Goal: Task Accomplishment & Management: Complete application form

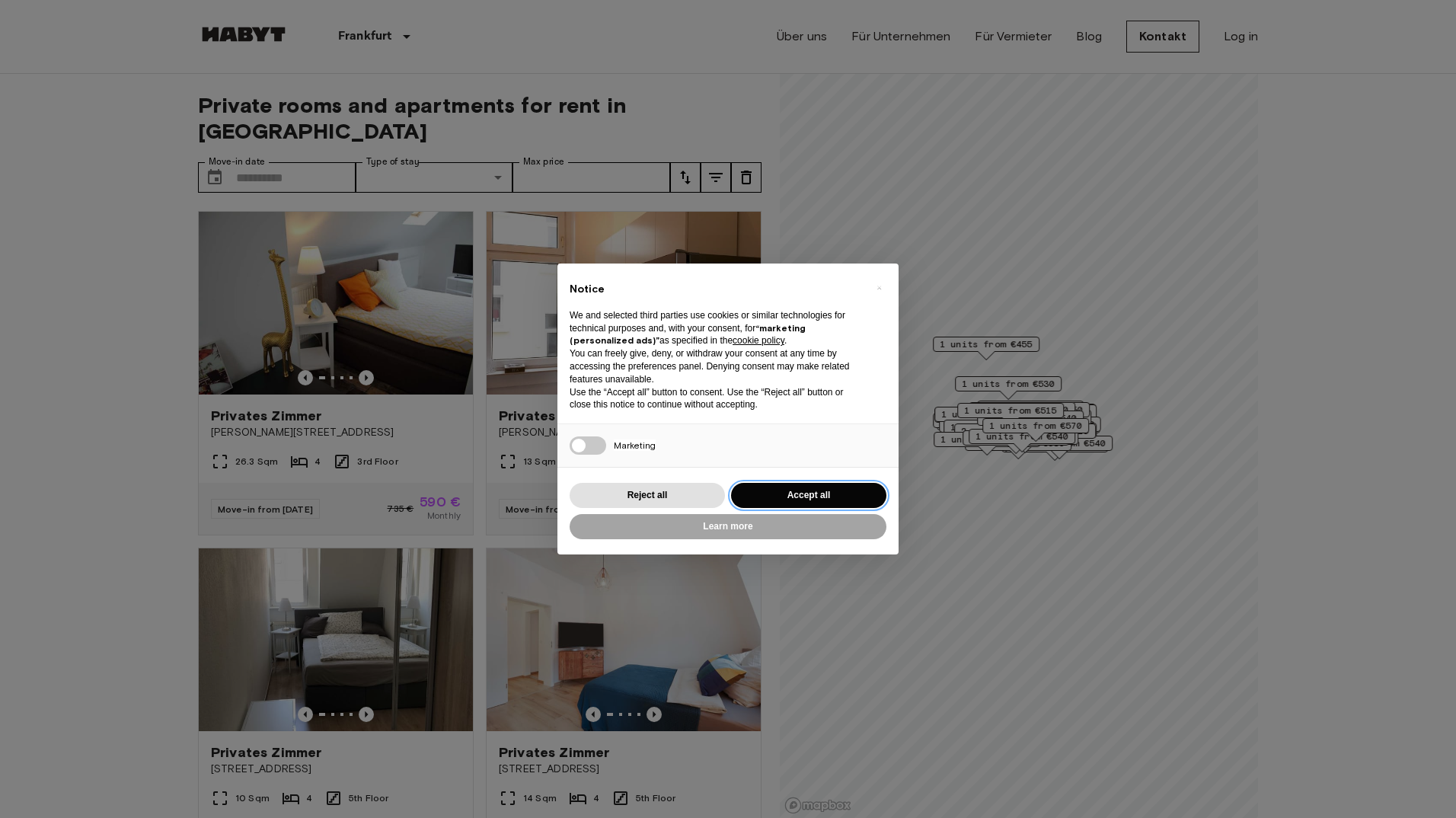
click at [795, 492] on button "Accept all" at bounding box center [808, 495] width 155 height 25
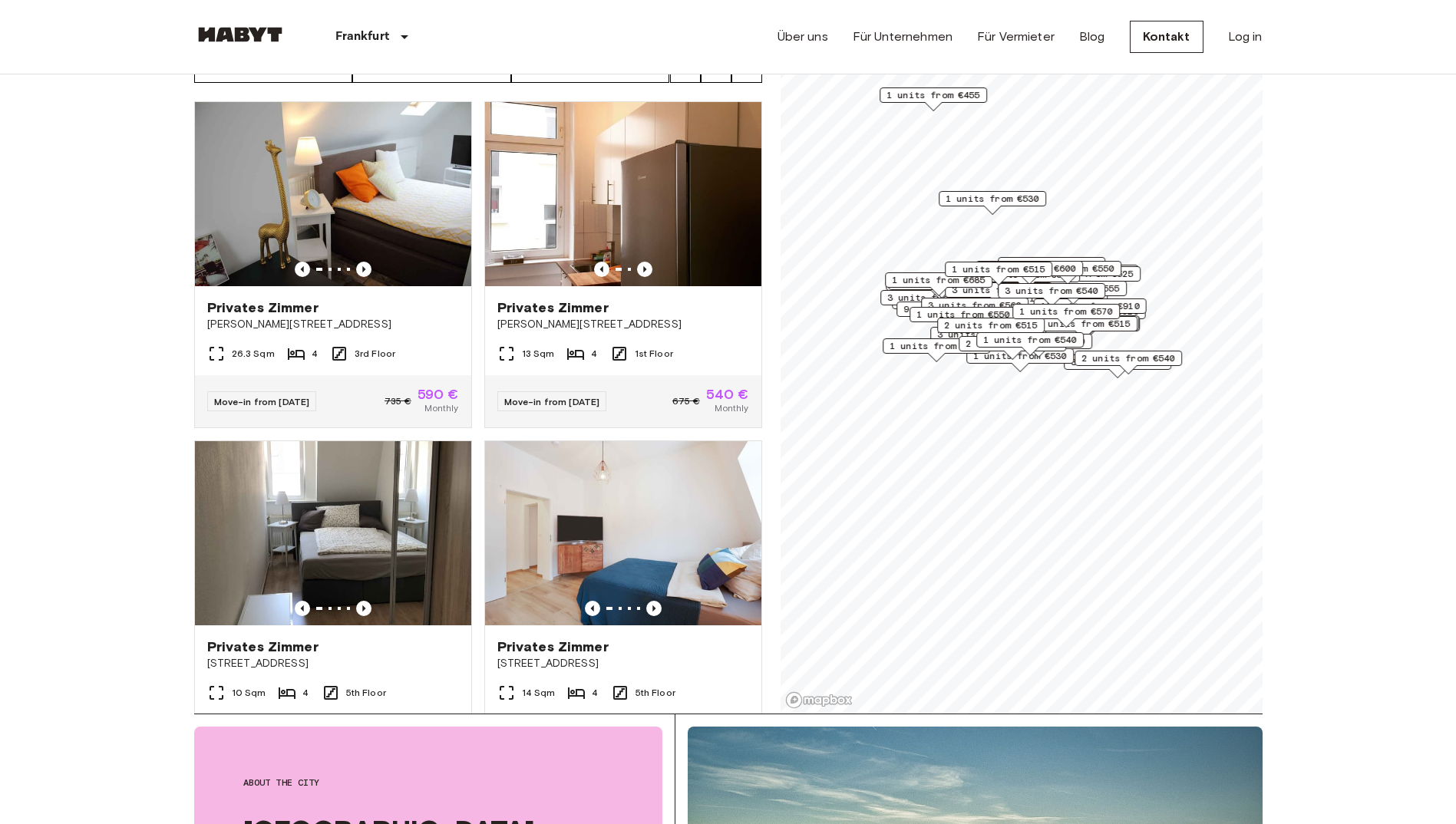
scroll to position [77, 0]
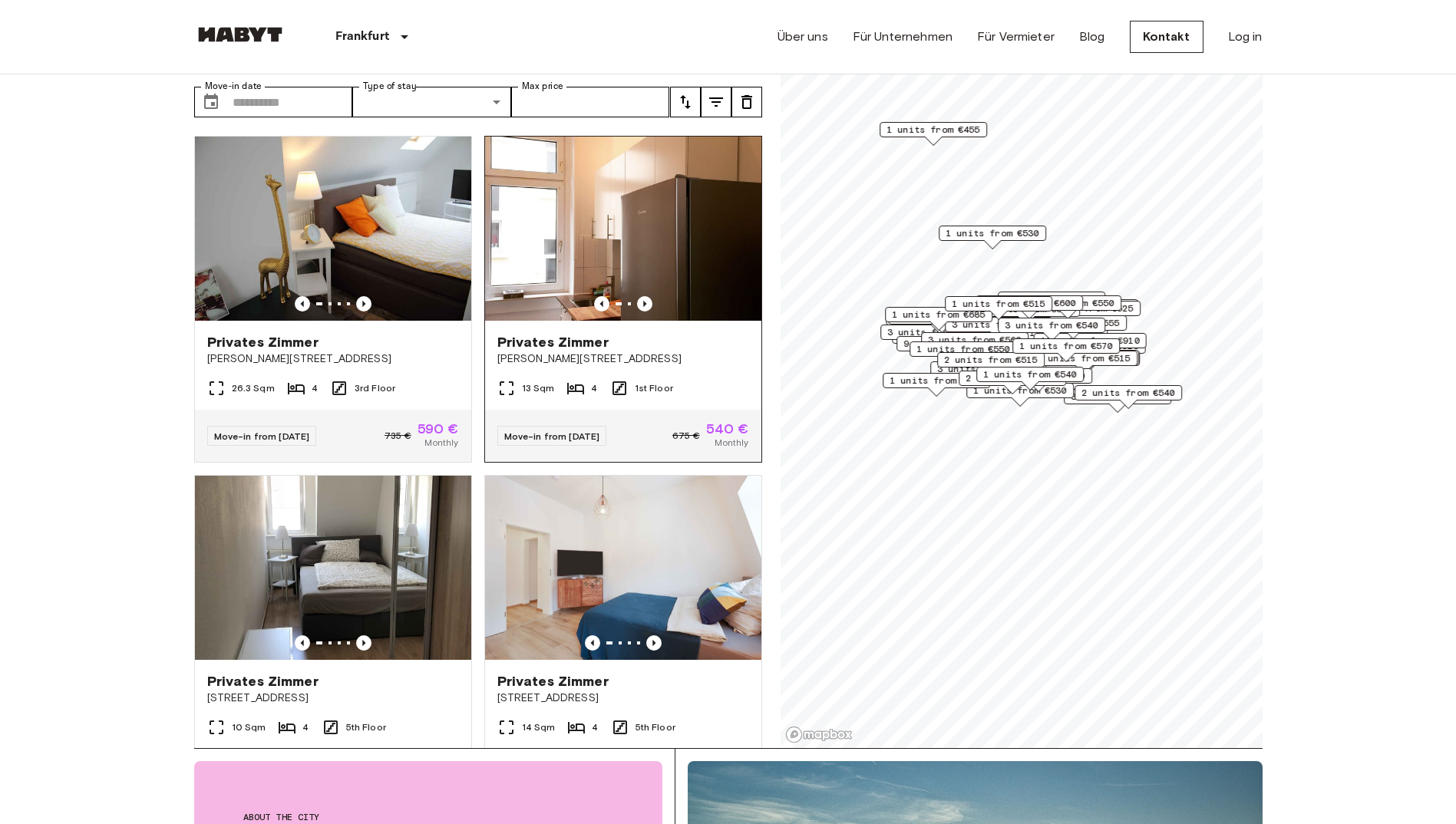
click at [592, 226] on img at bounding box center [623, 228] width 276 height 184
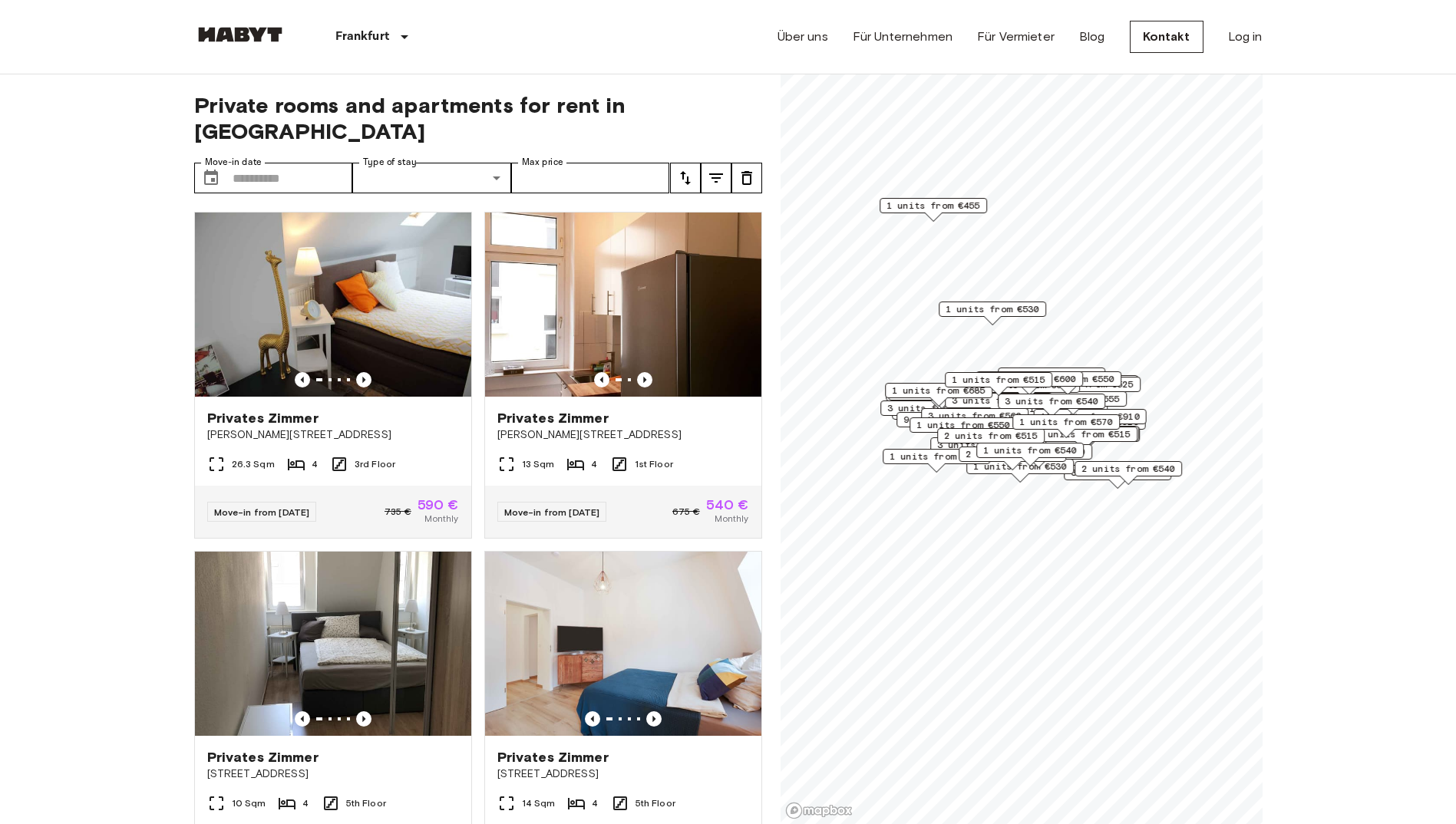
scroll to position [0, 0]
click at [293, 274] on img at bounding box center [333, 305] width 276 height 184
click at [600, 320] on img at bounding box center [623, 305] width 276 height 184
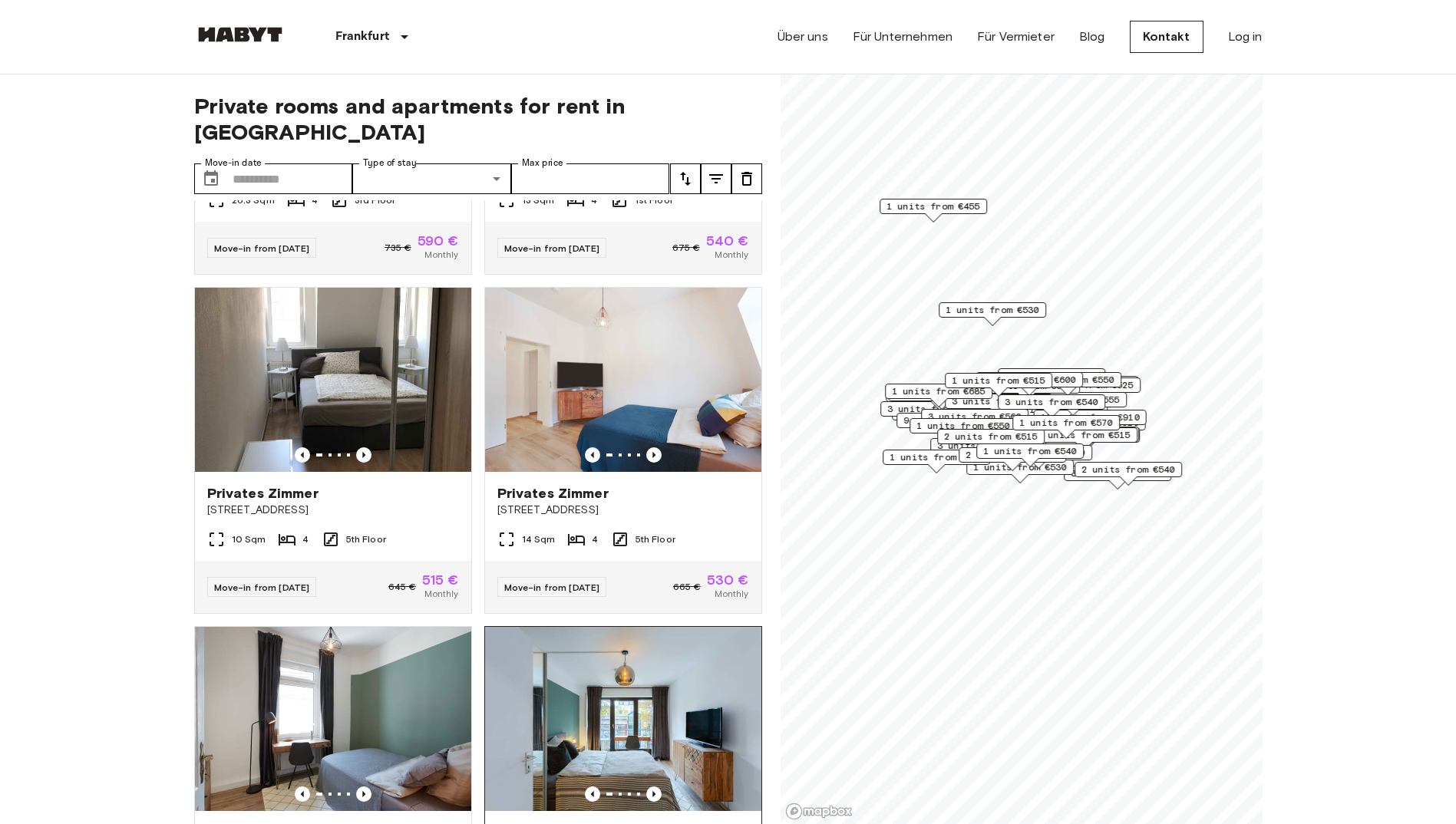
scroll to position [230, 0]
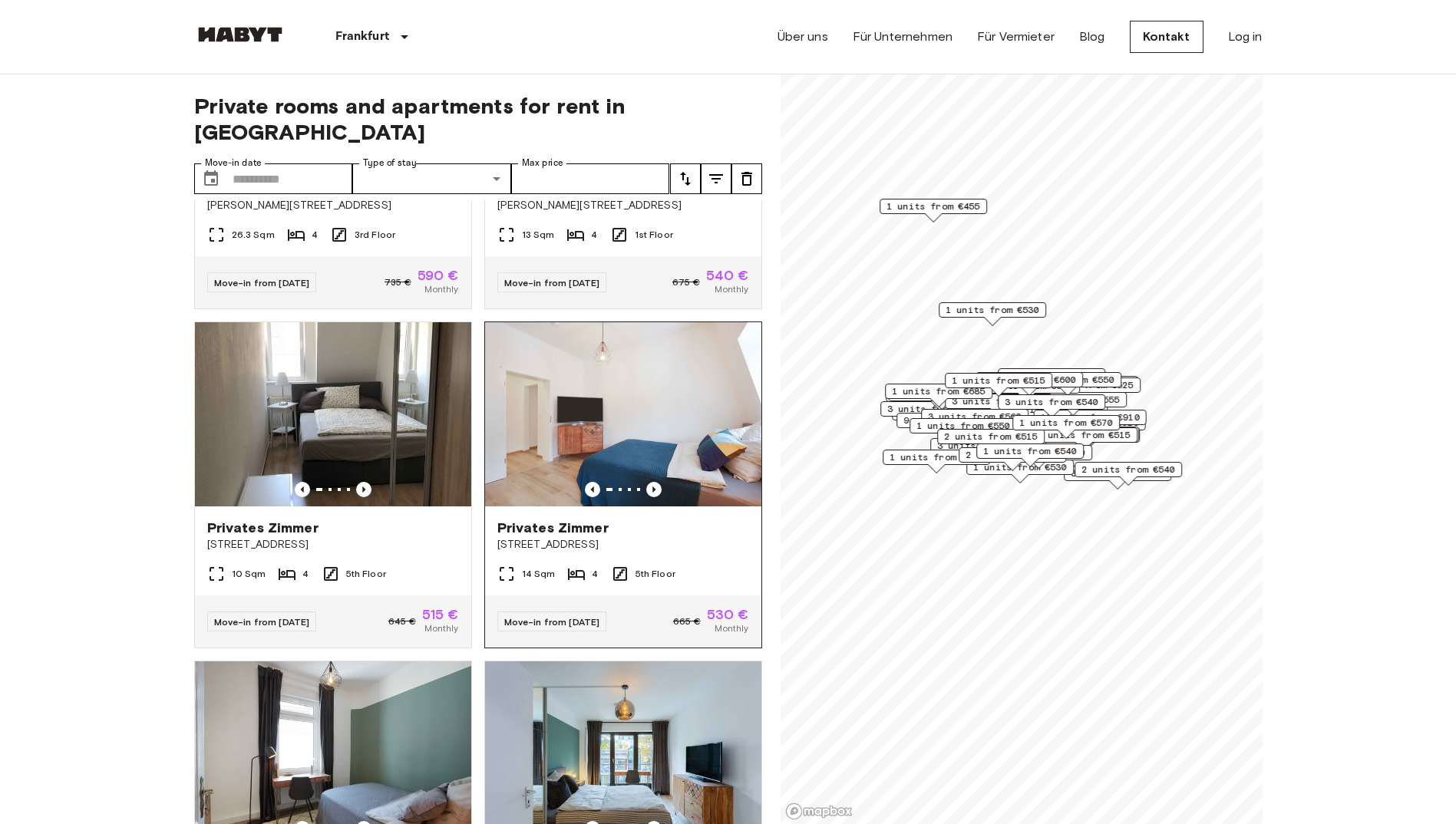
click at [570, 433] on img at bounding box center [623, 414] width 276 height 184
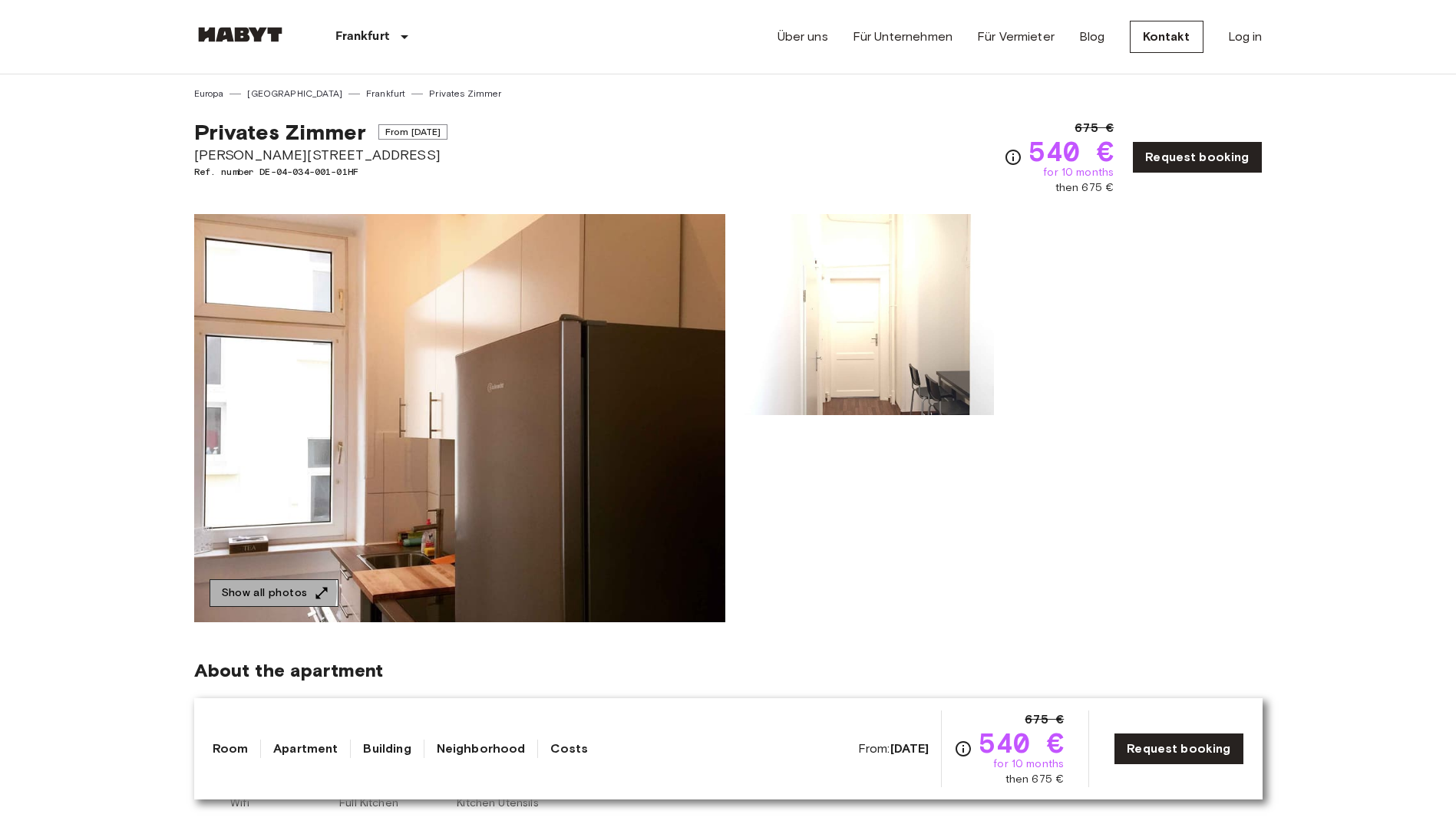
click at [257, 591] on button "Show all photos" at bounding box center [274, 593] width 129 height 28
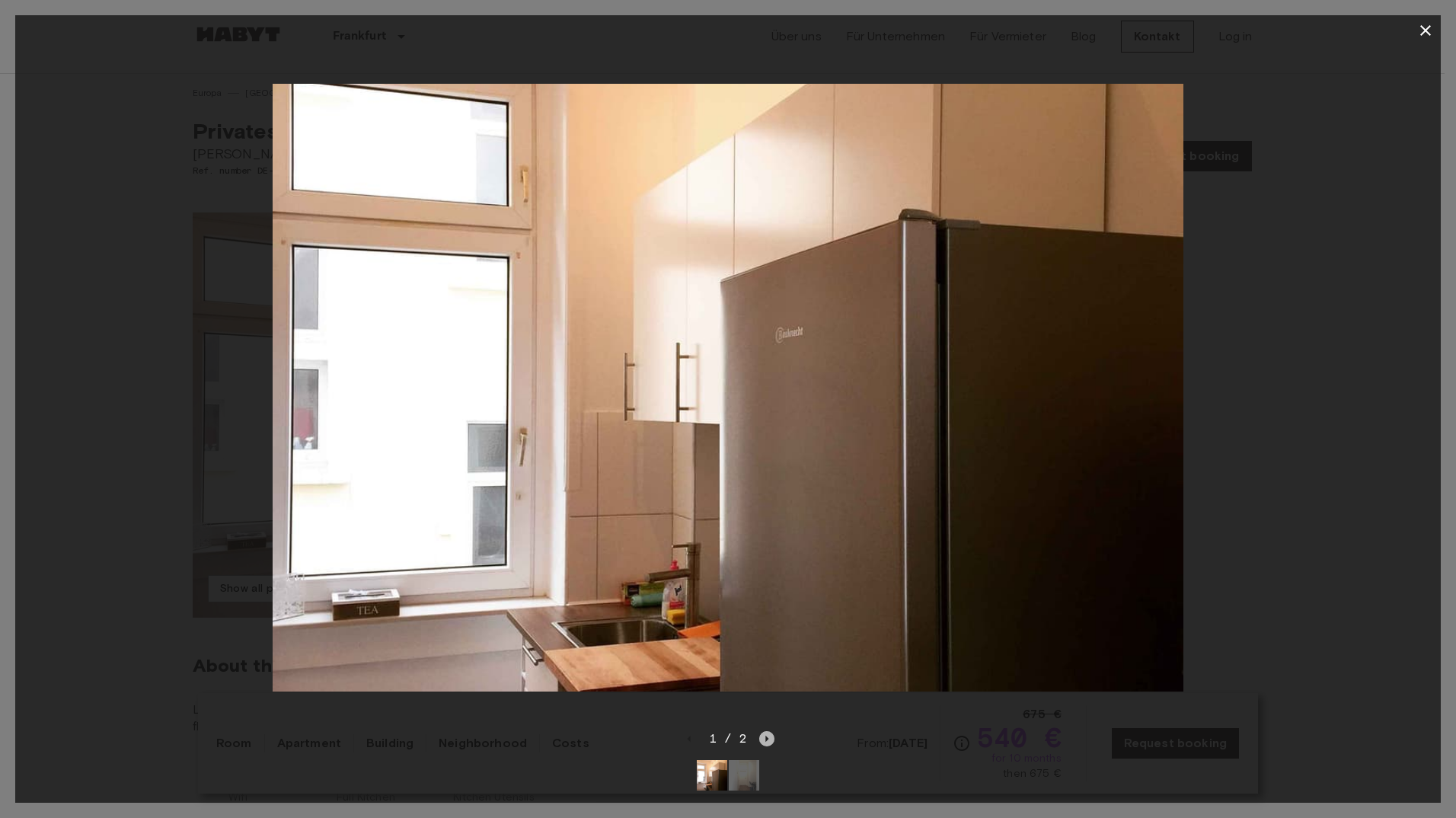
click at [766, 735] on icon "Next image" at bounding box center [767, 739] width 3 height 6
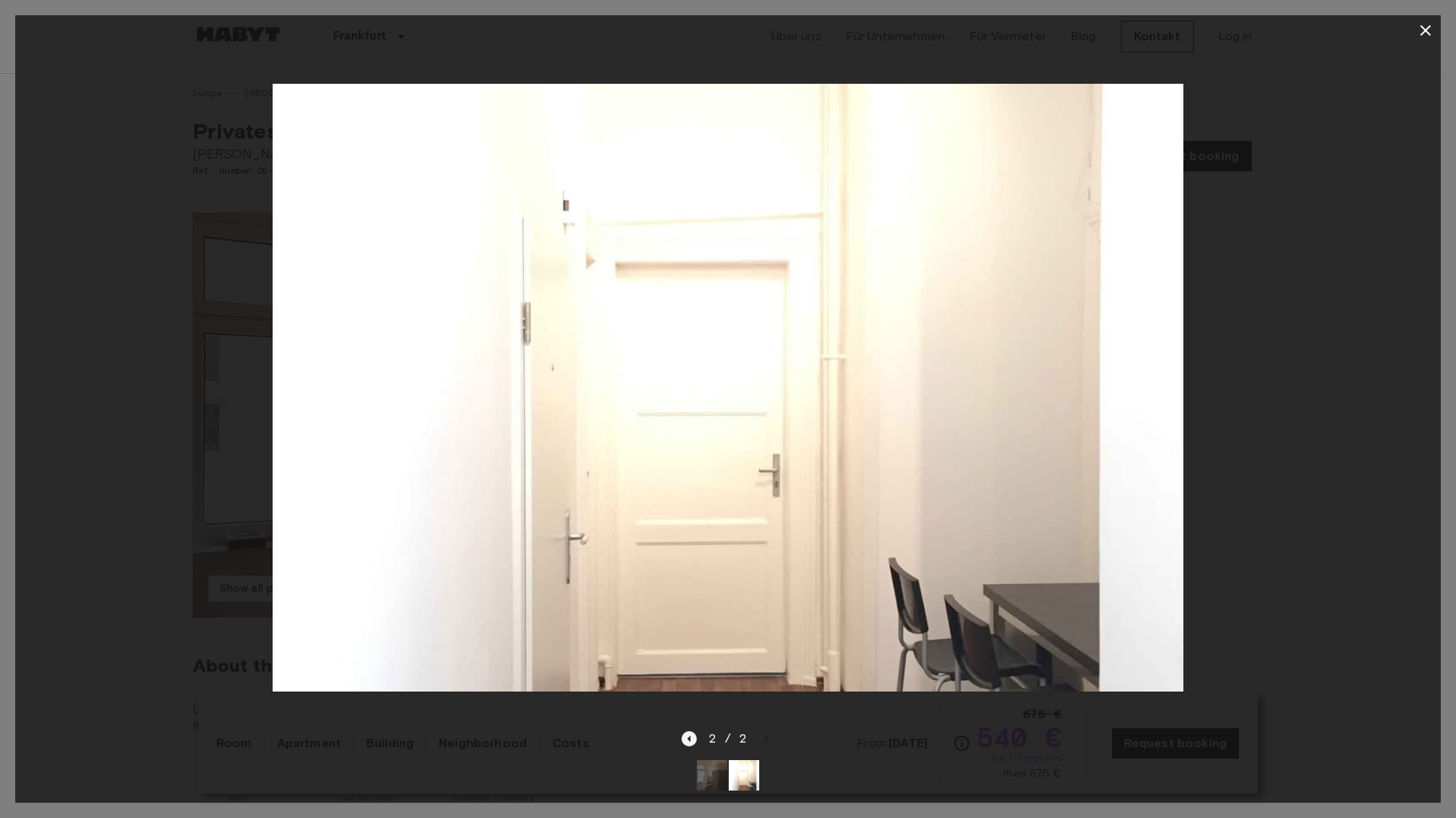
click at [692, 731] on icon "Previous image" at bounding box center [689, 739] width 16 height 16
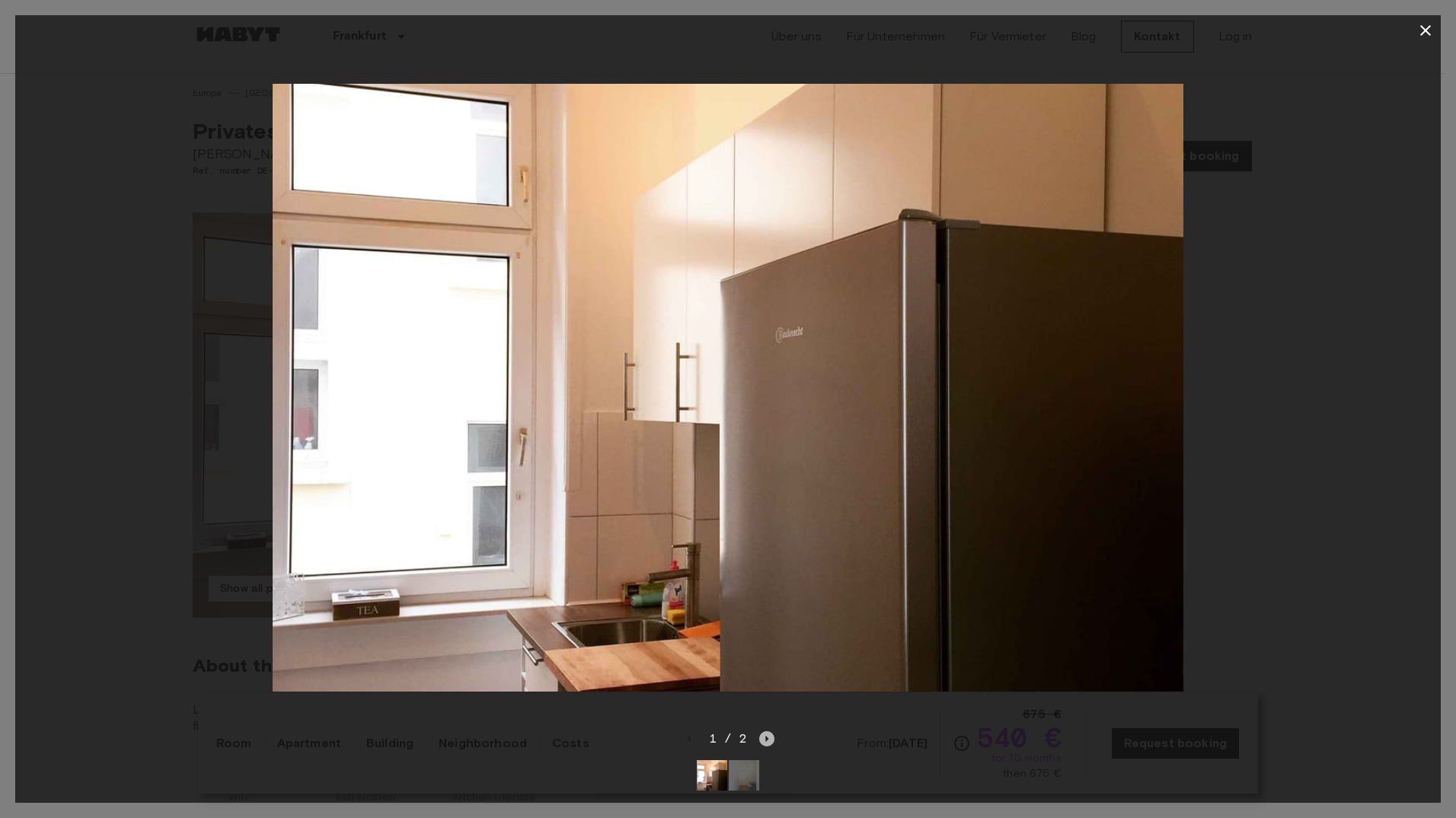
click at [765, 731] on icon "Next image" at bounding box center [767, 739] width 16 height 16
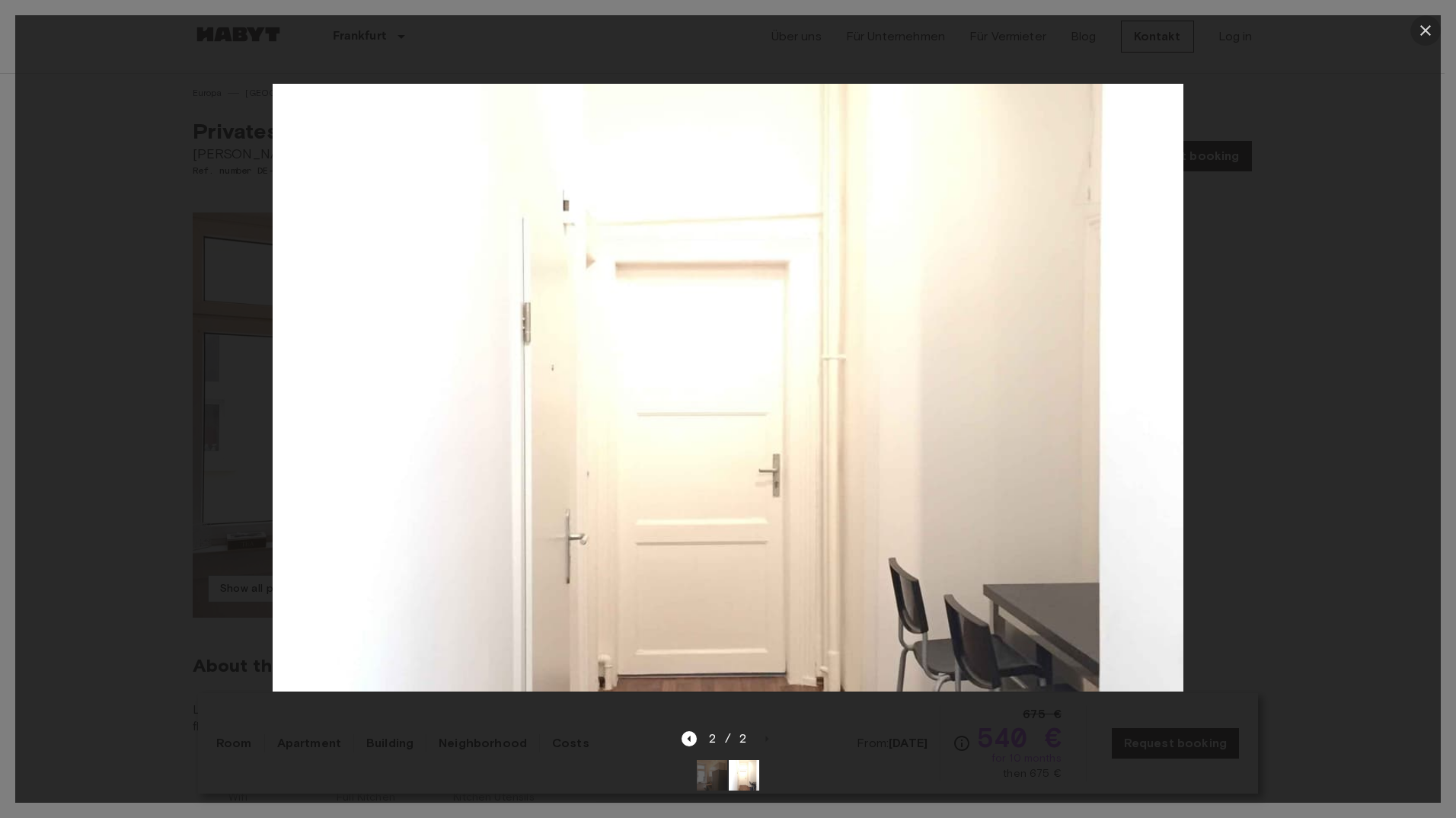
click at [1426, 30] on icon "button" at bounding box center [1426, 30] width 11 height 11
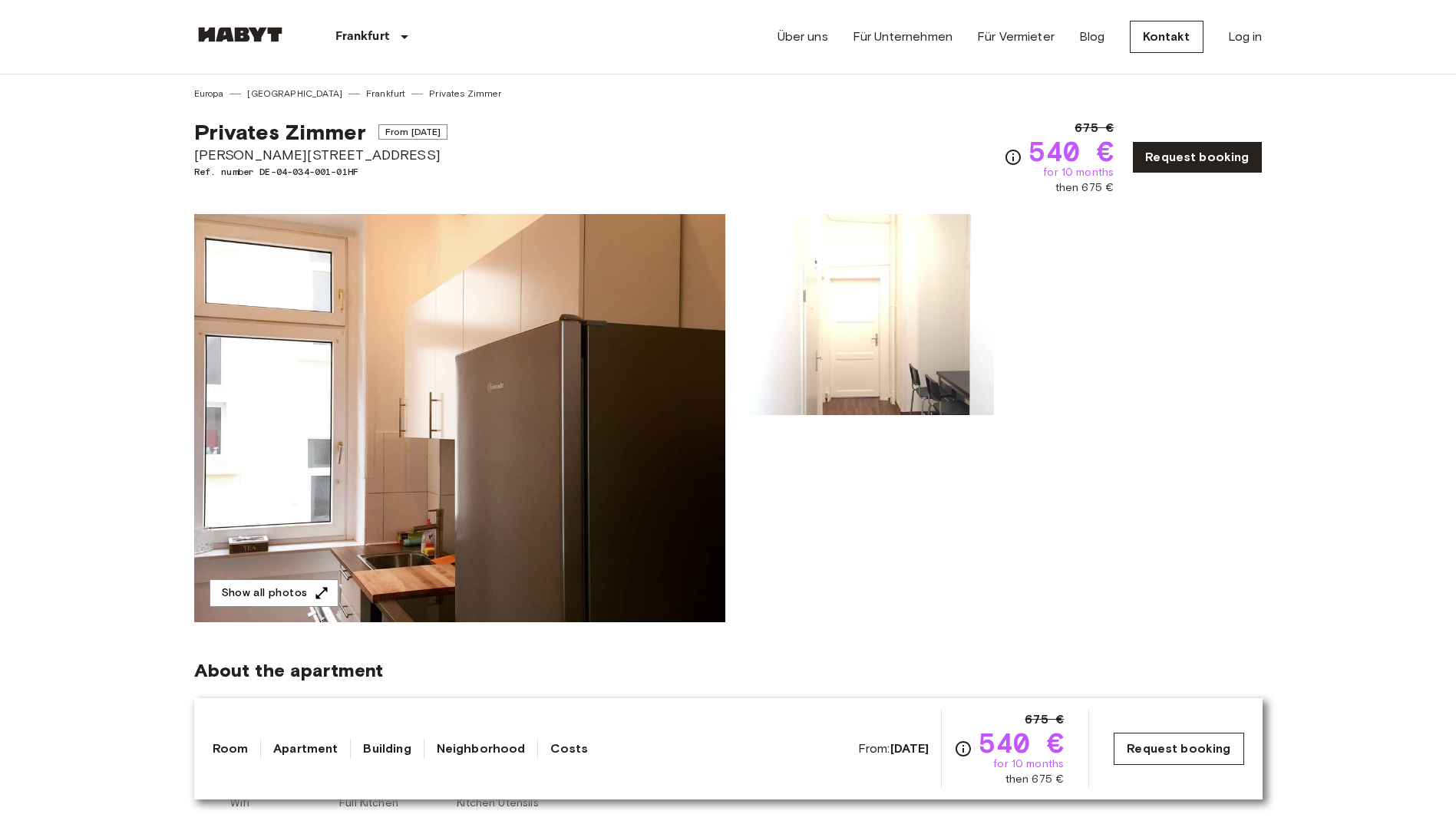
click at [1170, 750] on link "Request booking" at bounding box center [1177, 749] width 130 height 32
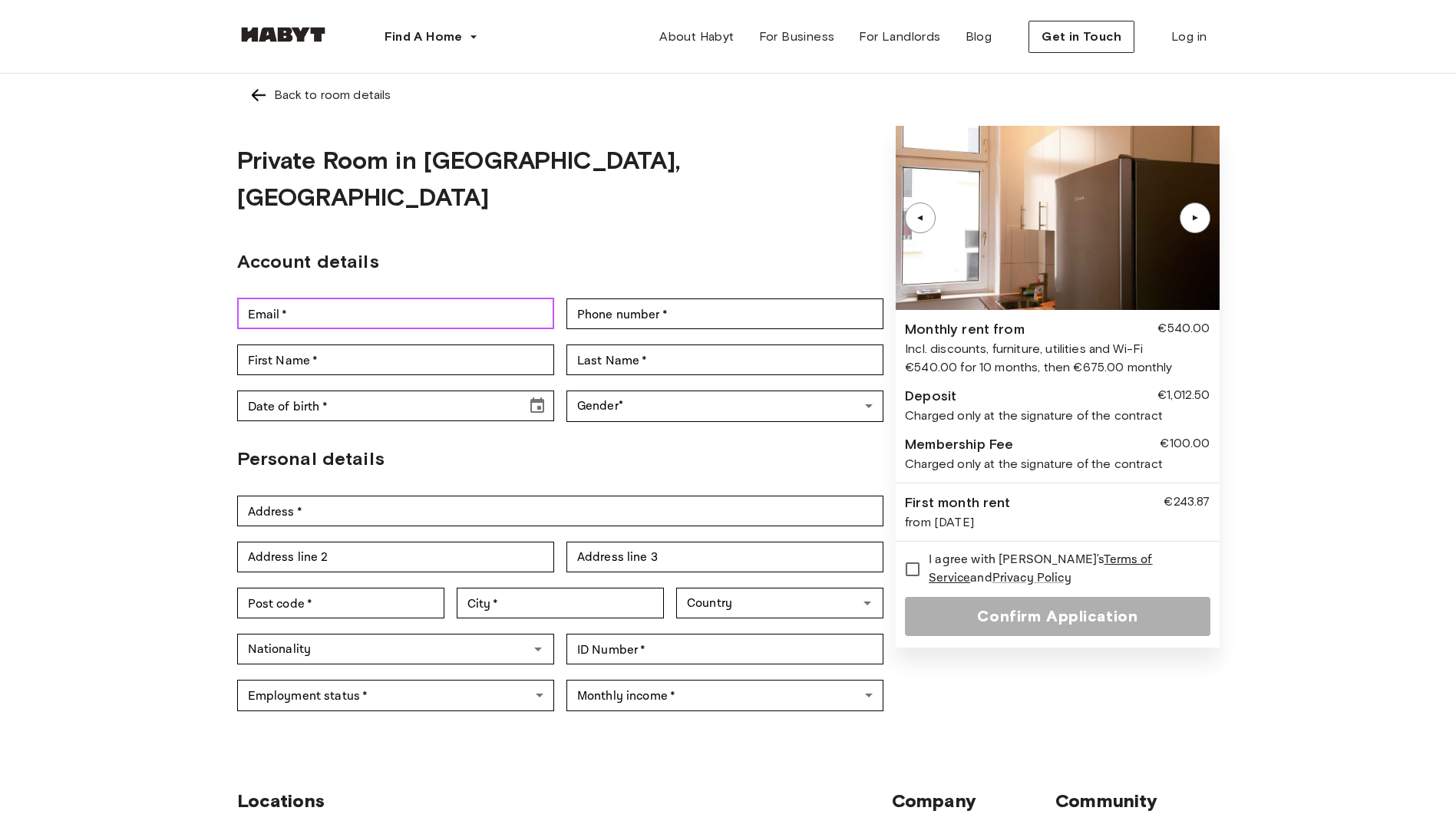
click at [303, 298] on input "Email   *" at bounding box center [396, 313] width 317 height 31
type input "**********"
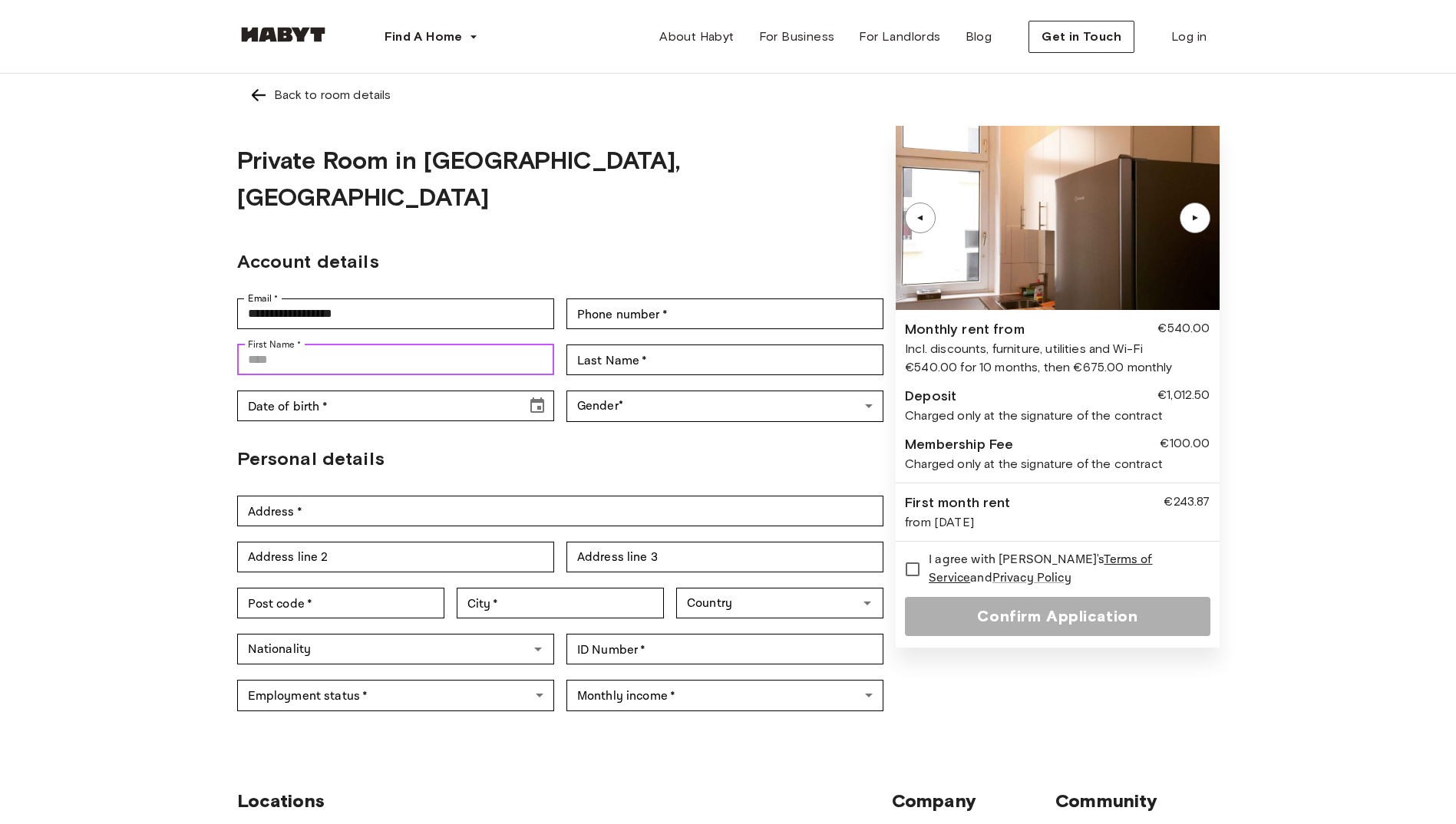
click at [362, 345] on input "First Name   *" at bounding box center [396, 359] width 317 height 31
type input "*********"
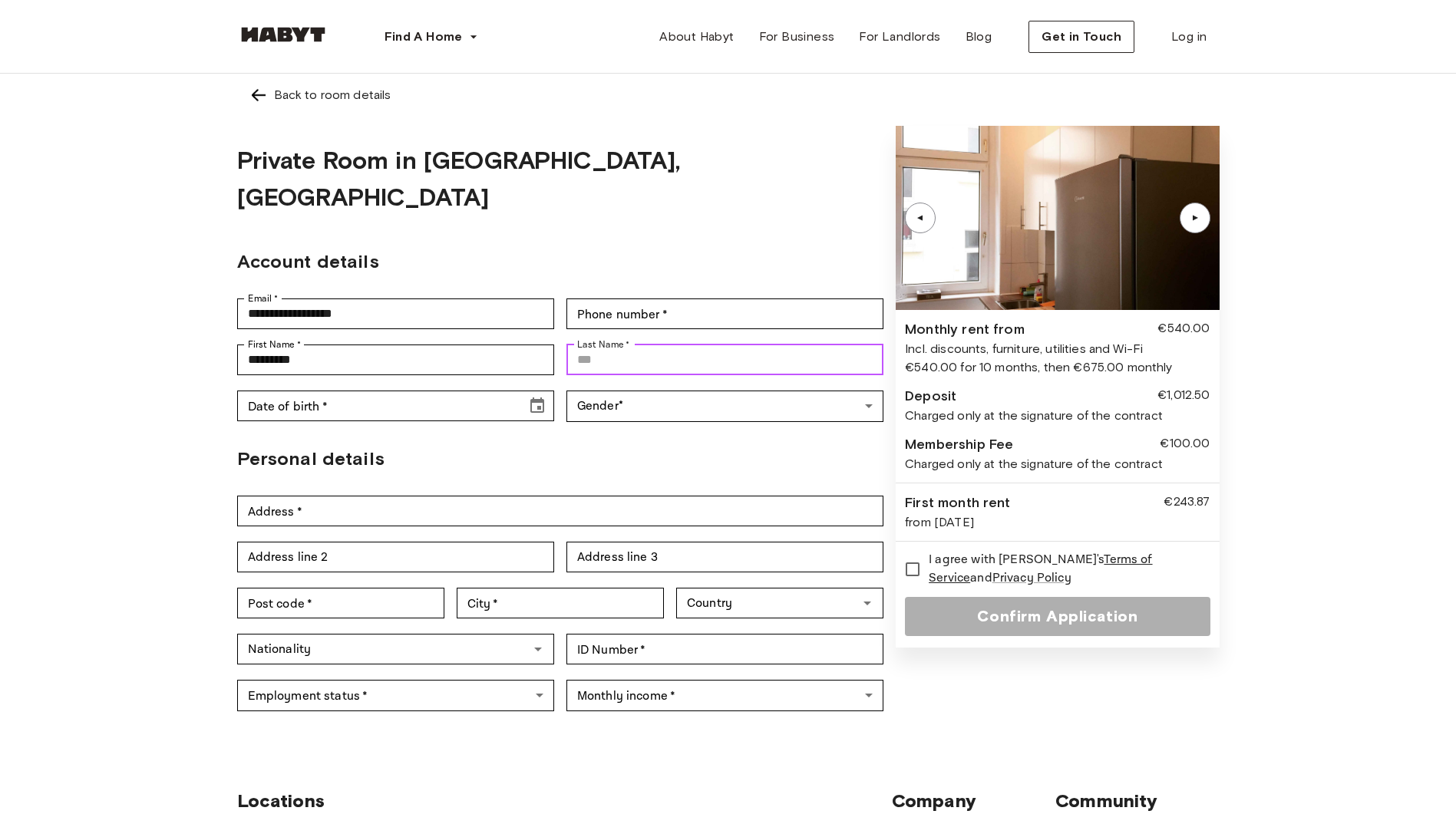
click at [676, 345] on input "Last Name   *" at bounding box center [724, 359] width 317 height 31
type input "******"
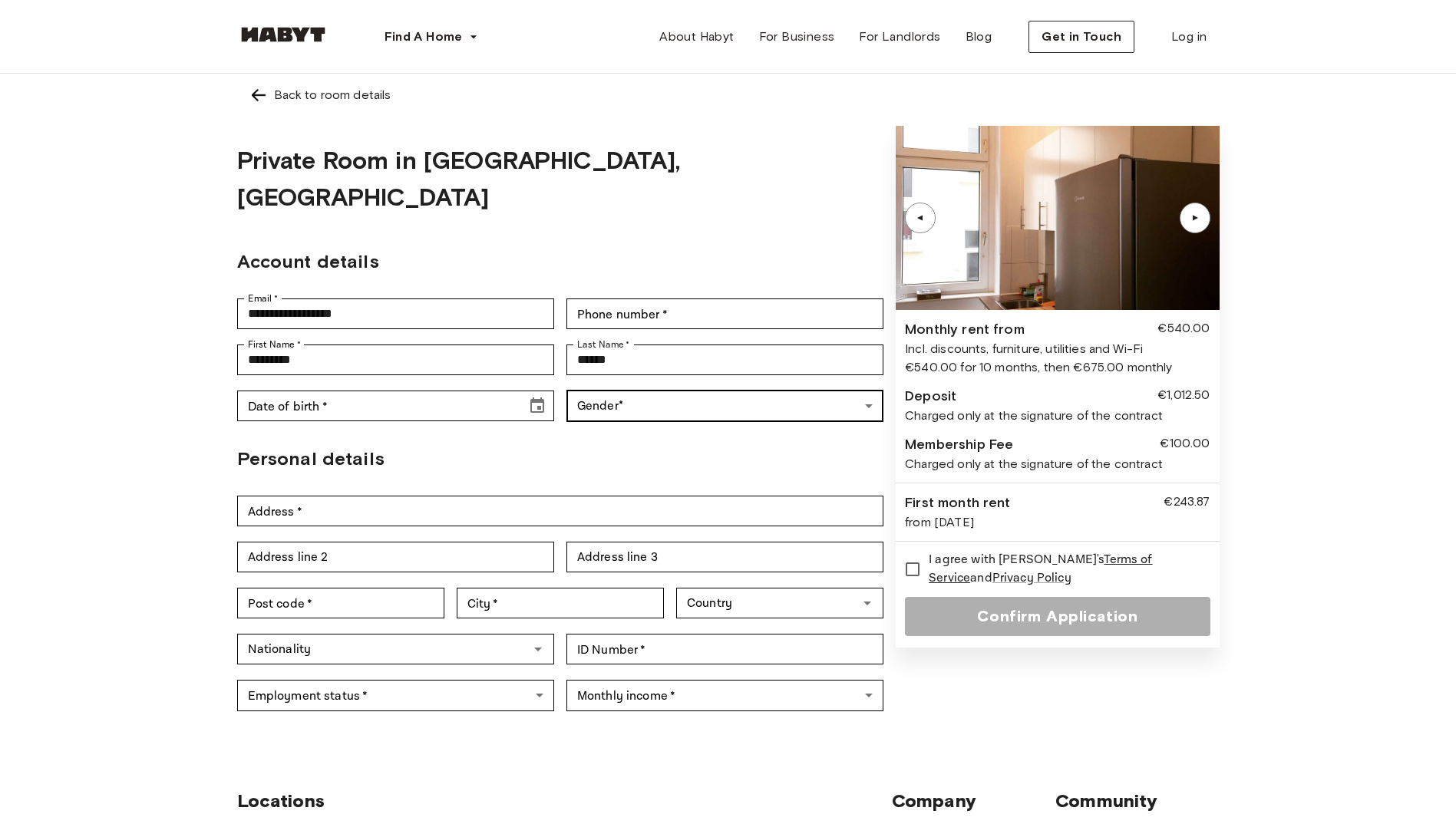
click at [870, 370] on body "**********" at bounding box center [728, 723] width 1456 height 1446
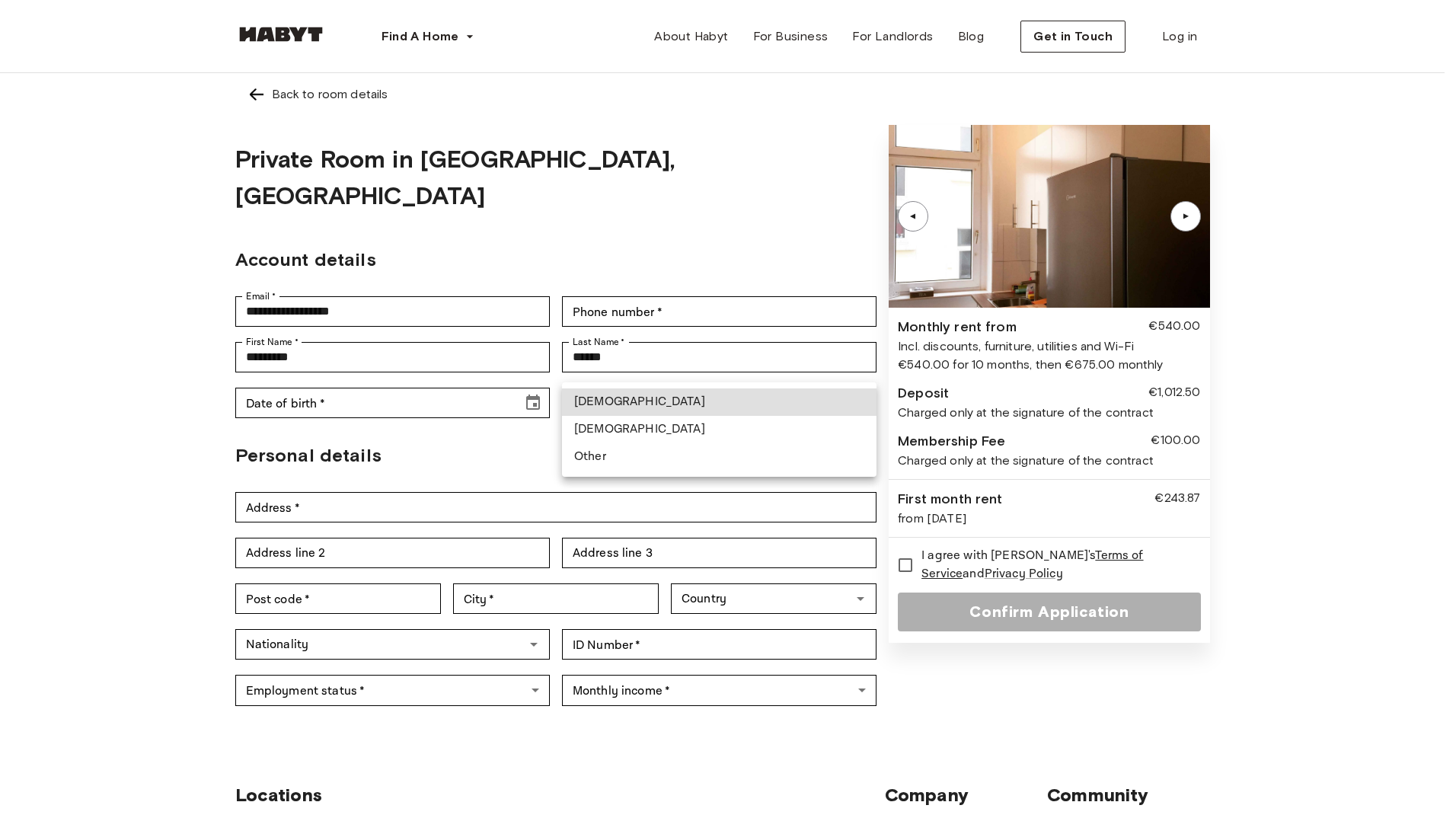
click at [753, 428] on li "Female" at bounding box center [719, 429] width 315 height 27
type input "******"
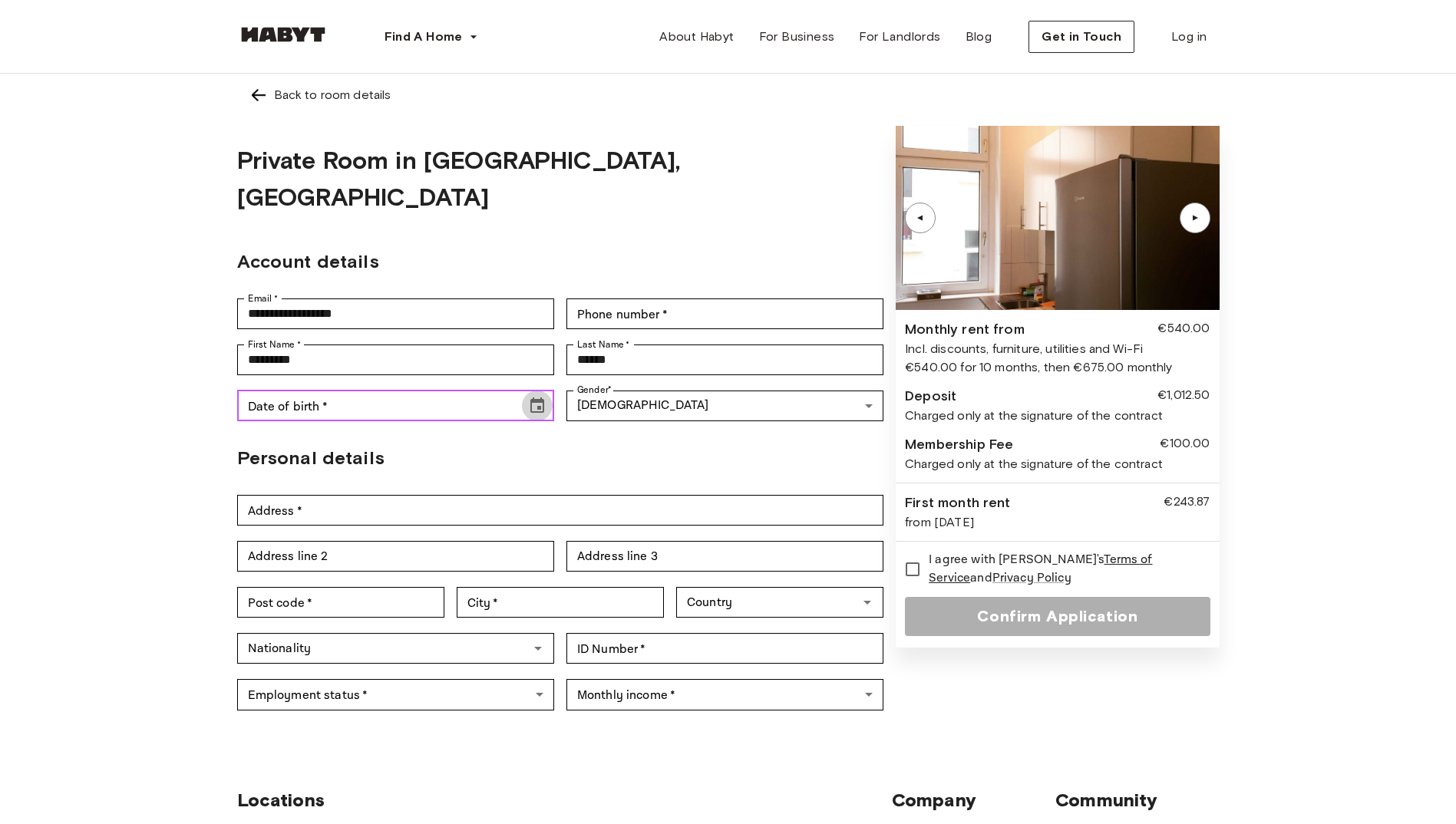
click at [538, 397] on icon "Choose date" at bounding box center [538, 405] width 14 height 16
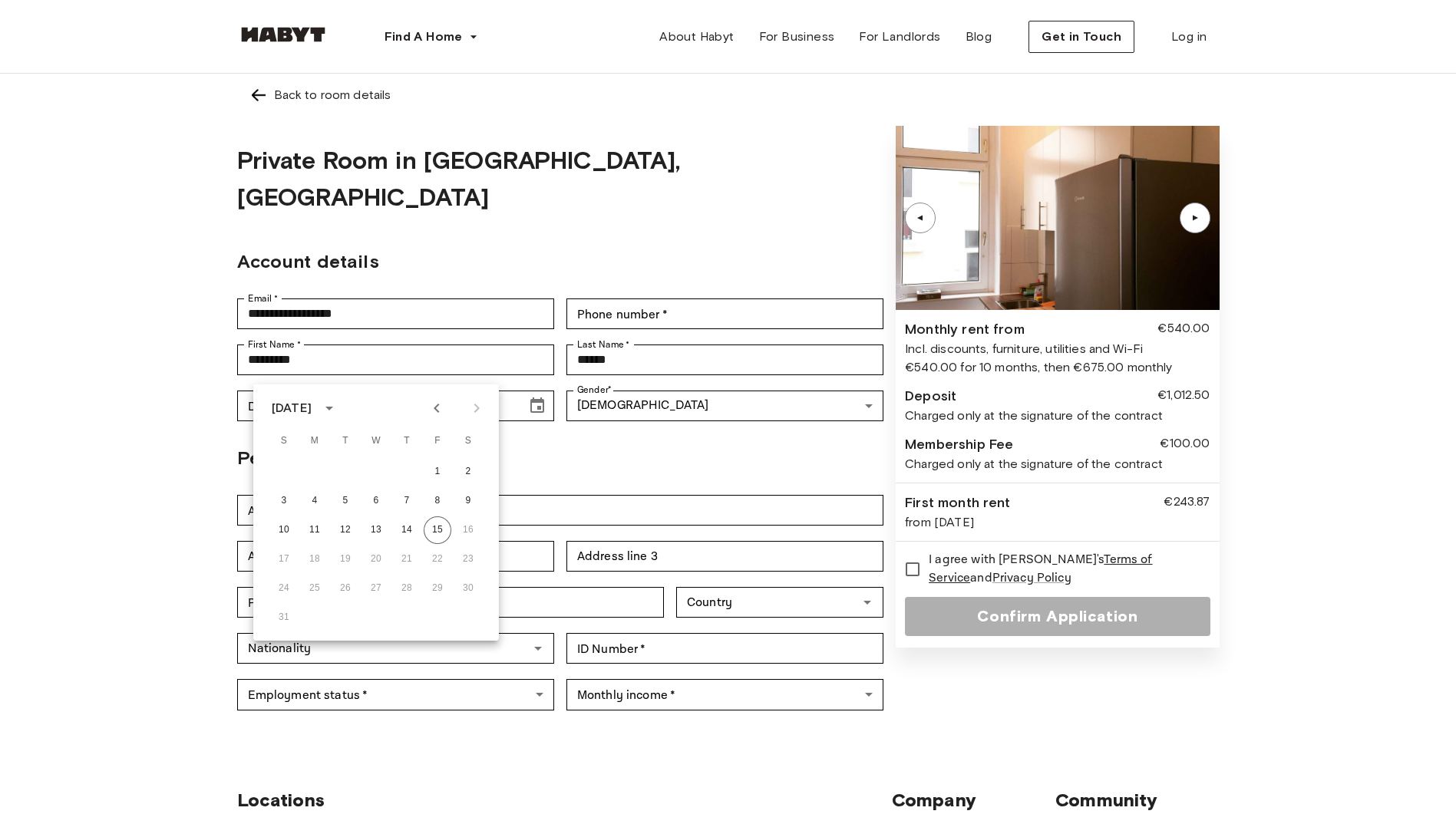
click at [333, 407] on icon "calendar view is open, switch to year view" at bounding box center [330, 408] width 8 height 4
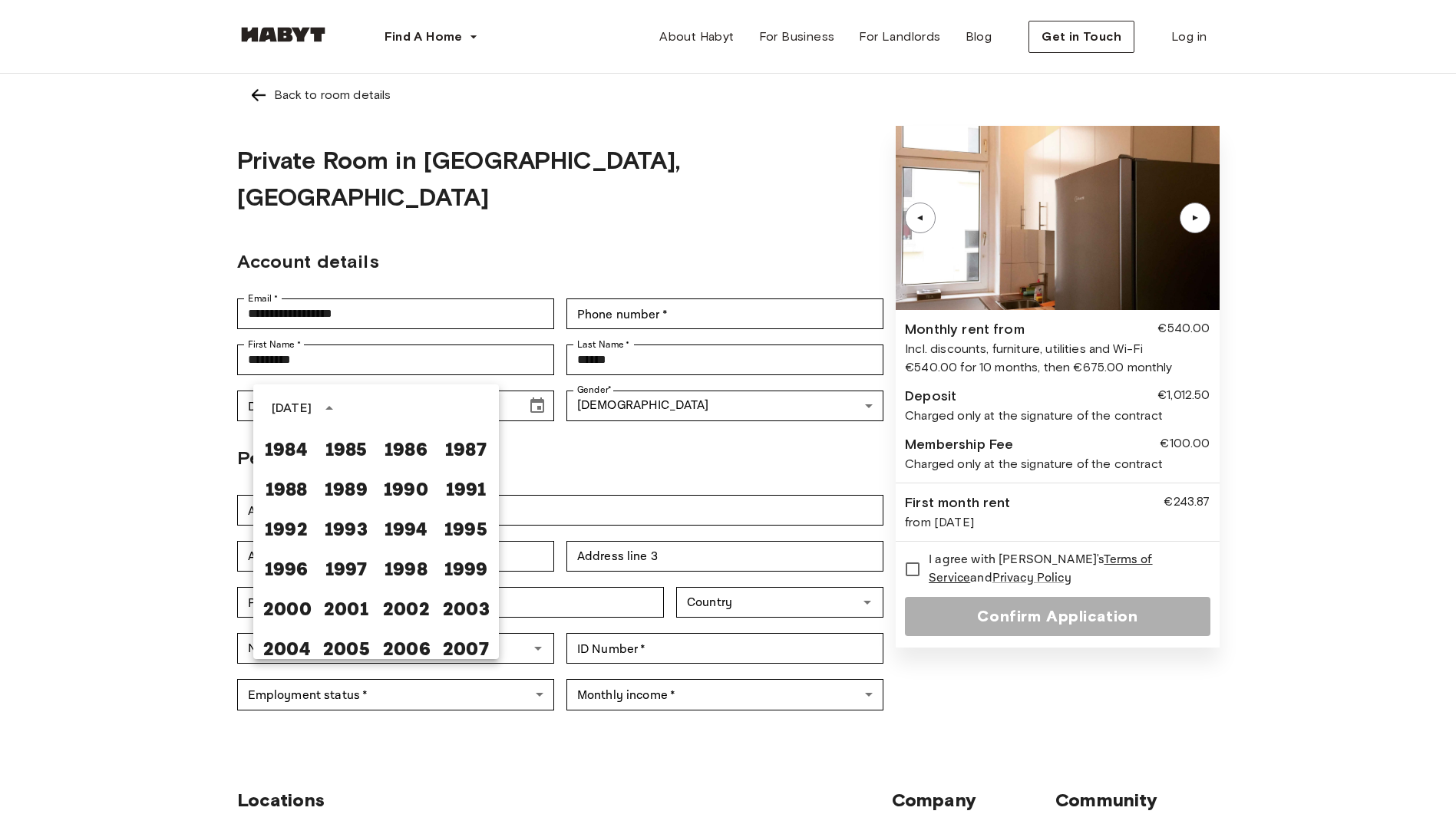
scroll to position [834, 0]
click at [279, 534] on button "1992" at bounding box center [286, 529] width 55 height 27
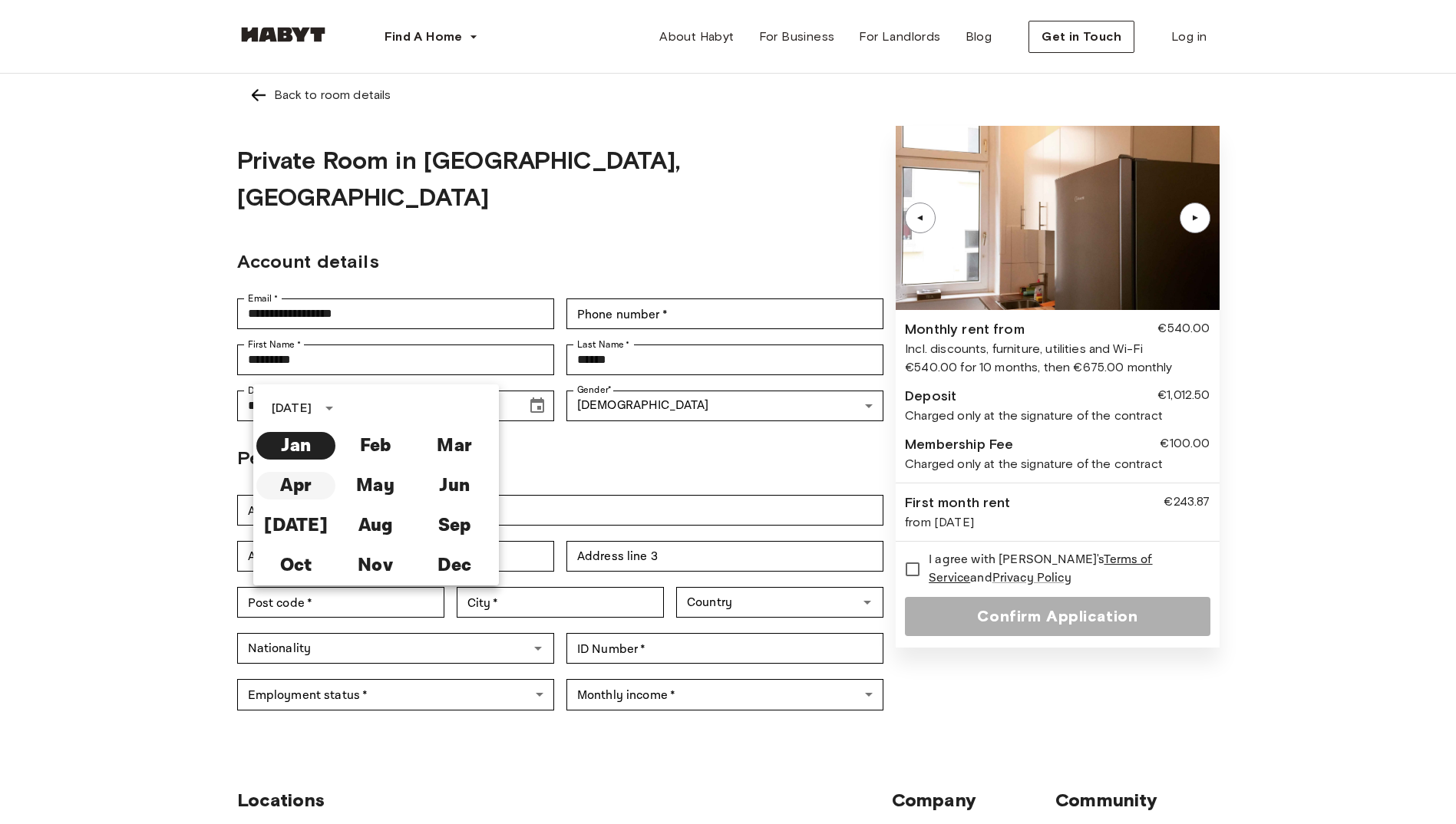
click at [296, 486] on button "Apr" at bounding box center [296, 485] width 79 height 27
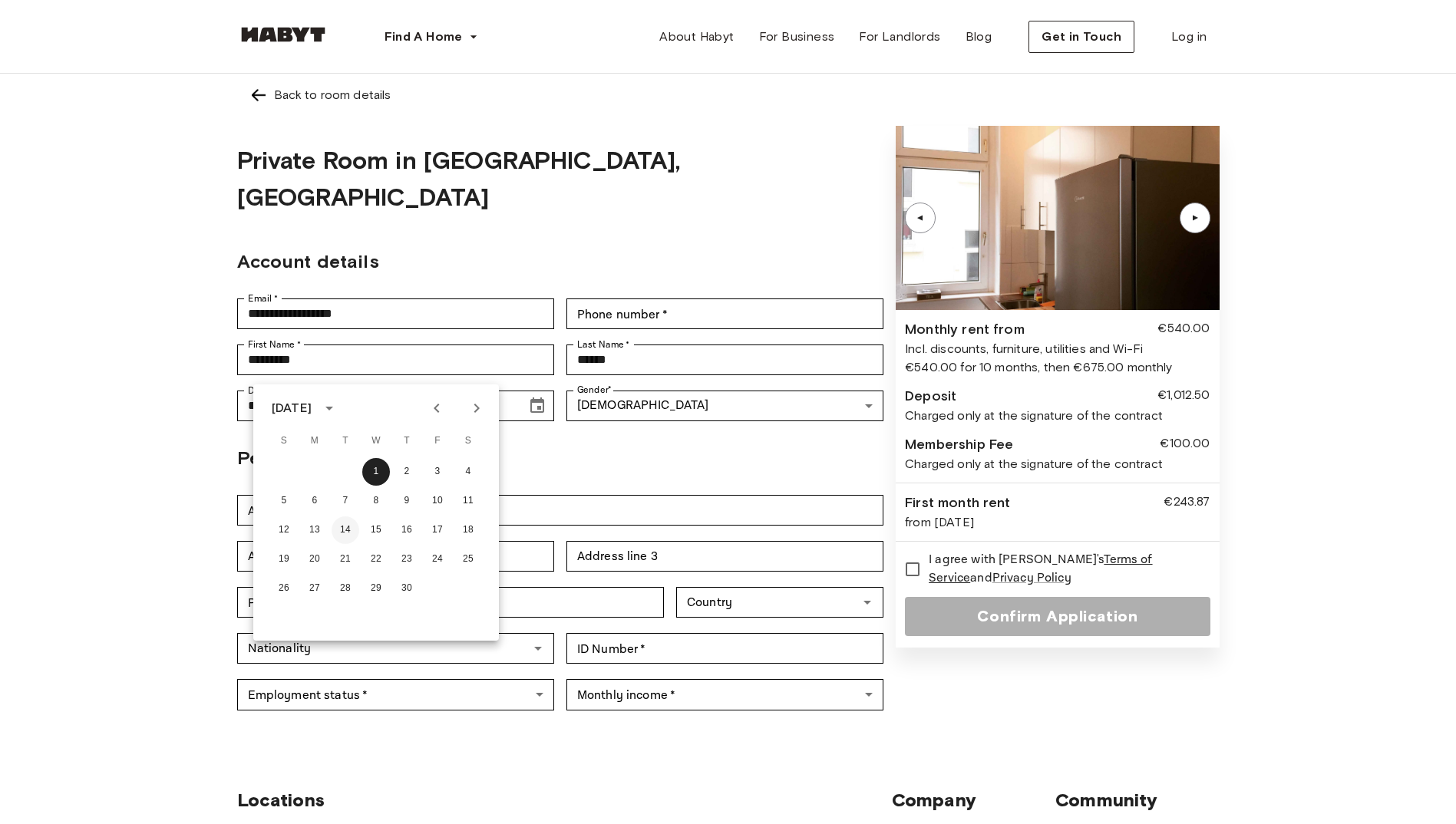
click at [341, 525] on button "14" at bounding box center [345, 530] width 27 height 27
type input "**********"
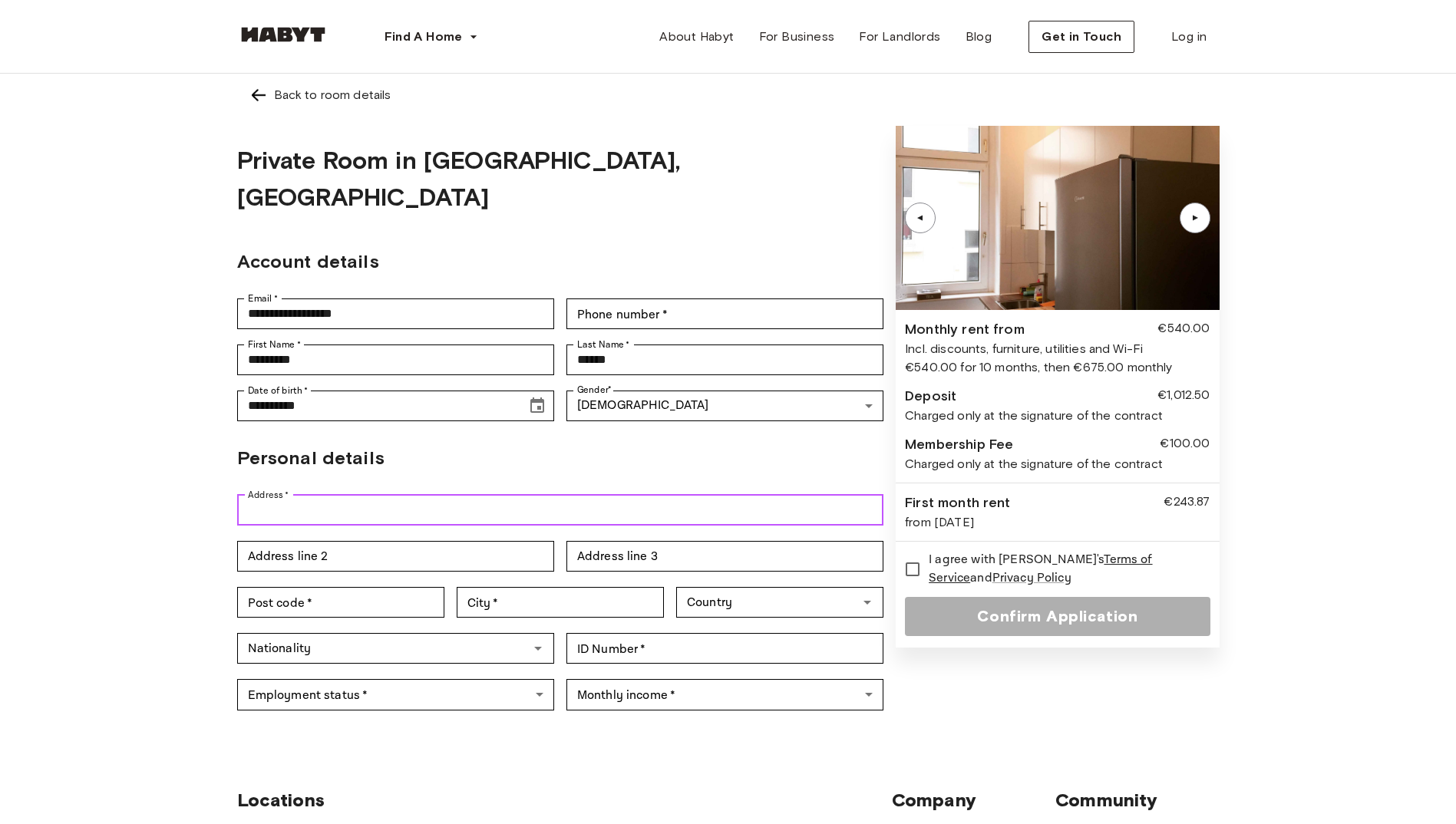
click at [328, 495] on input "Address   *" at bounding box center [560, 510] width 647 height 31
type input "**********"
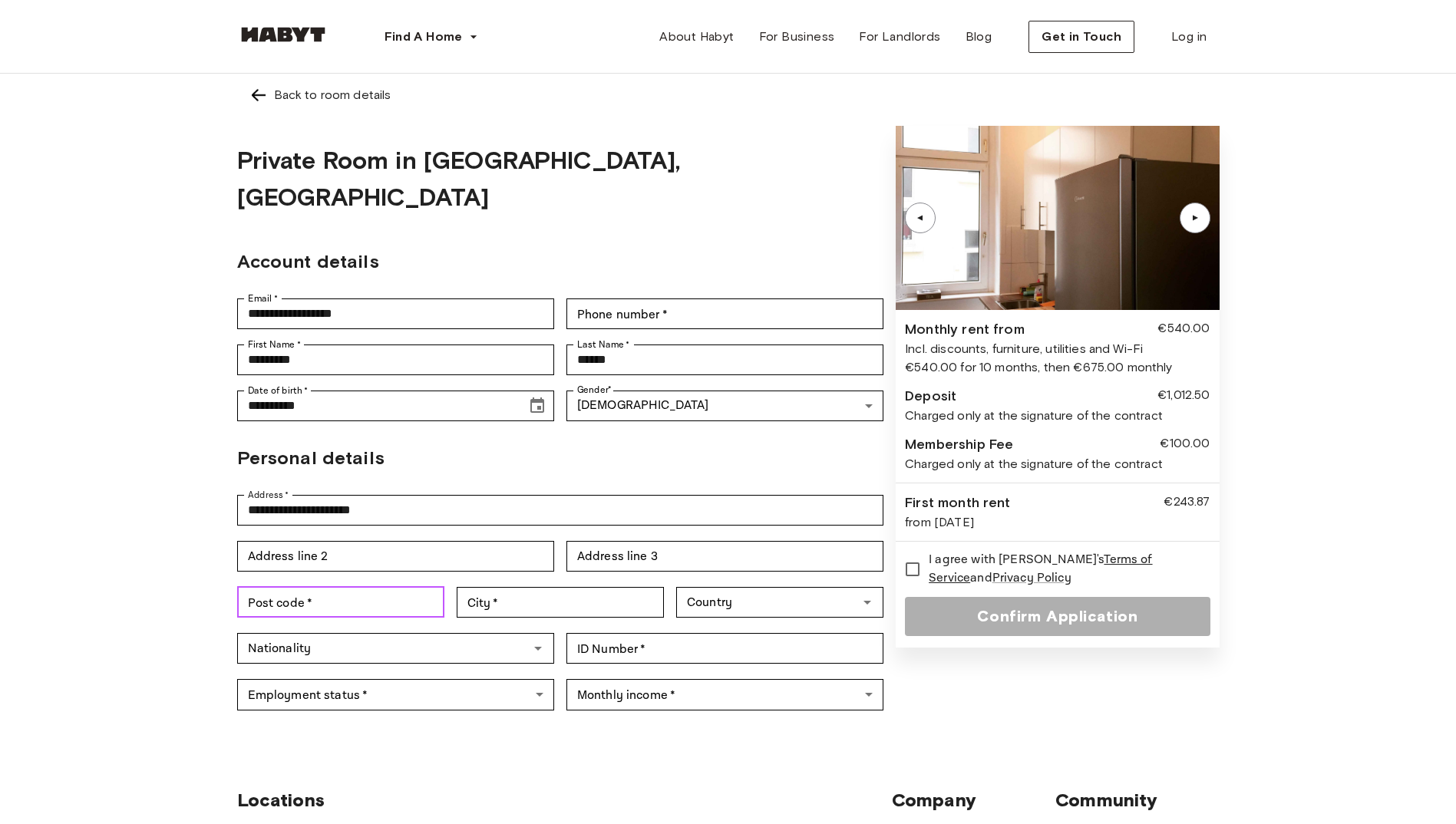
click at [348, 587] on input "Post code   *" at bounding box center [341, 602] width 207 height 31
type input "*****"
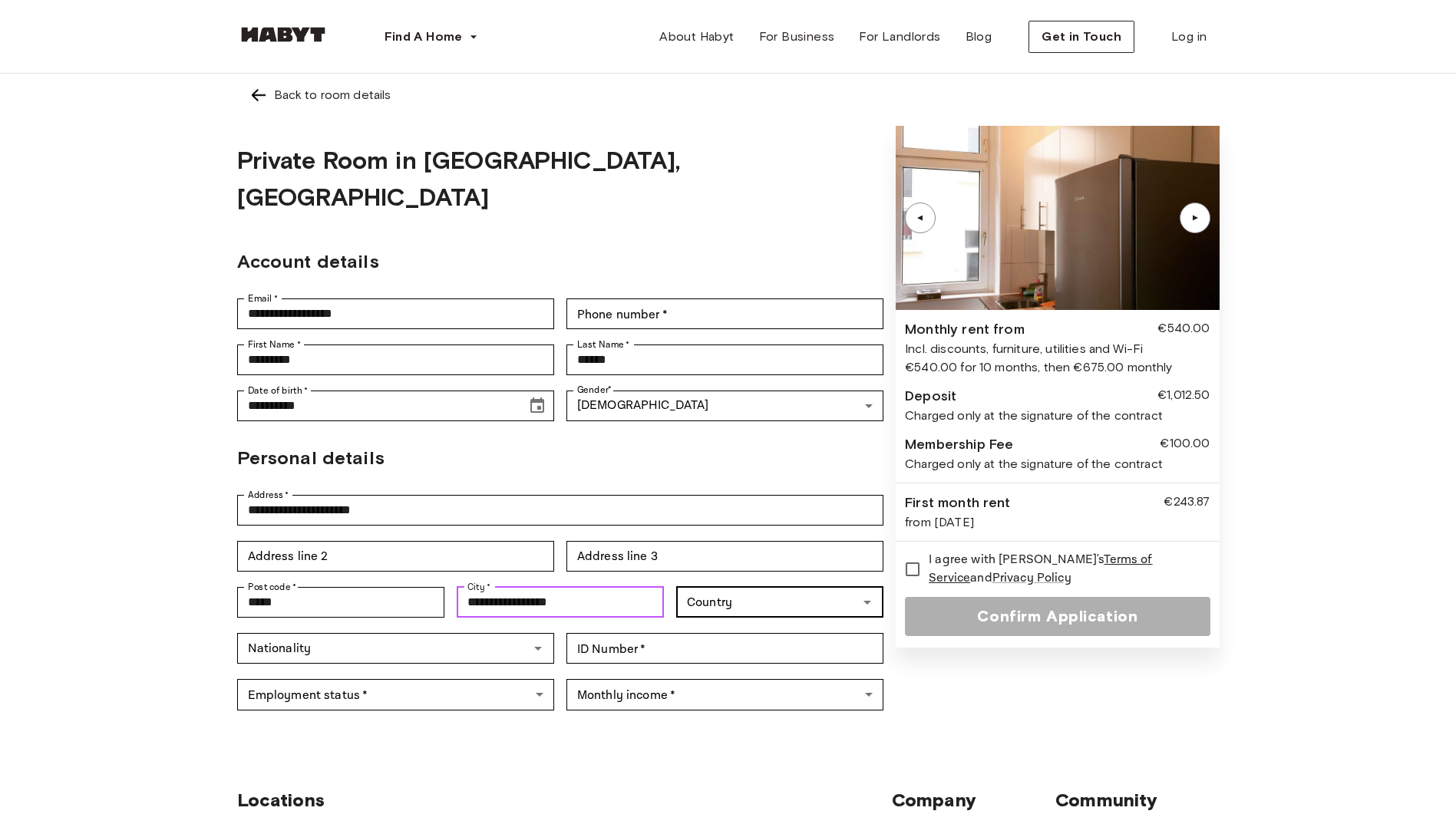
click at [869, 593] on icon "Open" at bounding box center [867, 602] width 18 height 18
type input "**********"
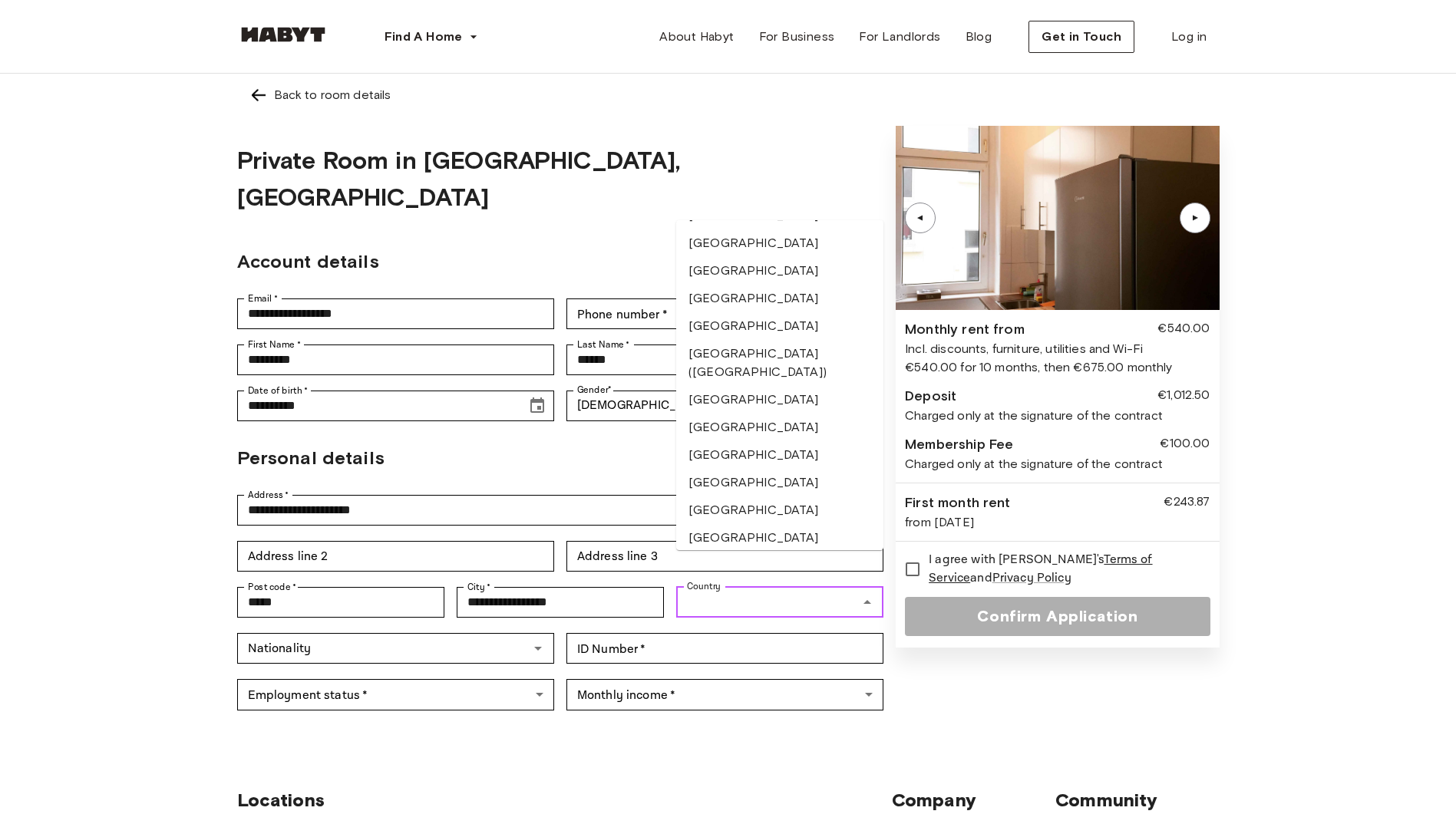
scroll to position [1995, 0]
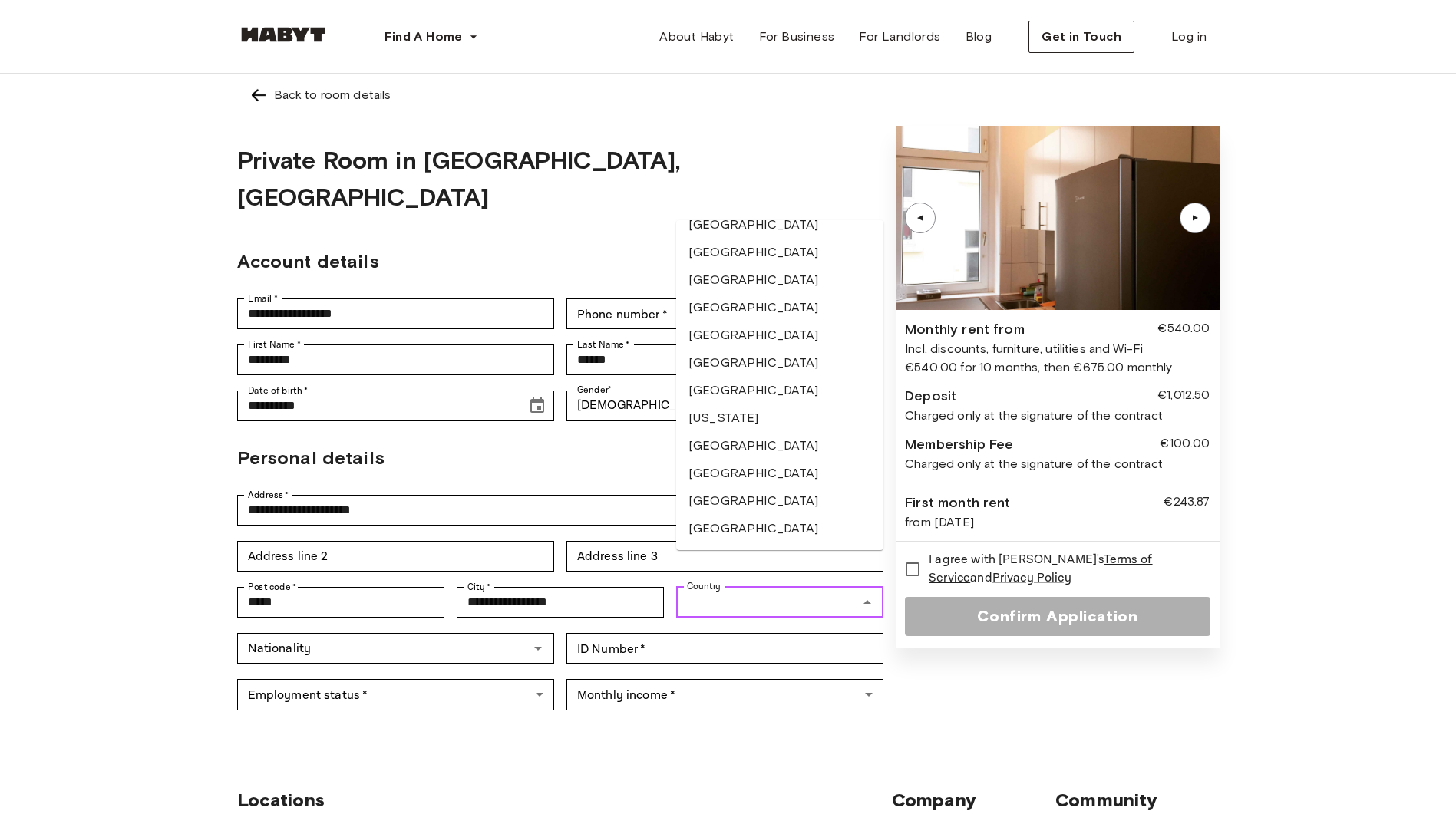
click at [739, 443] on li "Germany" at bounding box center [779, 445] width 207 height 27
type input "*******"
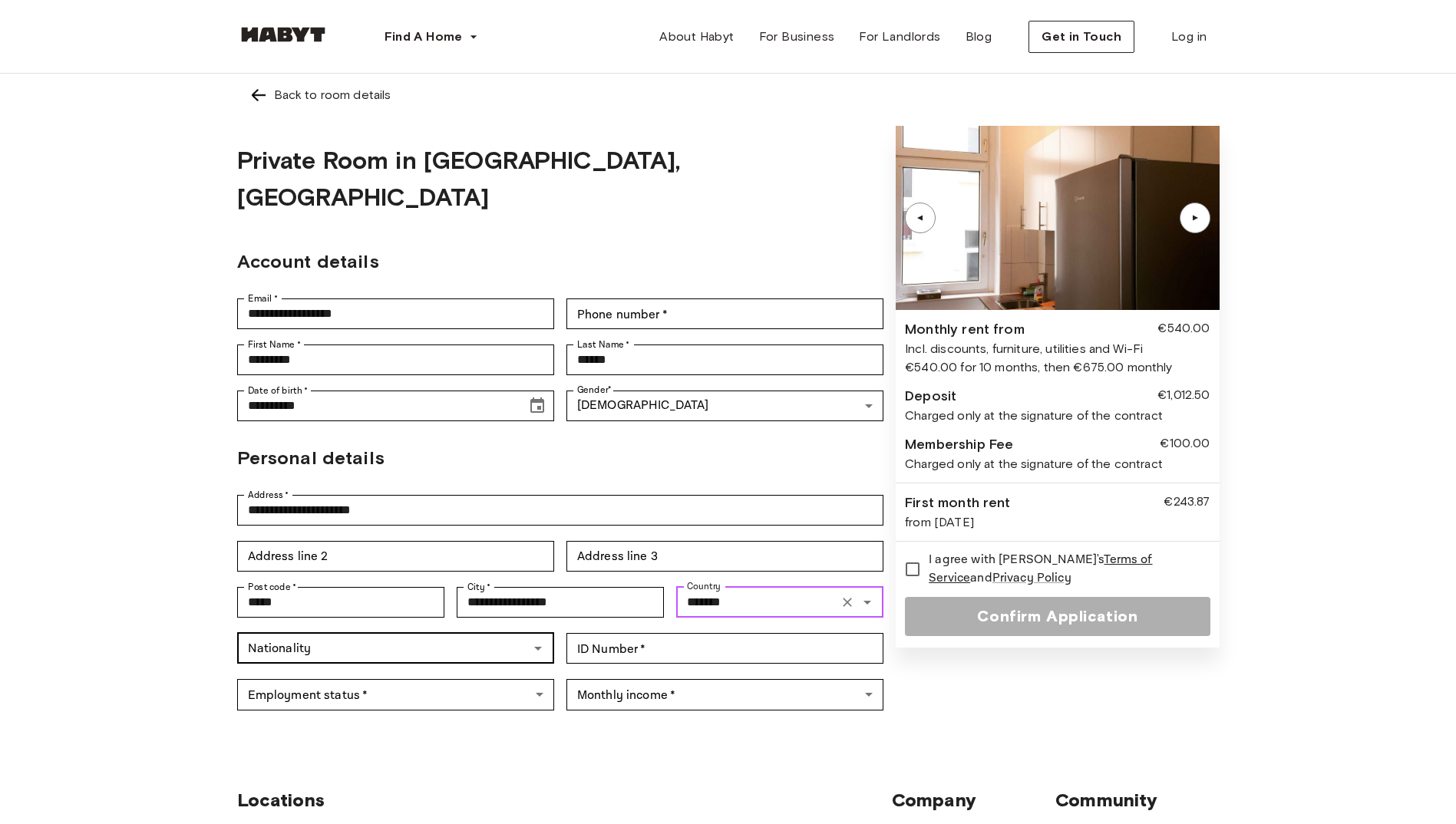
click at [535, 647] on icon "Open" at bounding box center [538, 648] width 8 height 4
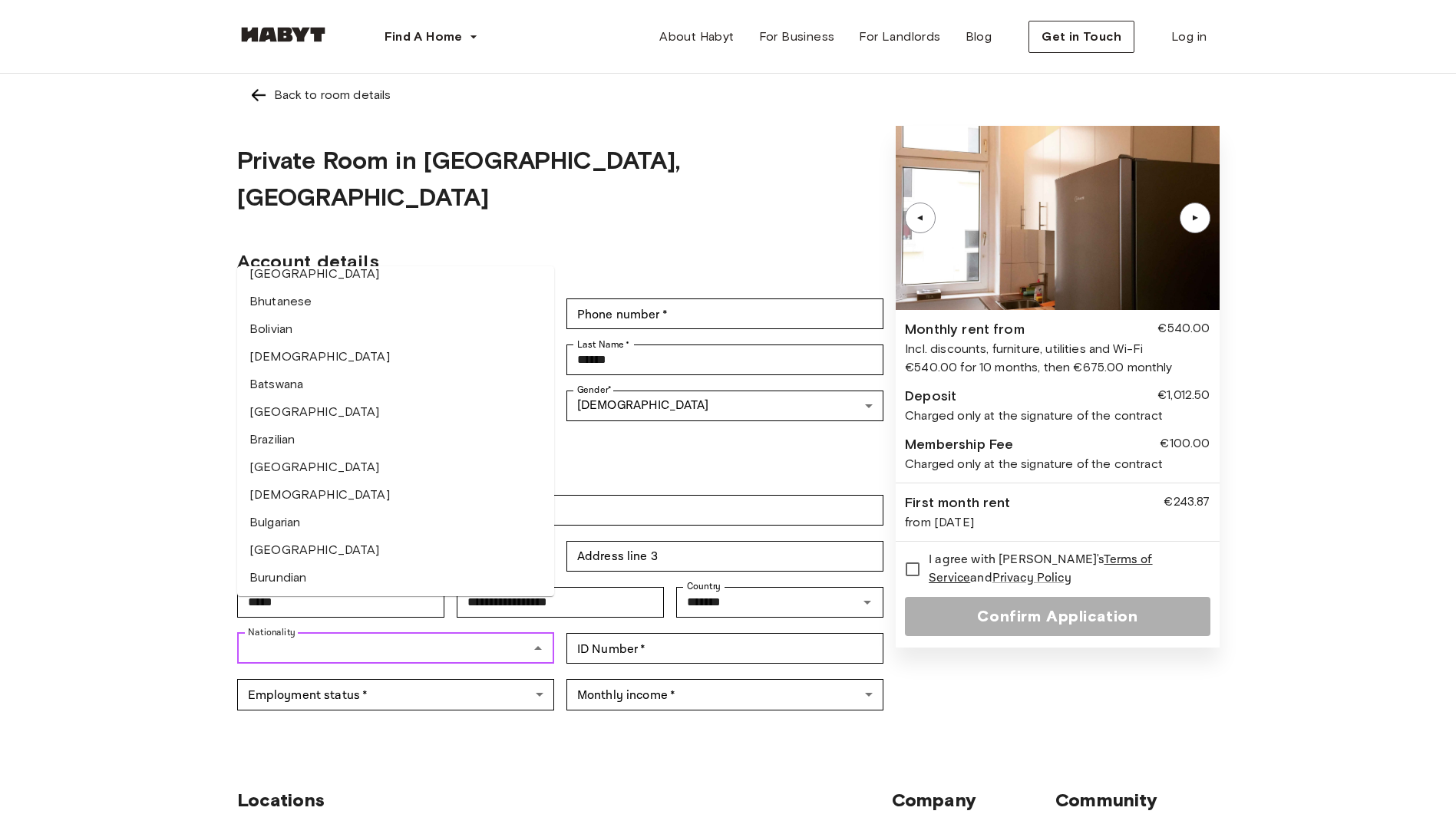
scroll to position [844, 0]
click at [316, 321] on li "Cameroonian" at bounding box center [396, 326] width 317 height 27
type input "**********"
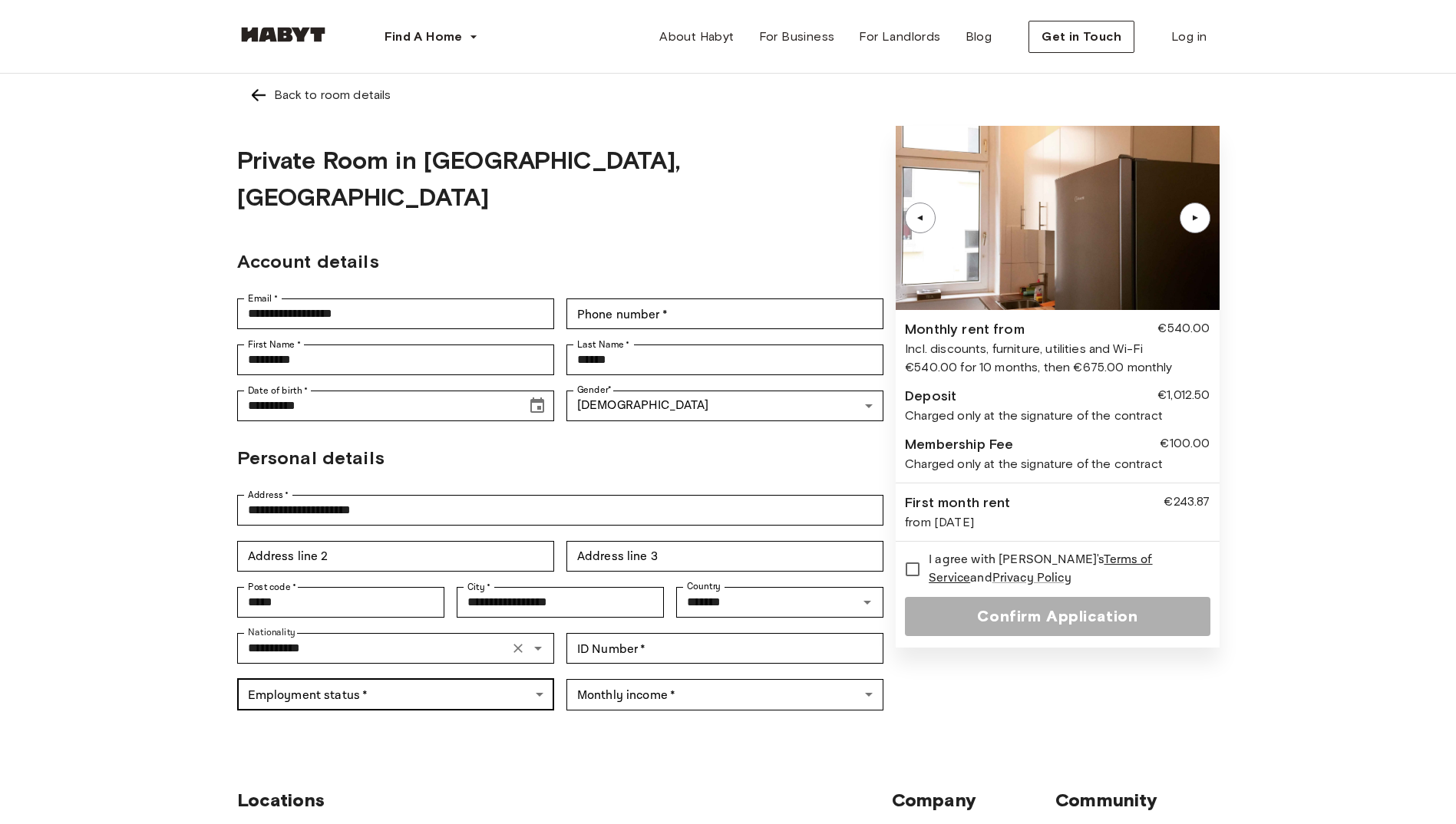
click at [537, 655] on body "**********" at bounding box center [728, 722] width 1456 height 1445
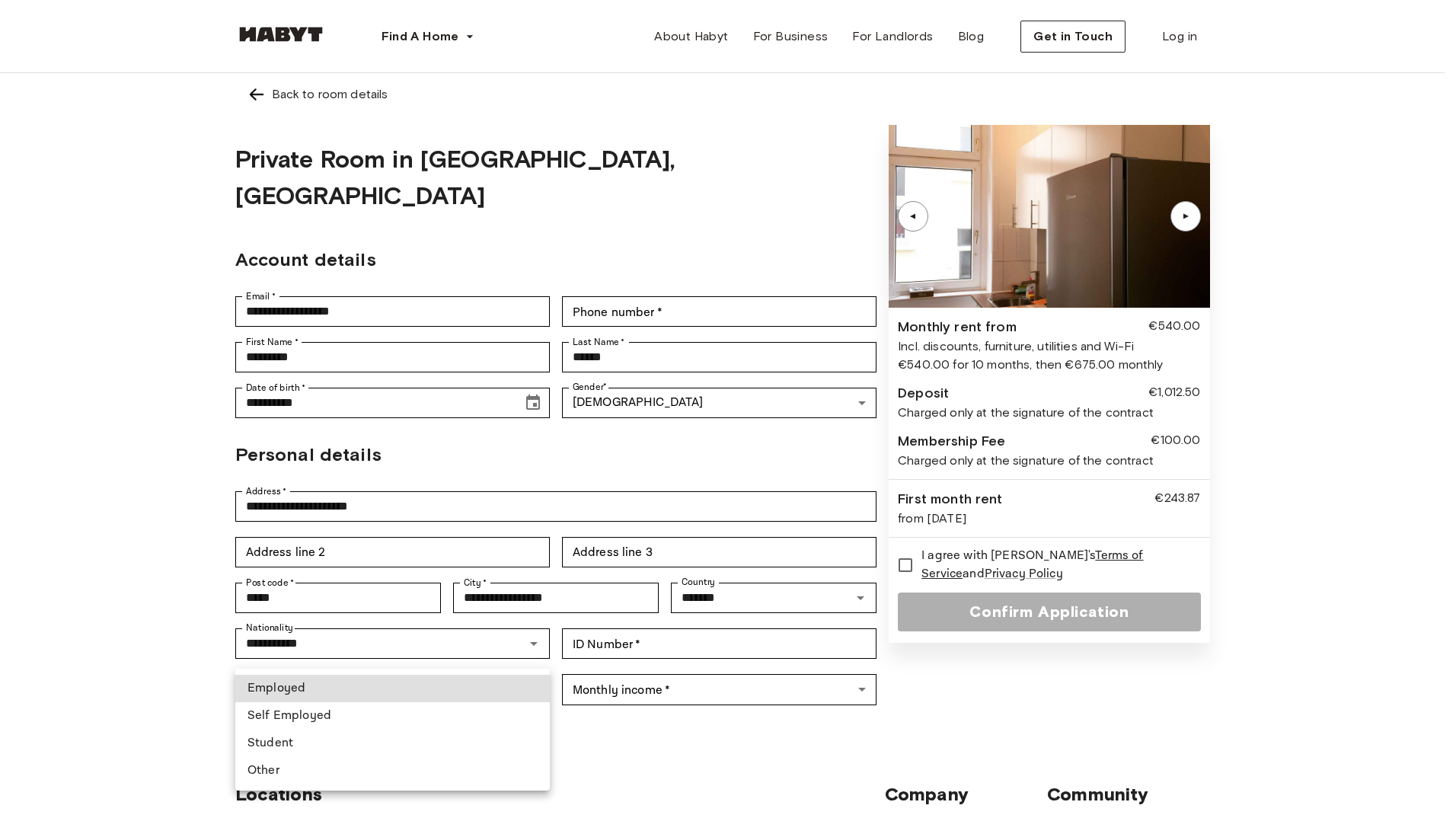
click at [351, 745] on li "Student" at bounding box center [393, 743] width 315 height 27
type input "*******"
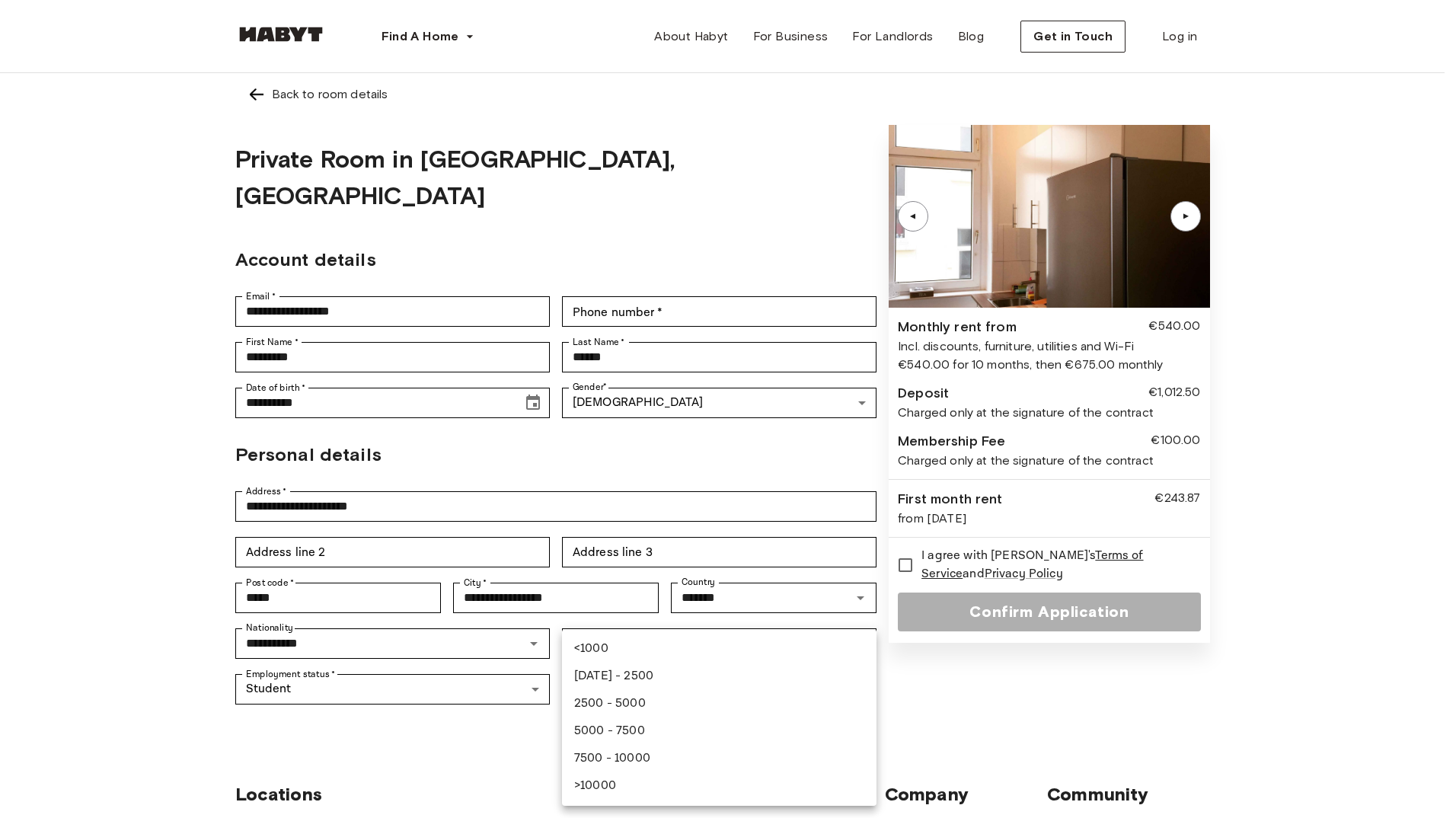
click at [864, 651] on body "**********" at bounding box center [728, 717] width 1456 height 1434
click at [593, 674] on li "1000 - 2500" at bounding box center [719, 676] width 315 height 27
type input "**********"
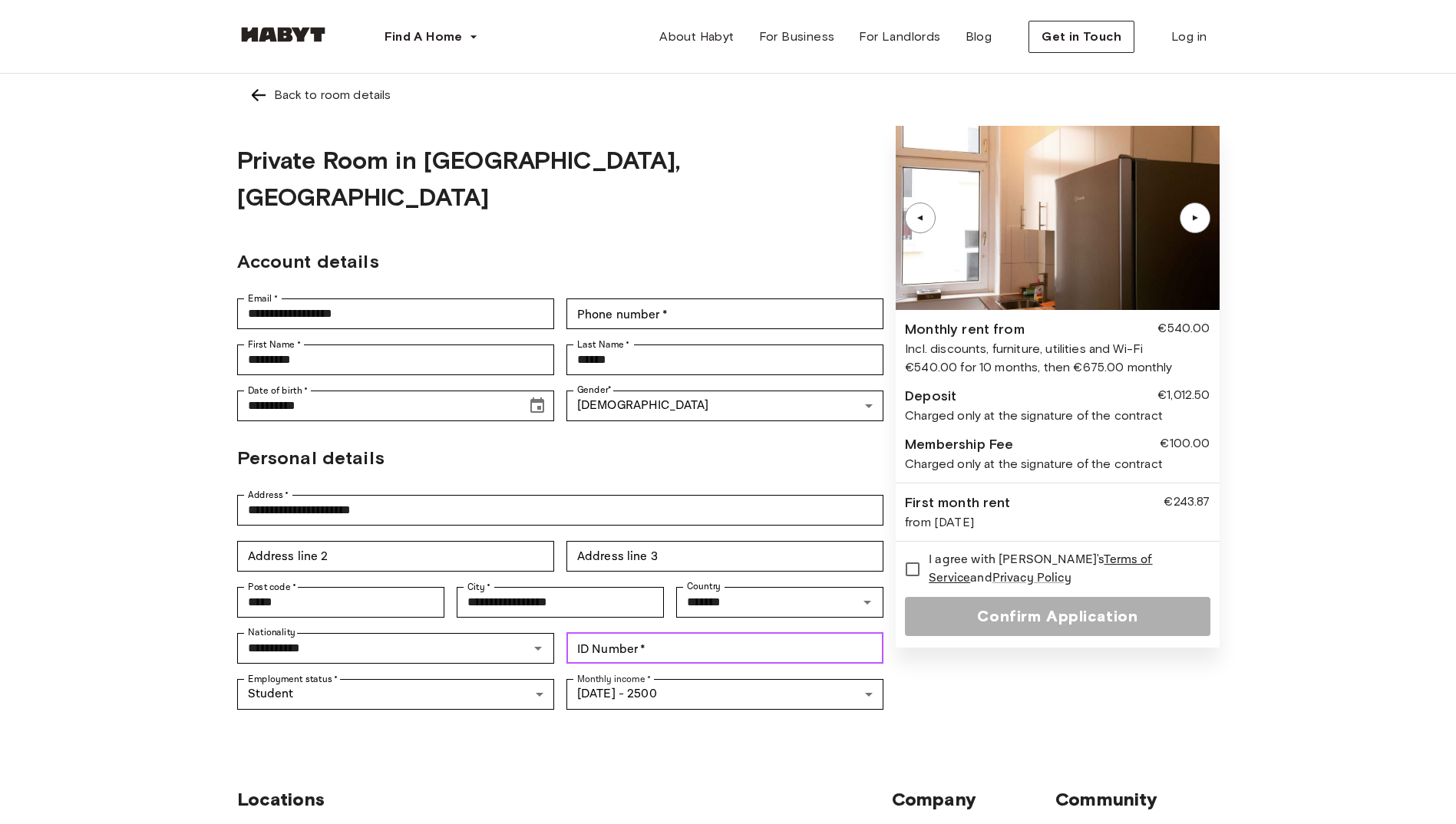
click at [768, 633] on input "ID Number   *" at bounding box center [724, 648] width 317 height 31
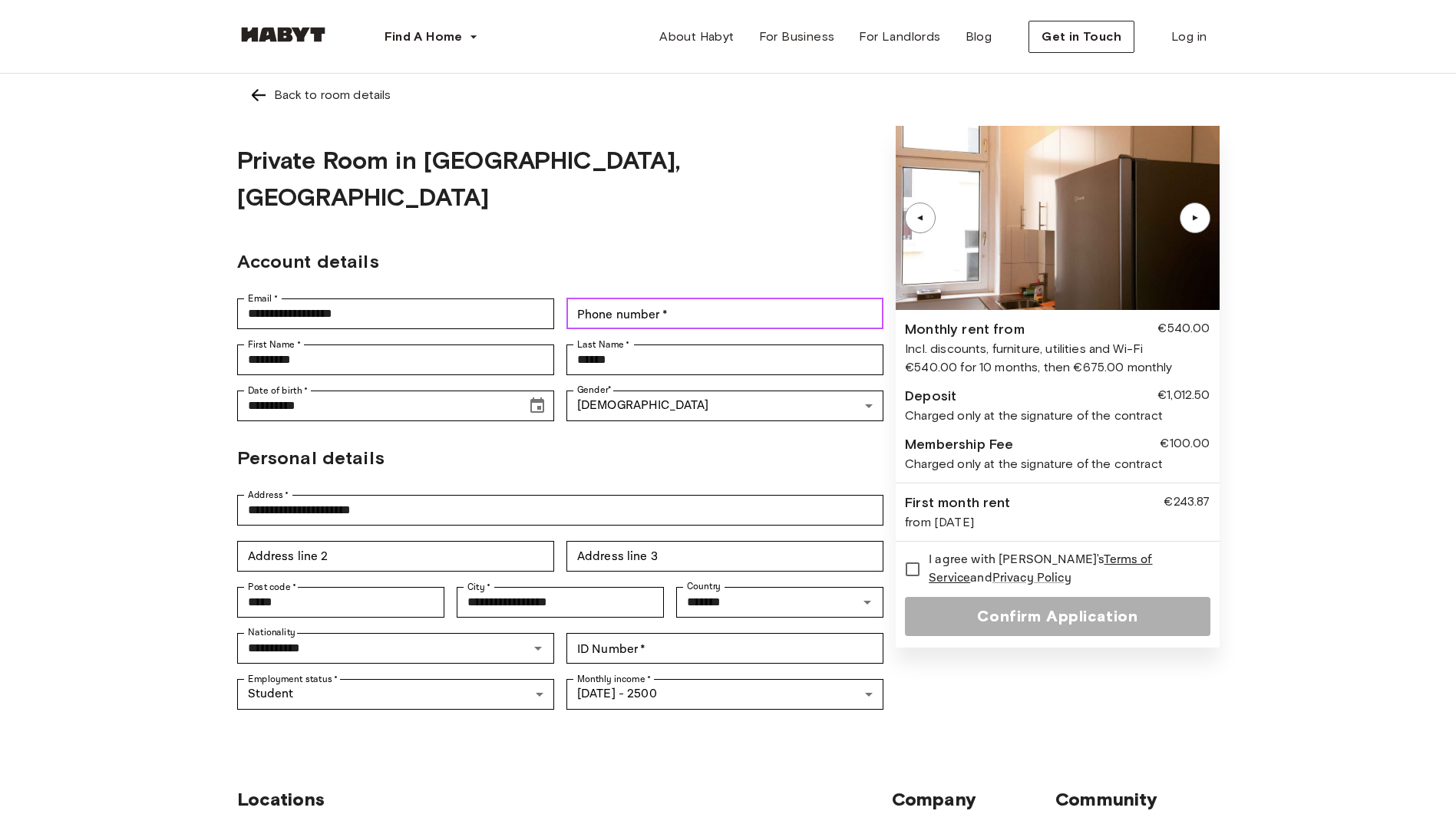
click at [686, 298] on input "Phone number   *" at bounding box center [724, 313] width 317 height 31
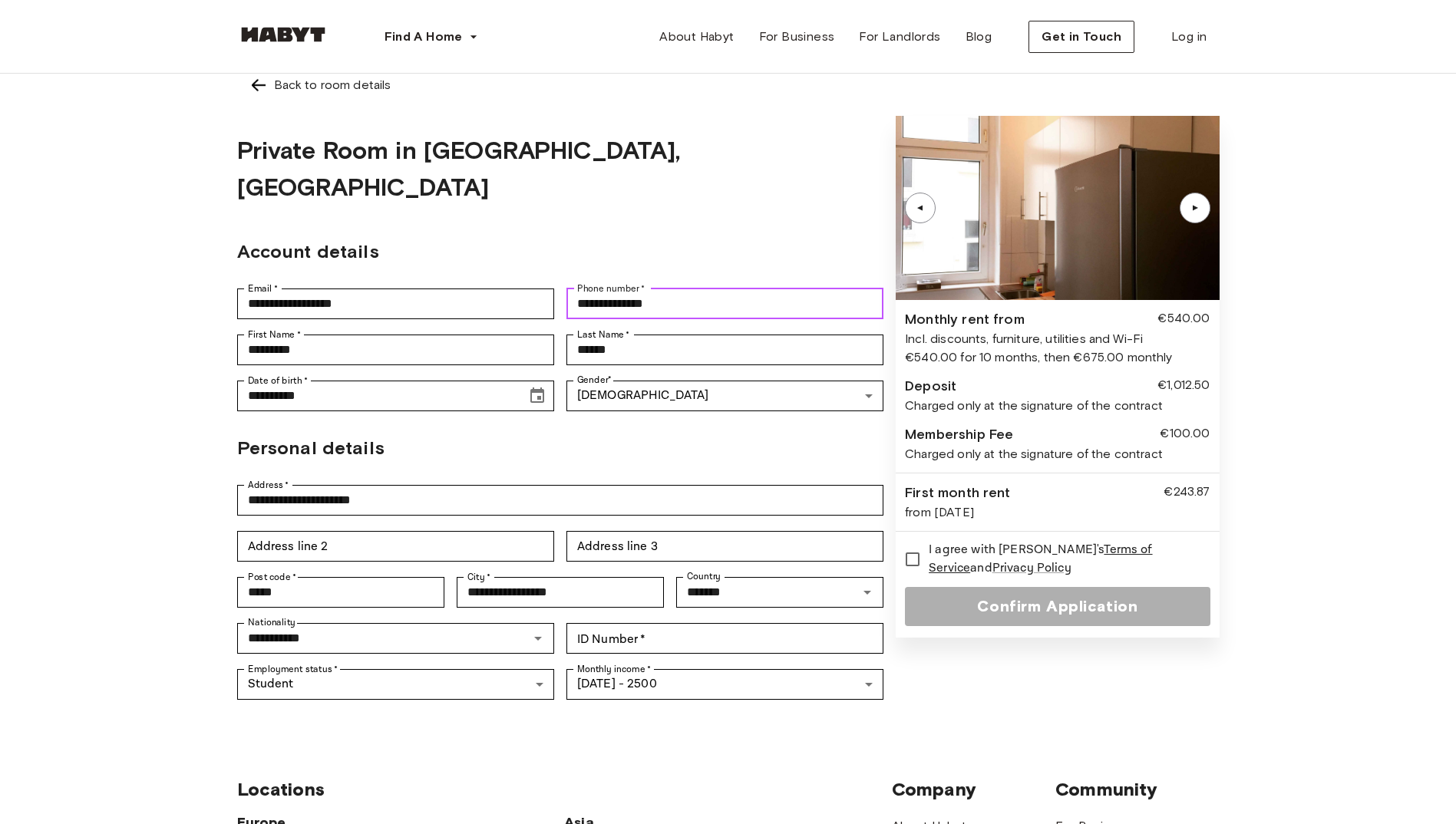
scroll to position [0, 0]
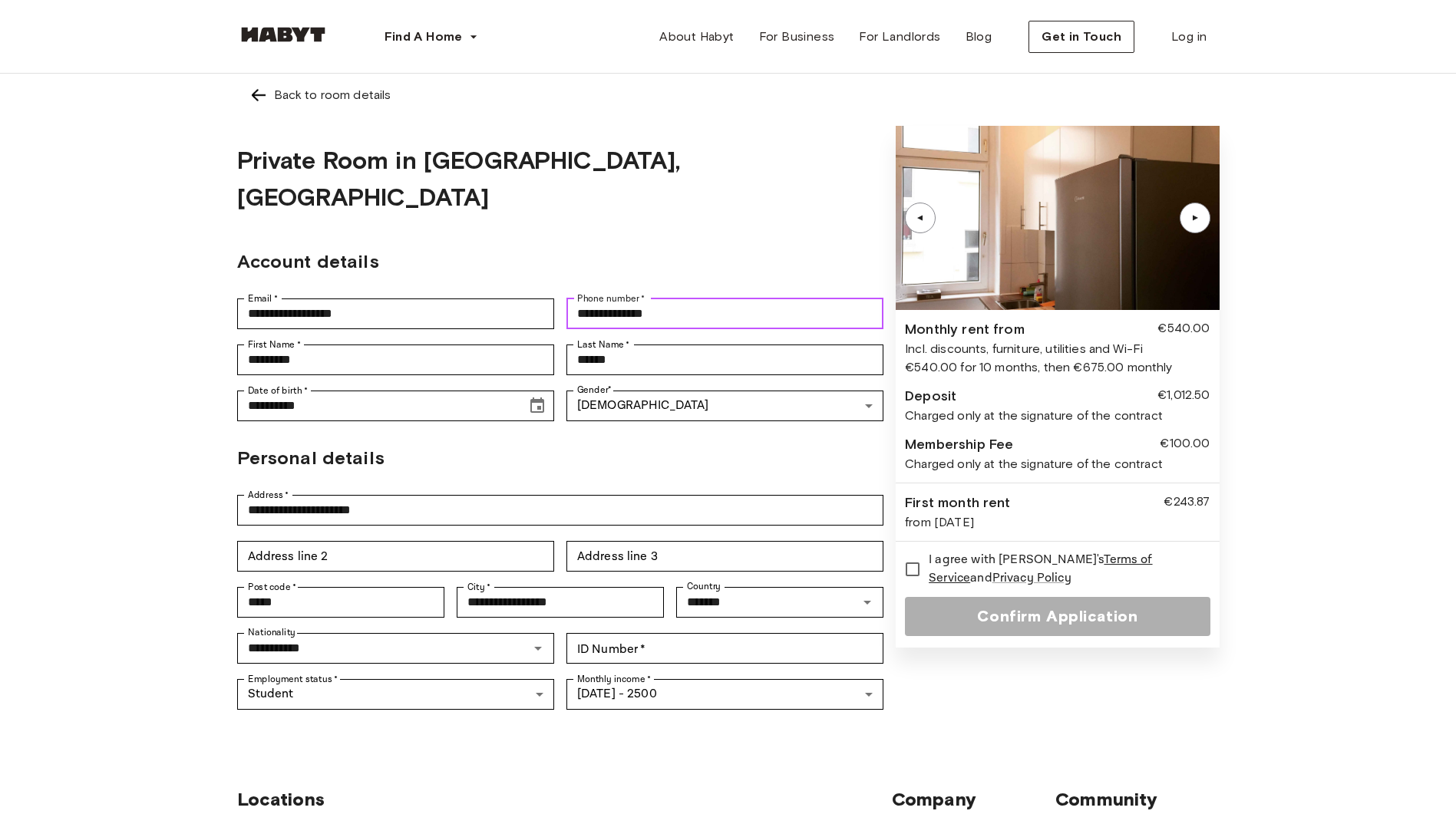
type input "**********"
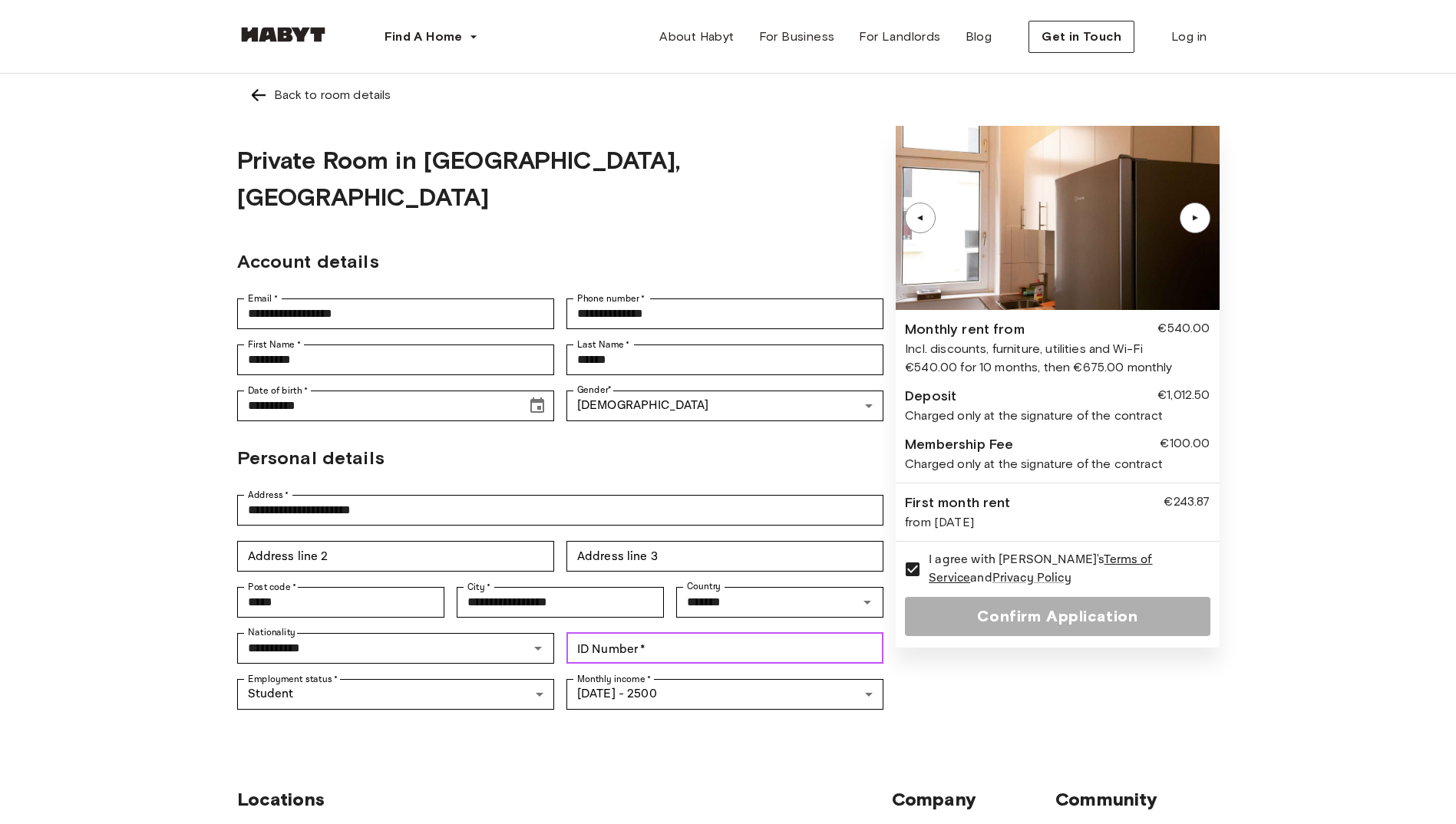
click at [688, 633] on input "ID Number   *" at bounding box center [724, 648] width 317 height 31
type input "*"
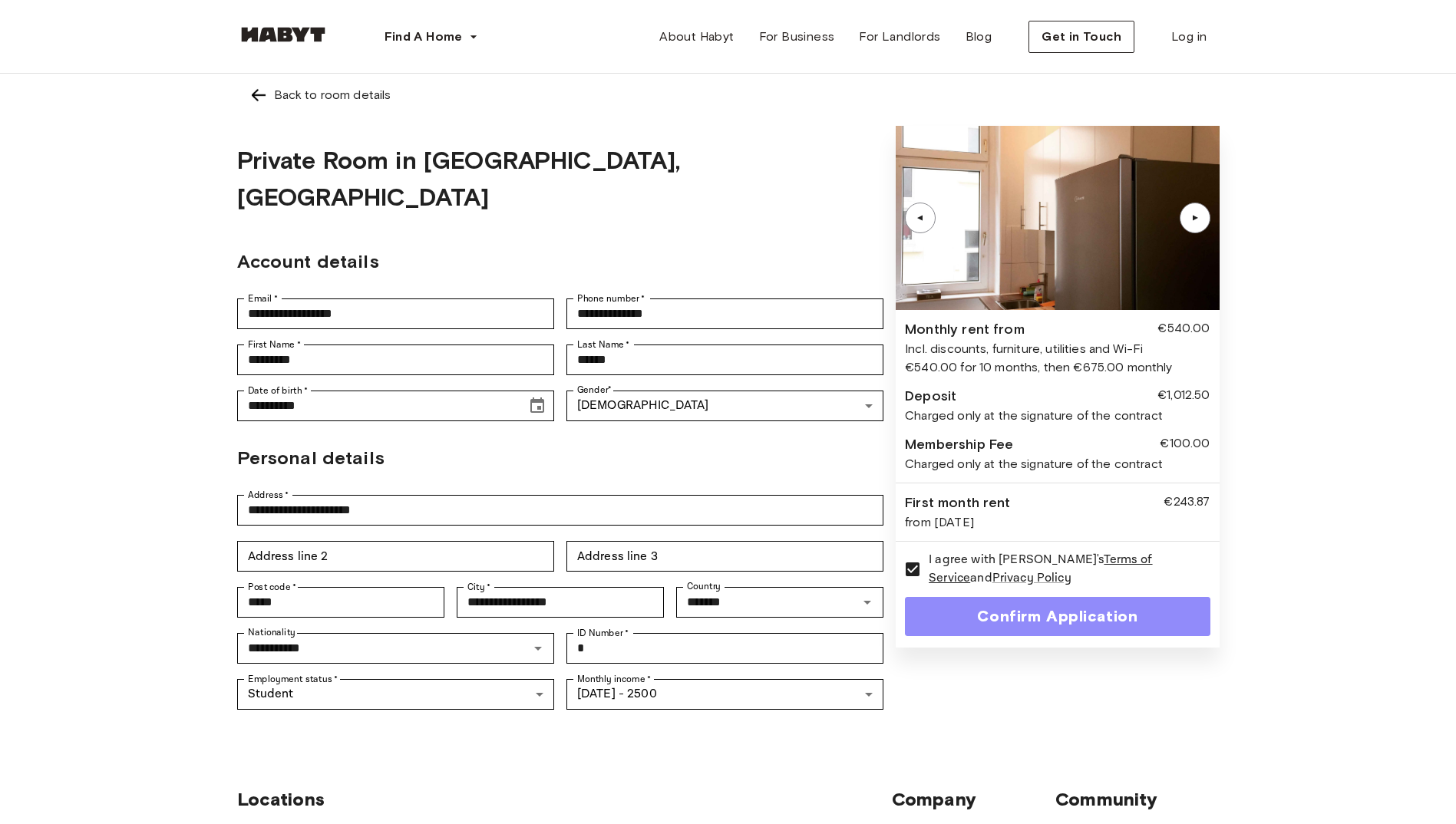
click at [994, 616] on button "Confirm Application" at bounding box center [1057, 617] width 305 height 39
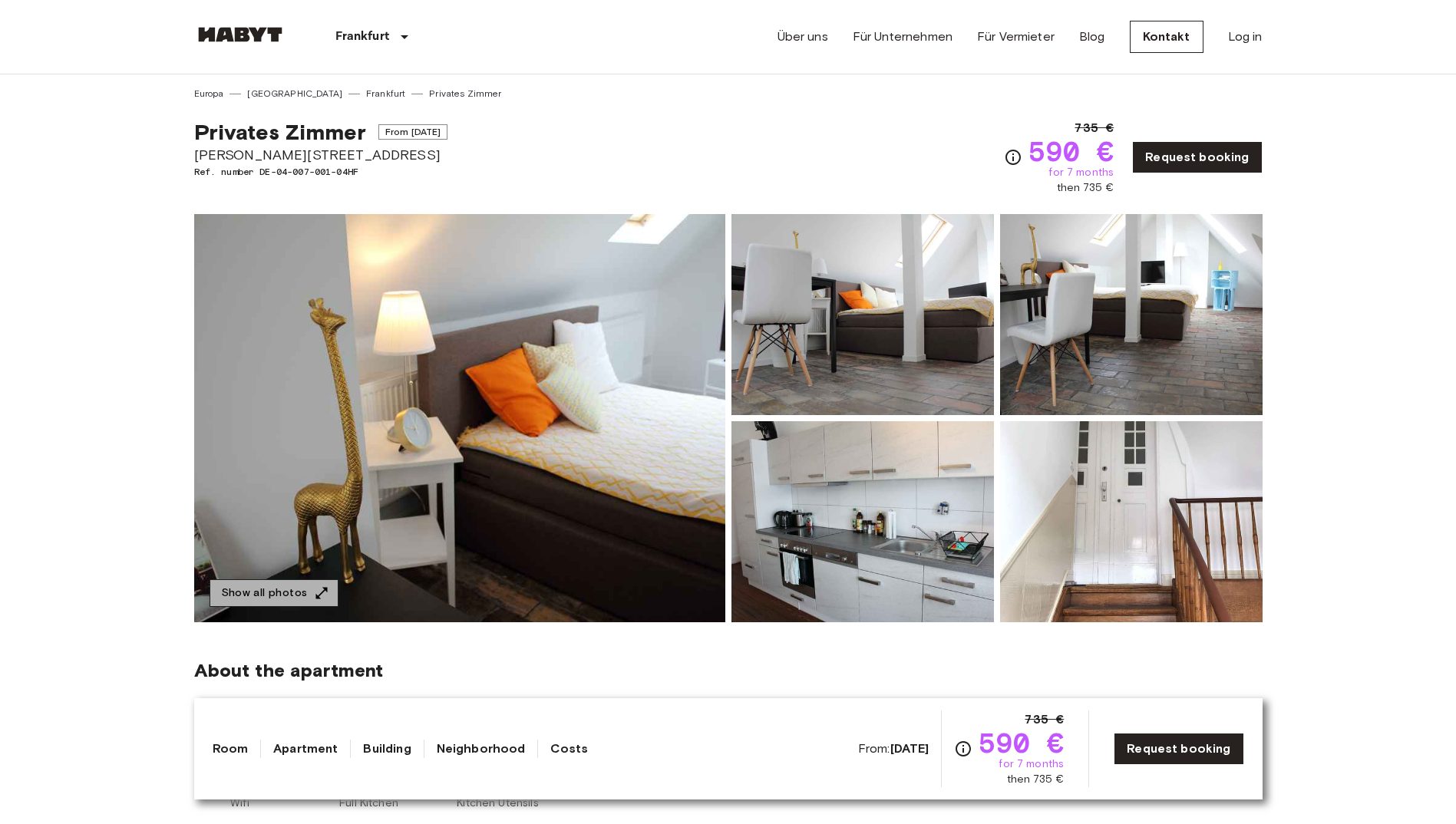
click at [283, 591] on button "Show all photos" at bounding box center [274, 593] width 129 height 28
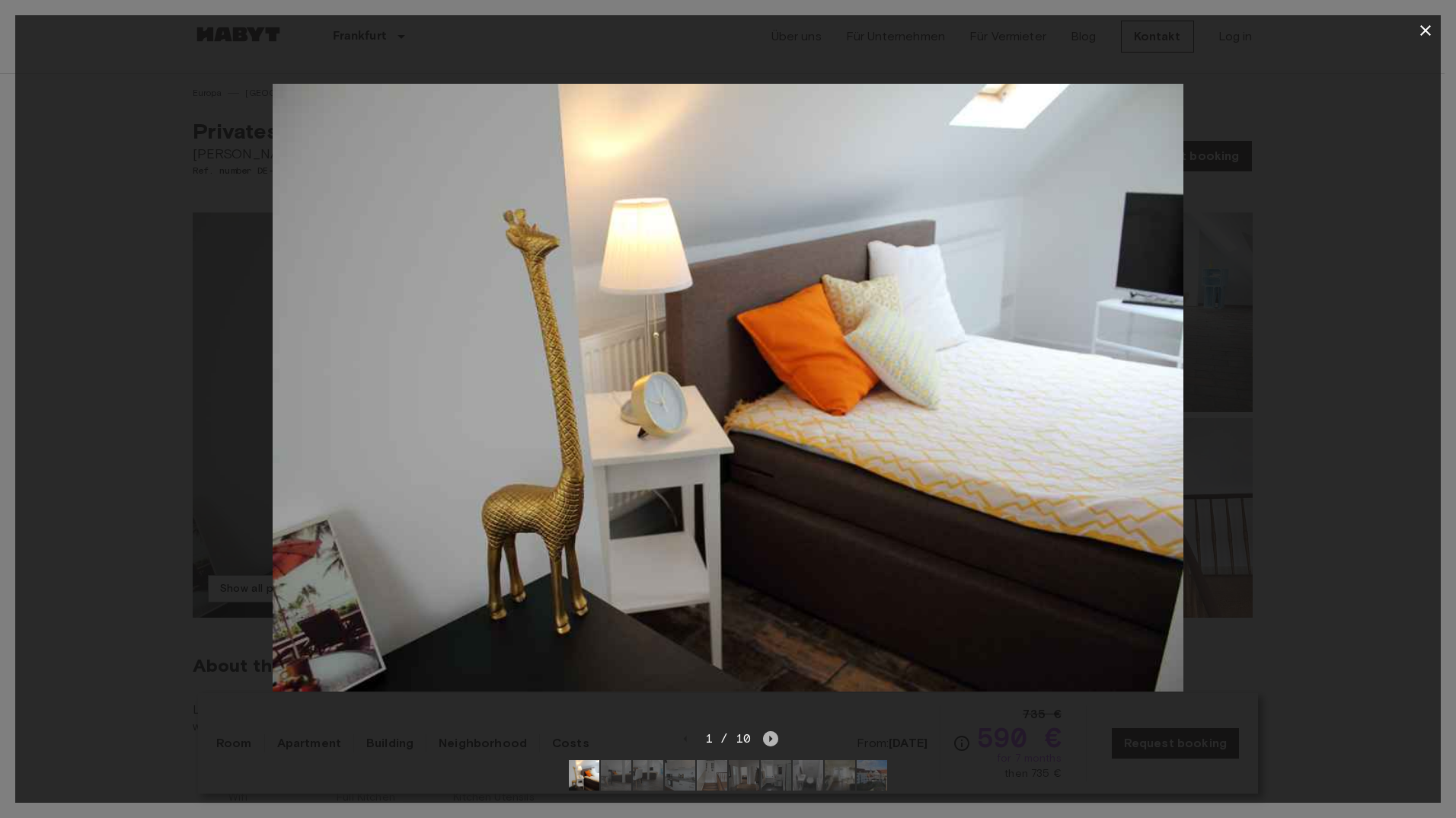
click at [770, 735] on icon "Next image" at bounding box center [771, 739] width 3 height 6
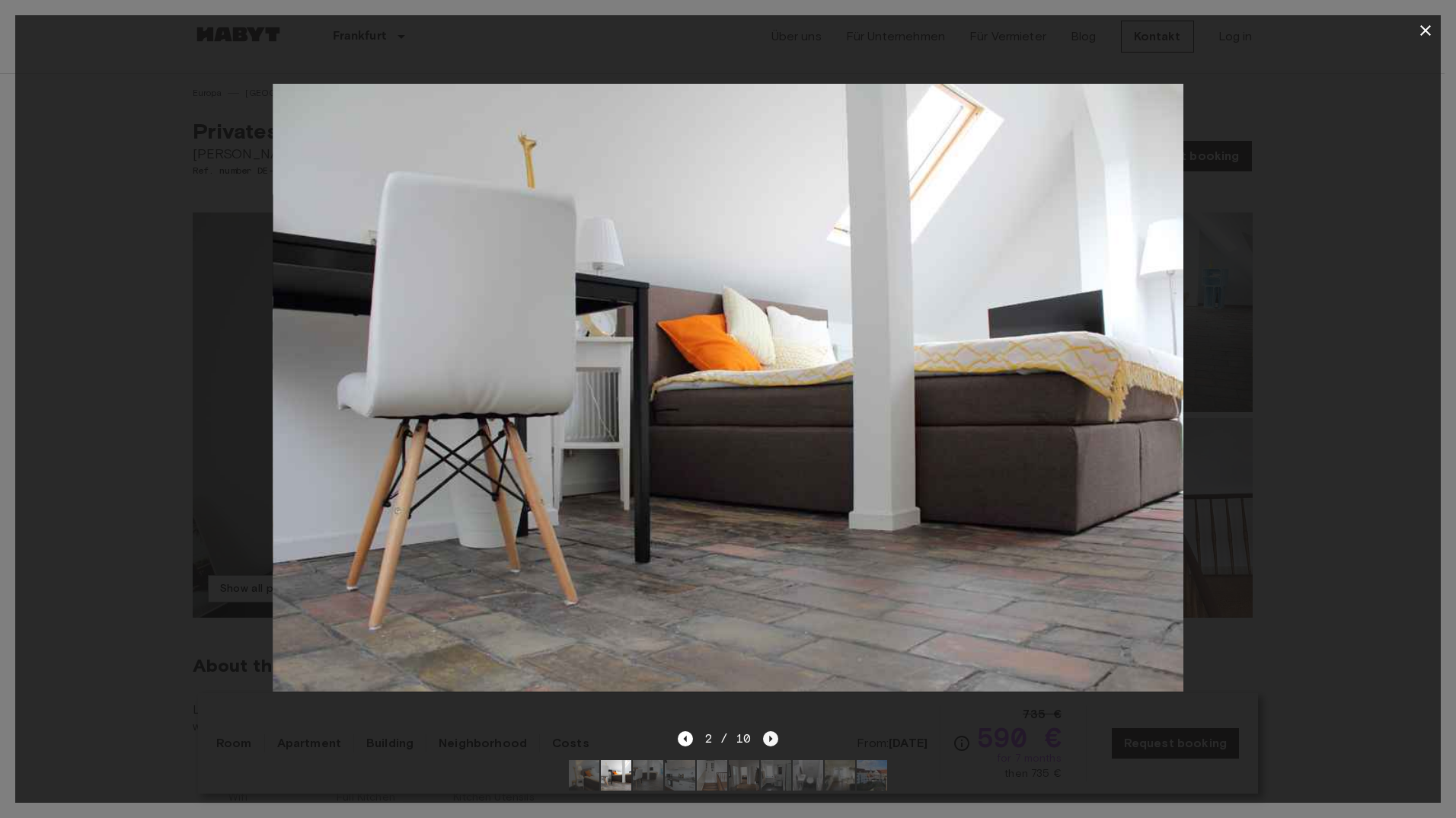
click at [770, 735] on icon "Next image" at bounding box center [771, 739] width 3 height 6
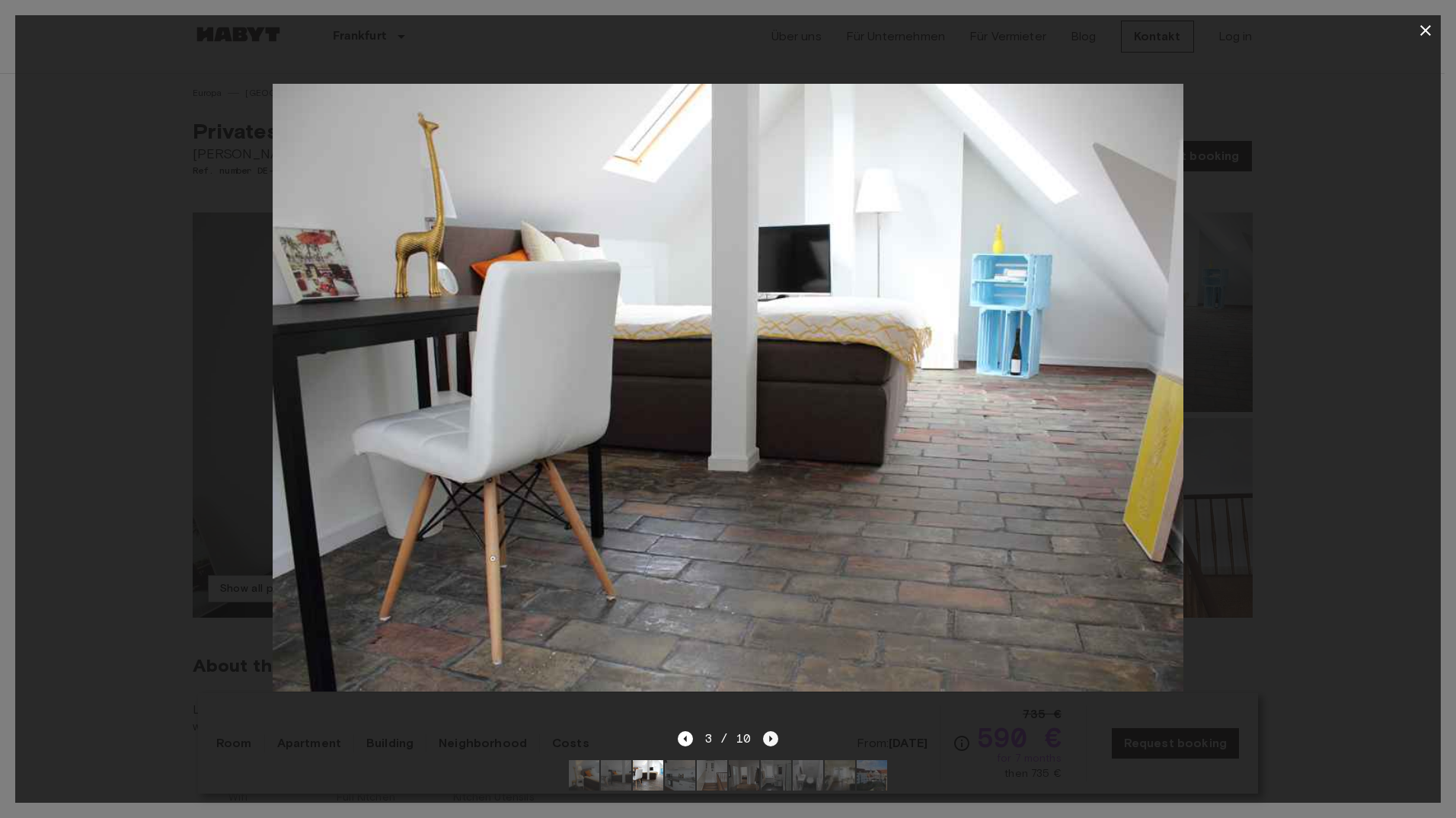
click at [770, 735] on icon "Next image" at bounding box center [771, 739] width 3 height 6
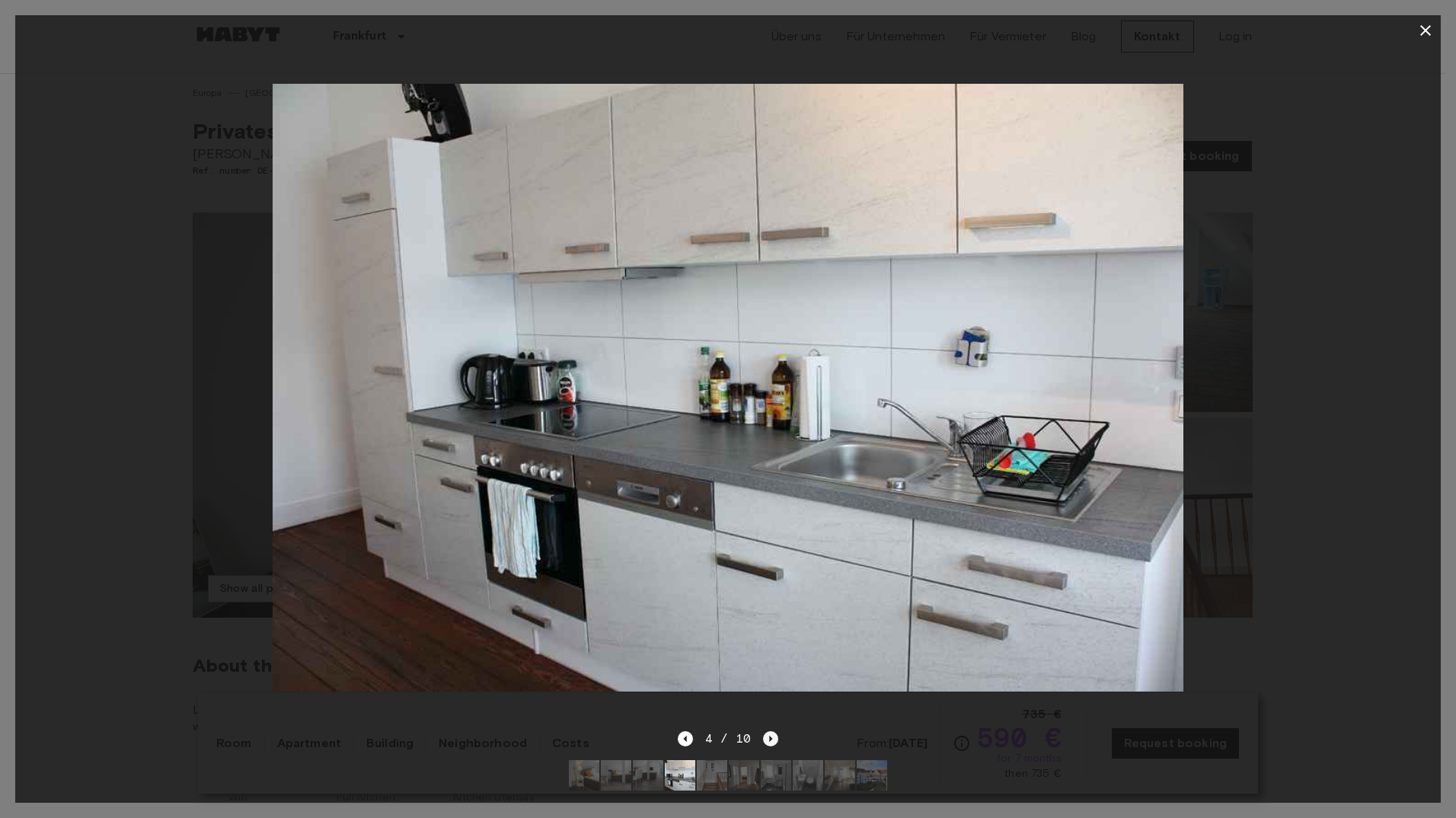
click at [770, 735] on icon "Next image" at bounding box center [771, 739] width 3 height 6
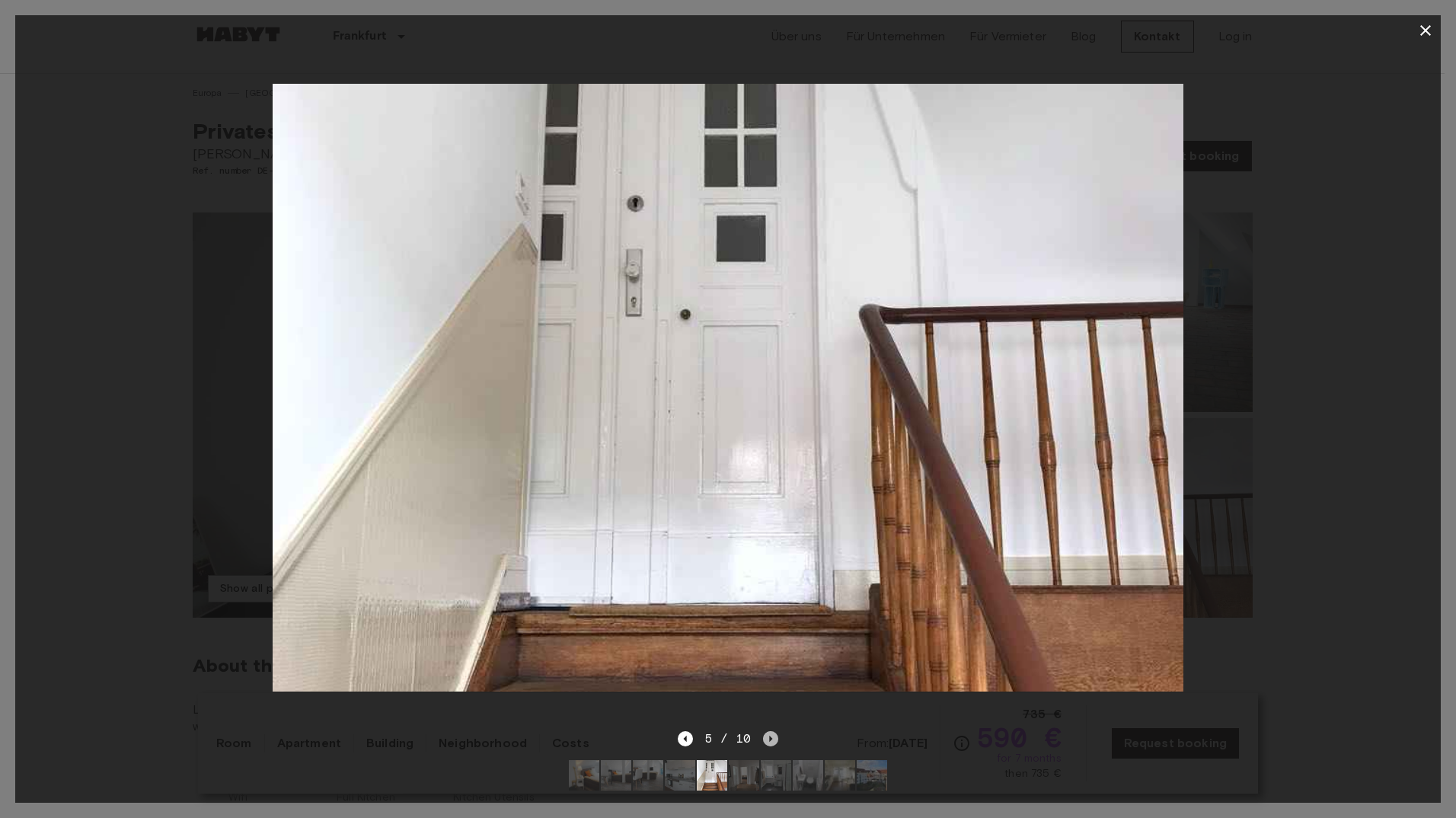
click at [770, 735] on icon "Next image" at bounding box center [771, 739] width 3 height 6
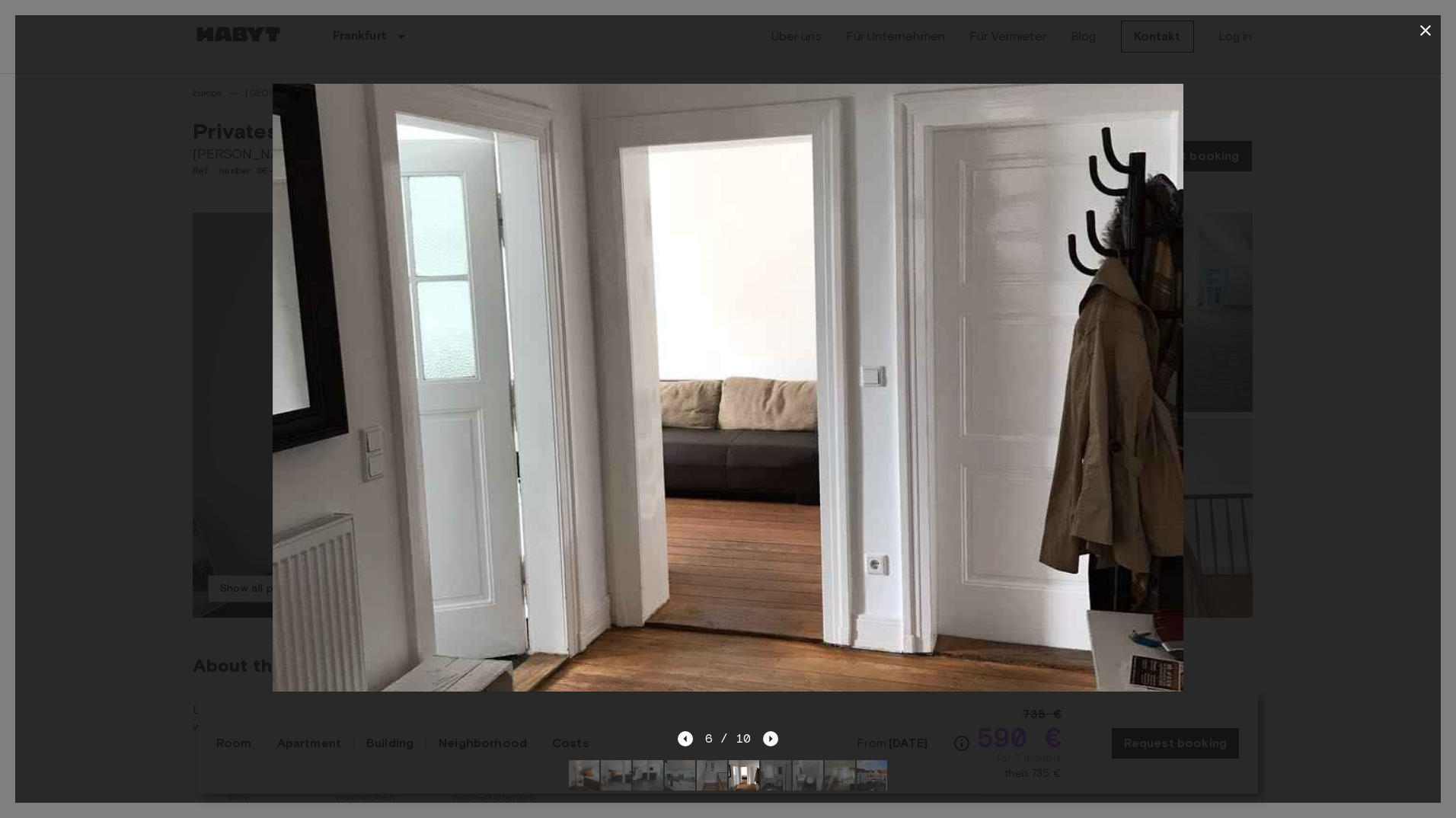
click at [770, 735] on icon "Next image" at bounding box center [771, 739] width 3 height 6
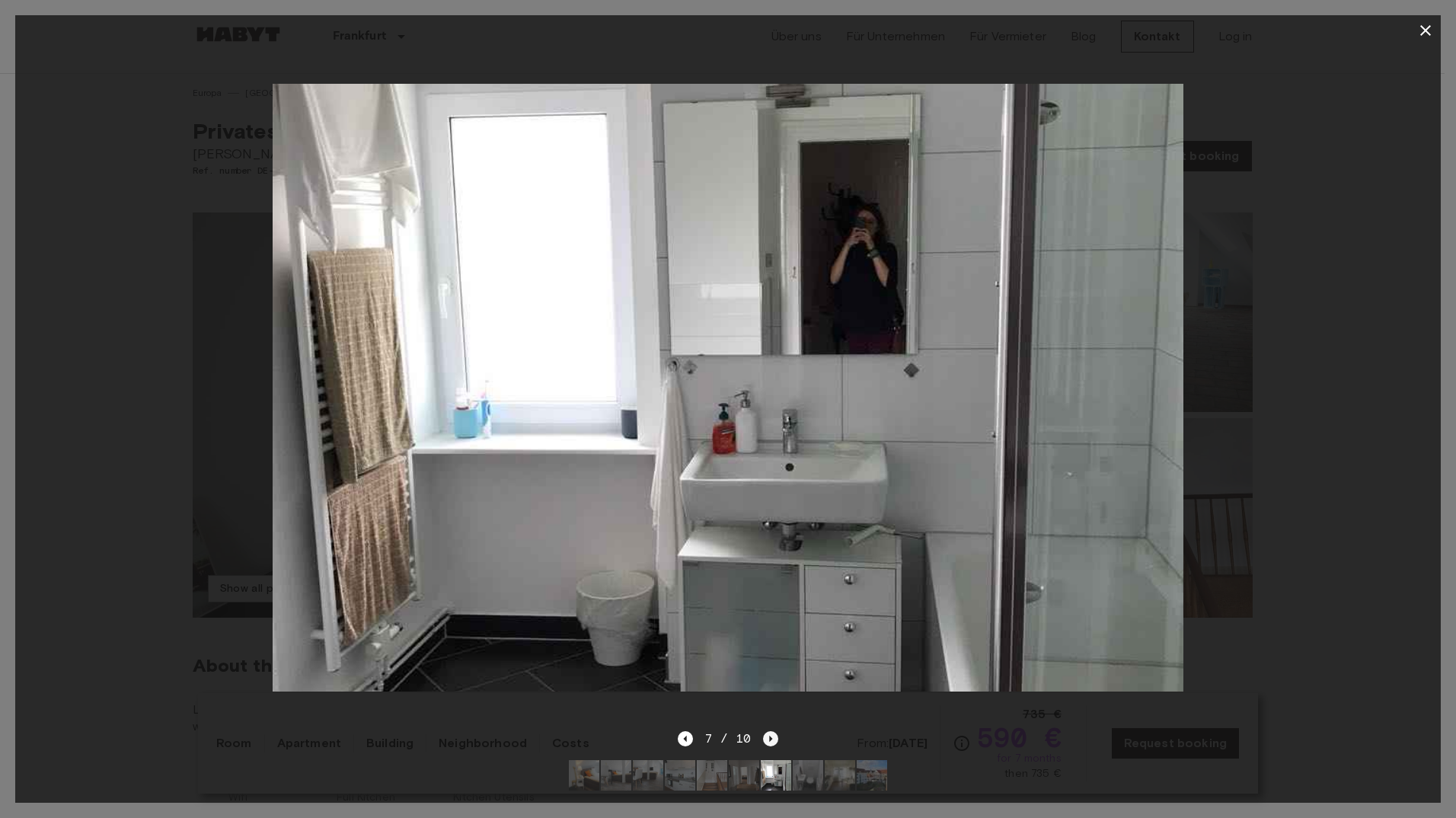
click at [770, 735] on icon "Next image" at bounding box center [771, 739] width 3 height 6
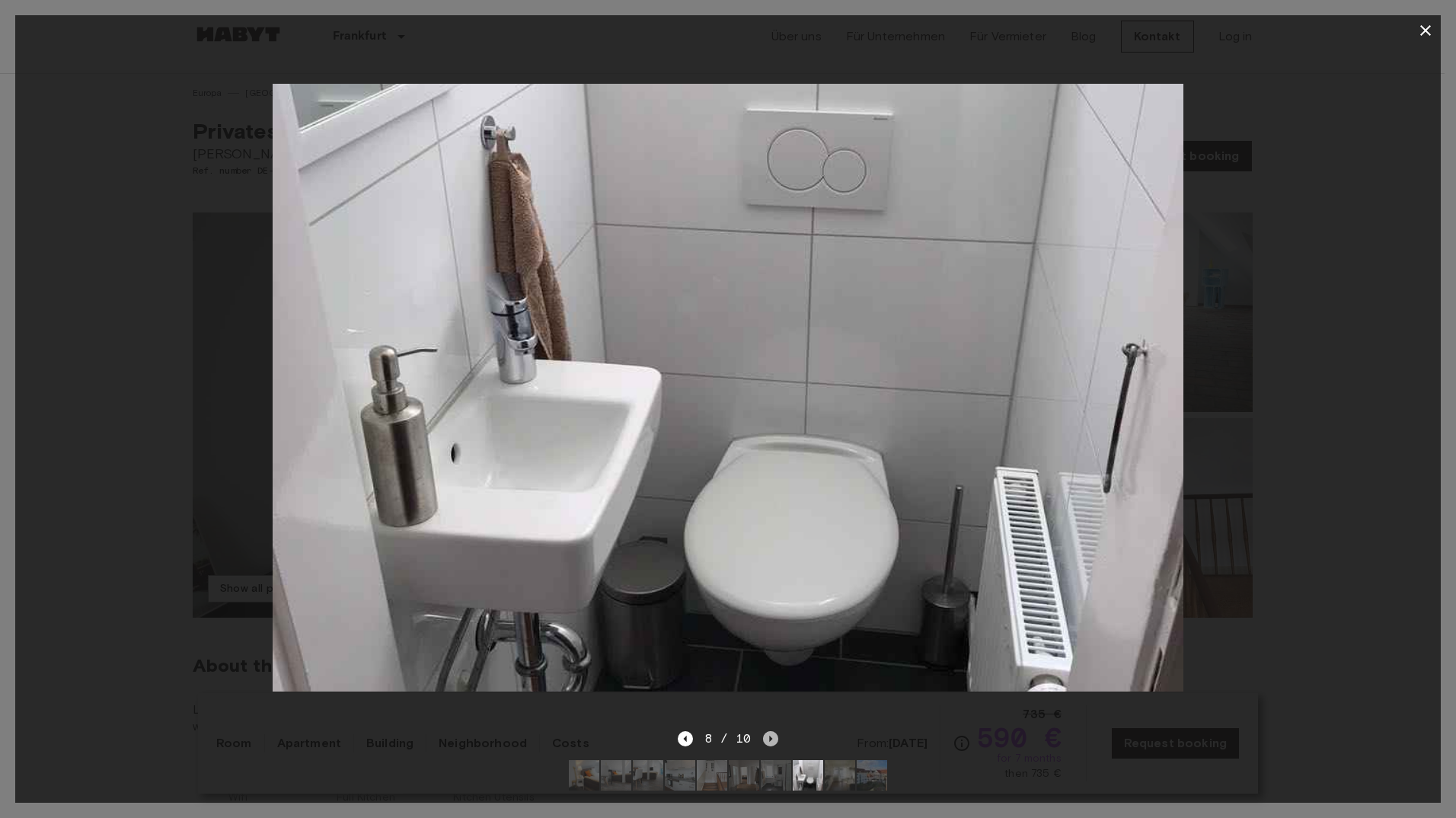
click at [770, 735] on icon "Next image" at bounding box center [771, 739] width 3 height 6
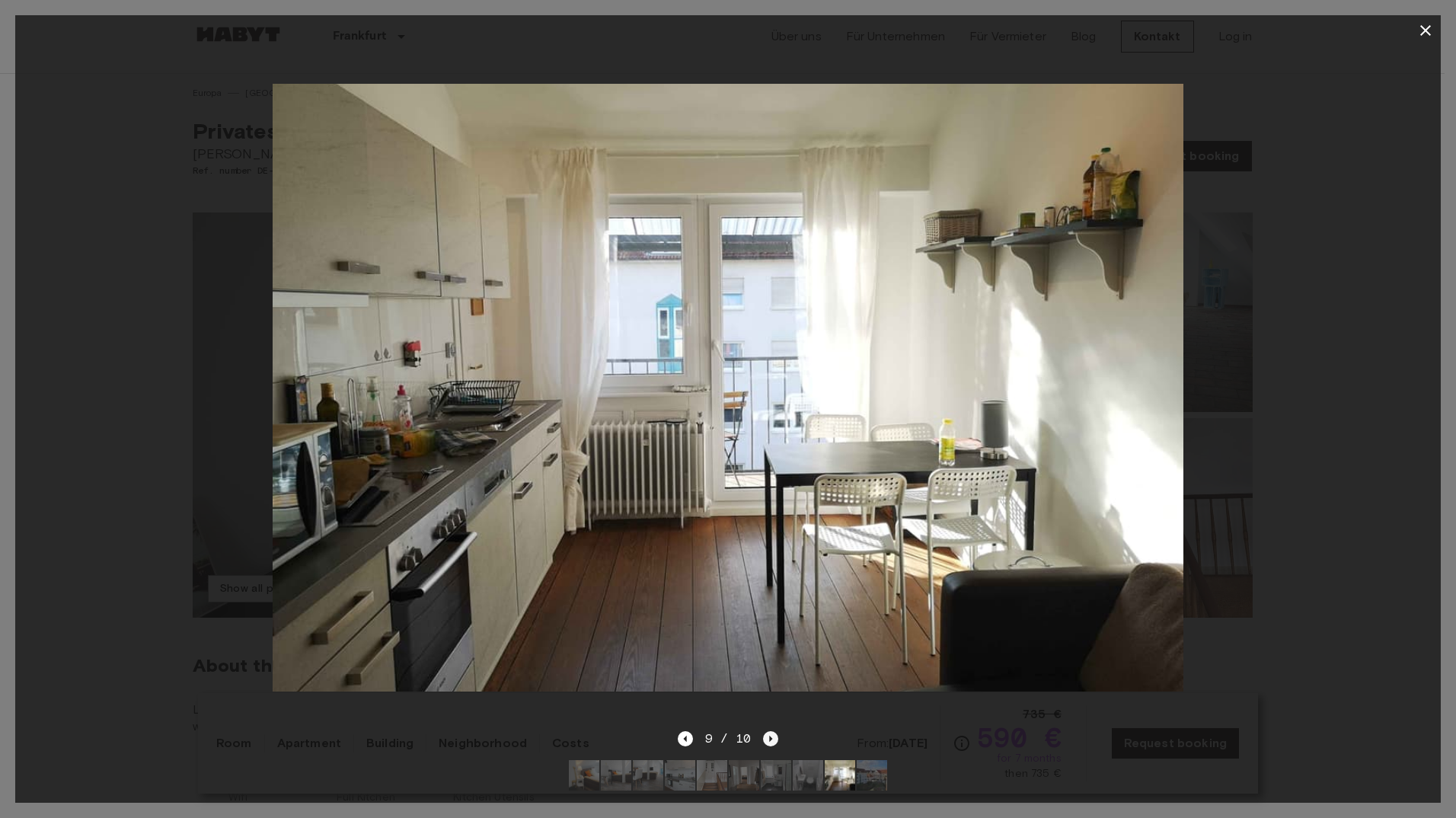
click at [770, 735] on icon "Next image" at bounding box center [771, 739] width 3 height 6
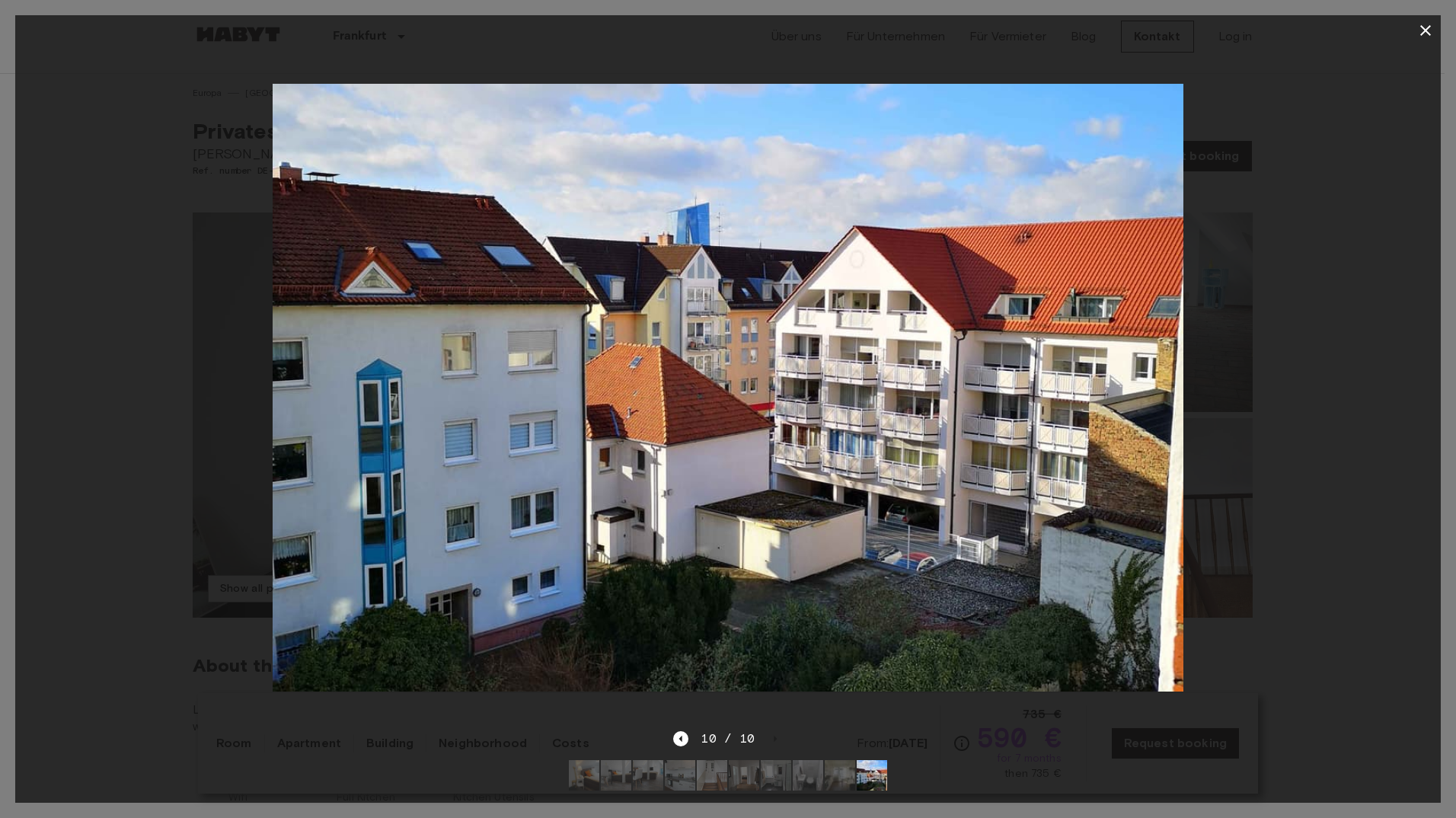
click at [1423, 31] on icon "button" at bounding box center [1425, 30] width 18 height 18
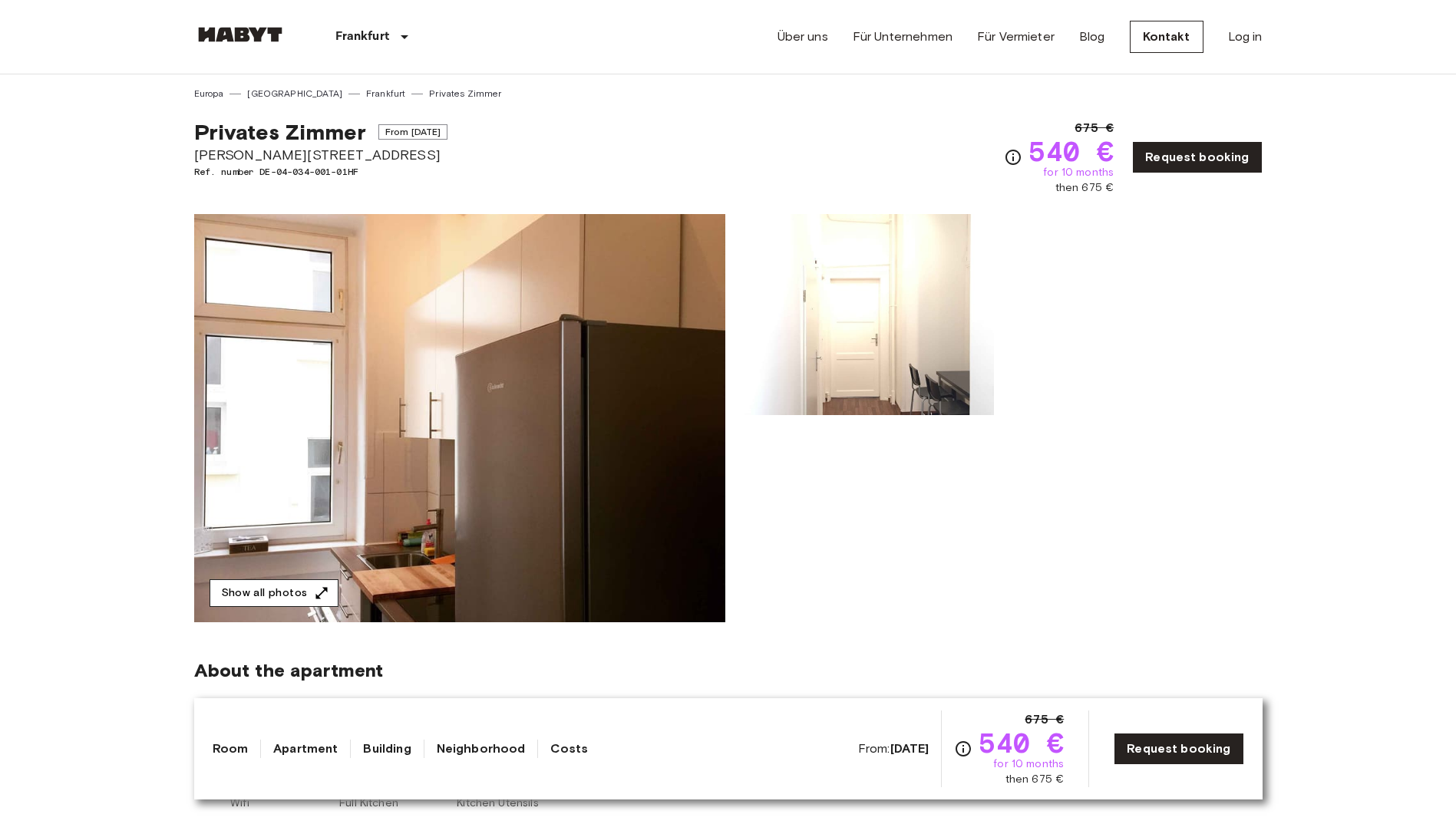
click at [259, 593] on button "Show all photos" at bounding box center [274, 593] width 129 height 28
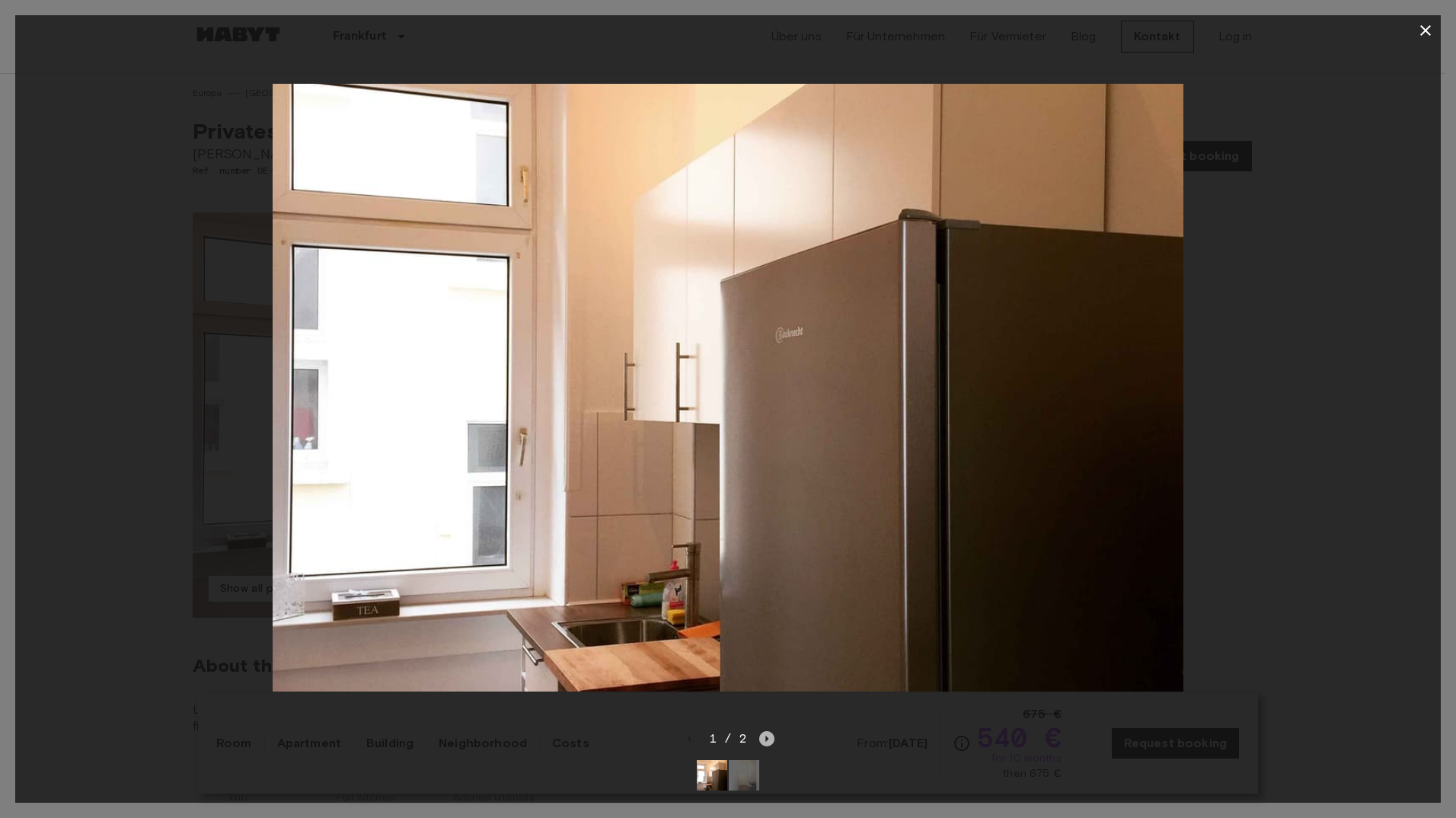
click at [767, 731] on icon "Next image" at bounding box center [767, 739] width 16 height 16
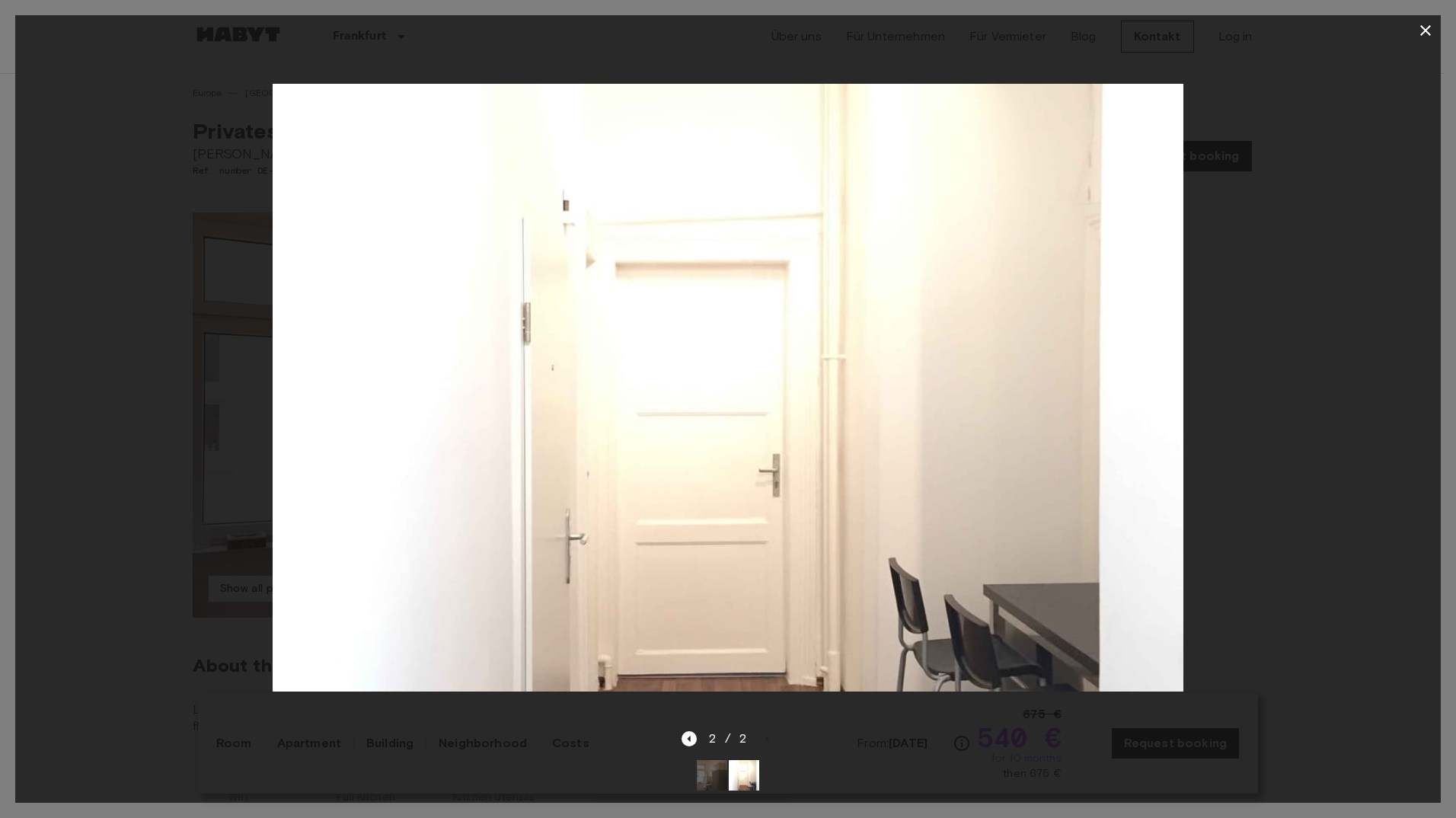
click at [1428, 31] on icon "button" at bounding box center [1425, 30] width 18 height 18
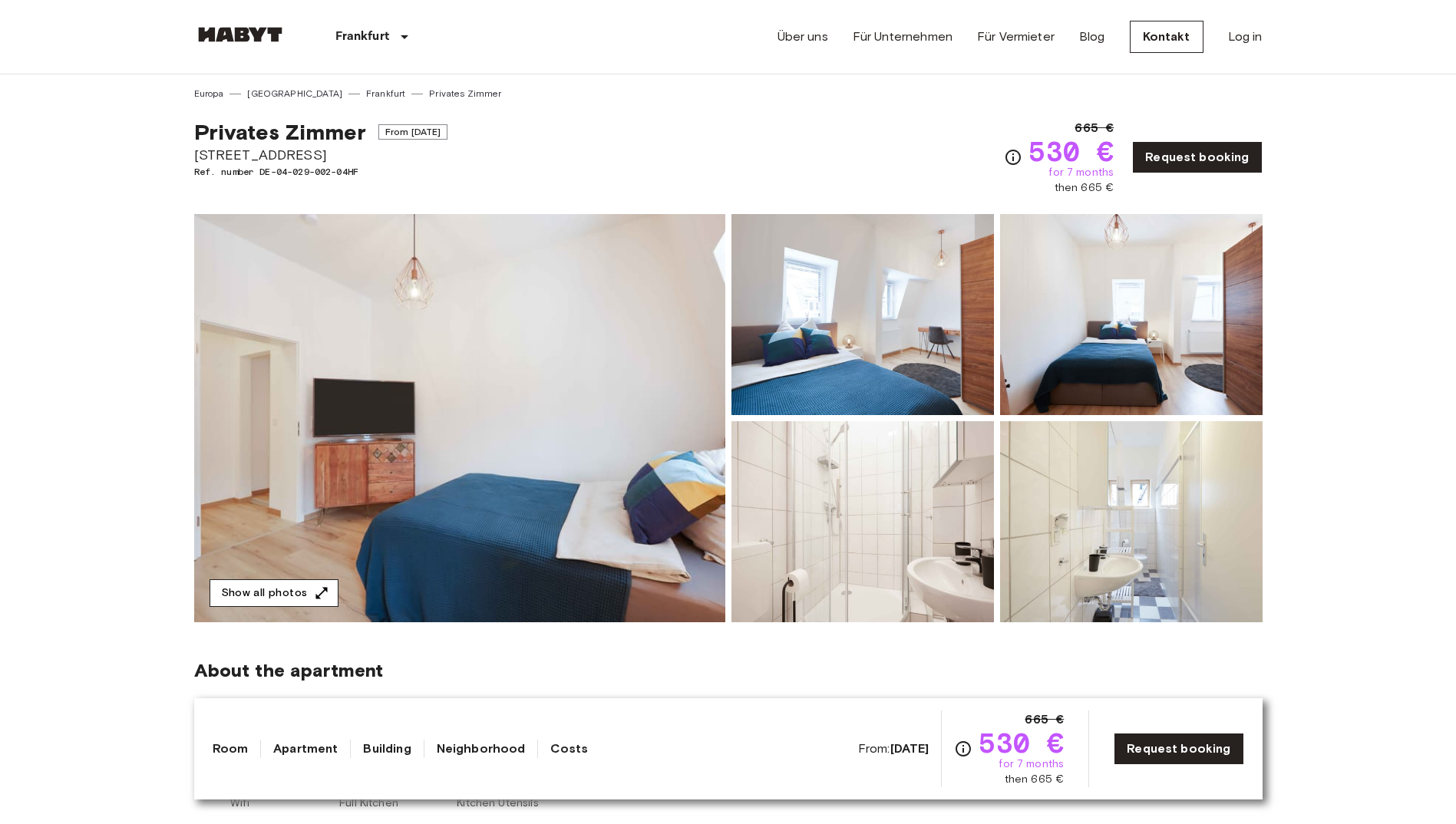
click at [242, 590] on button "Show all photos" at bounding box center [274, 593] width 129 height 28
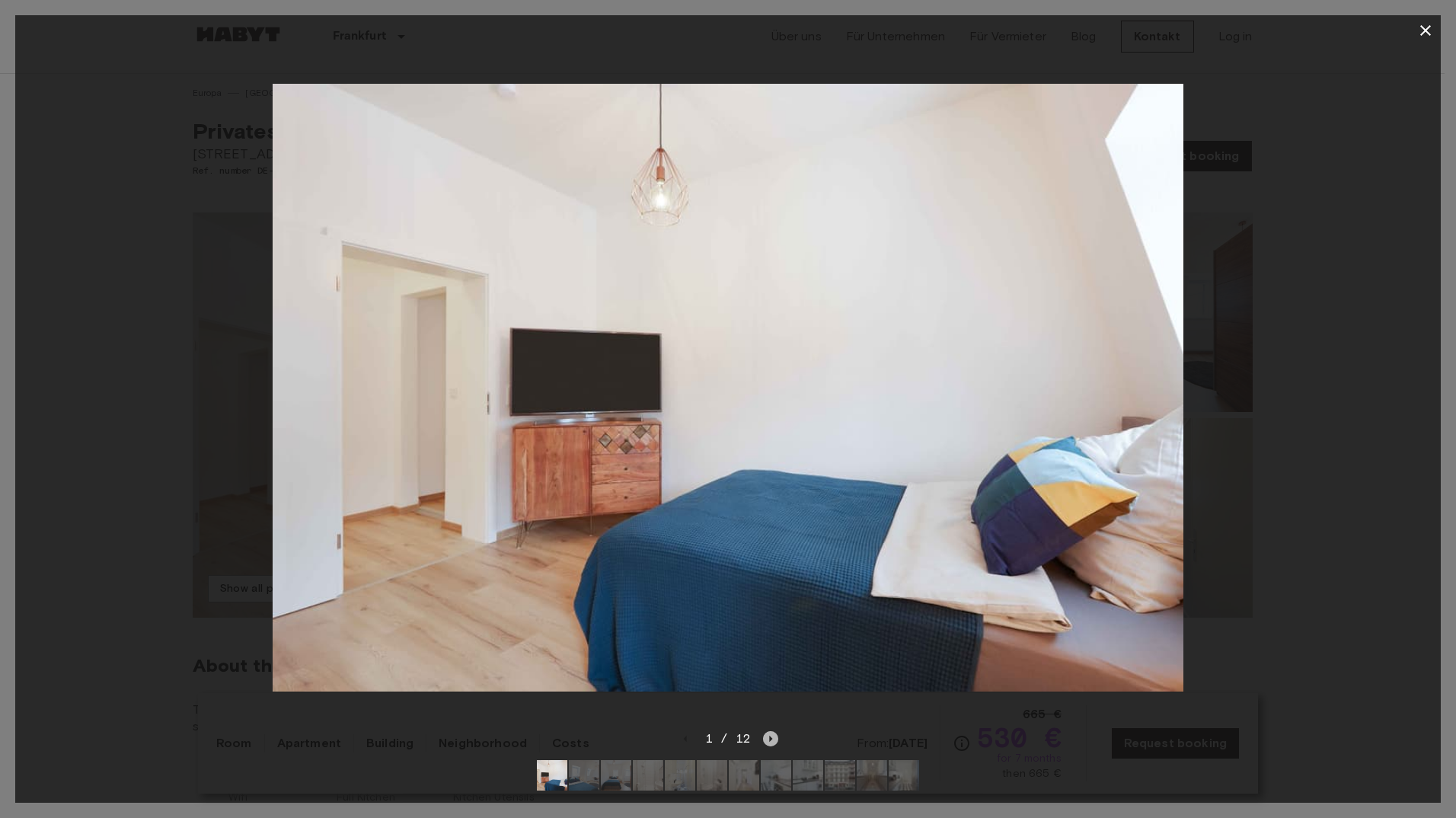
click at [770, 735] on icon "Next image" at bounding box center [771, 739] width 3 height 6
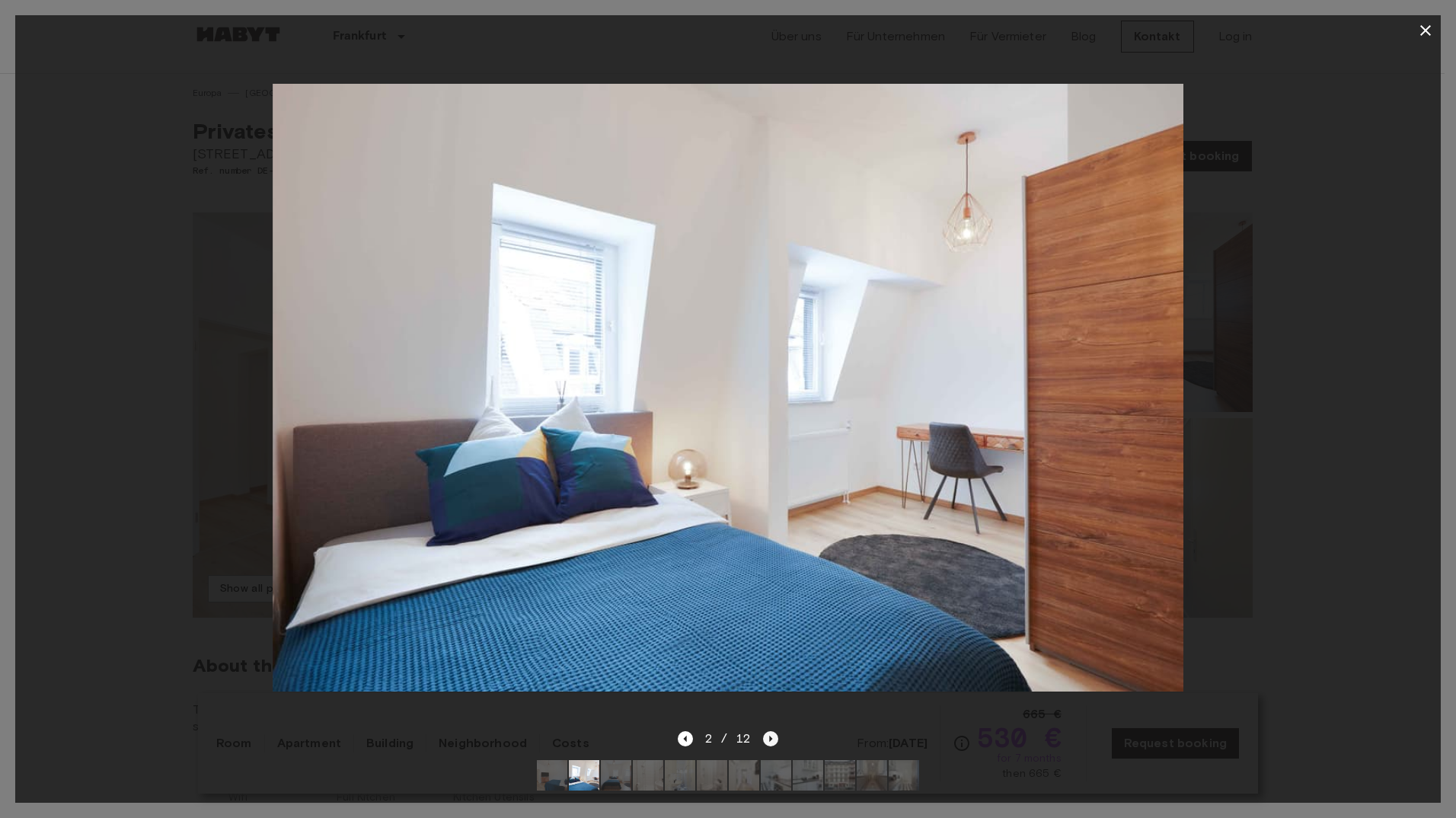
click at [770, 735] on icon "Next image" at bounding box center [771, 739] width 3 height 6
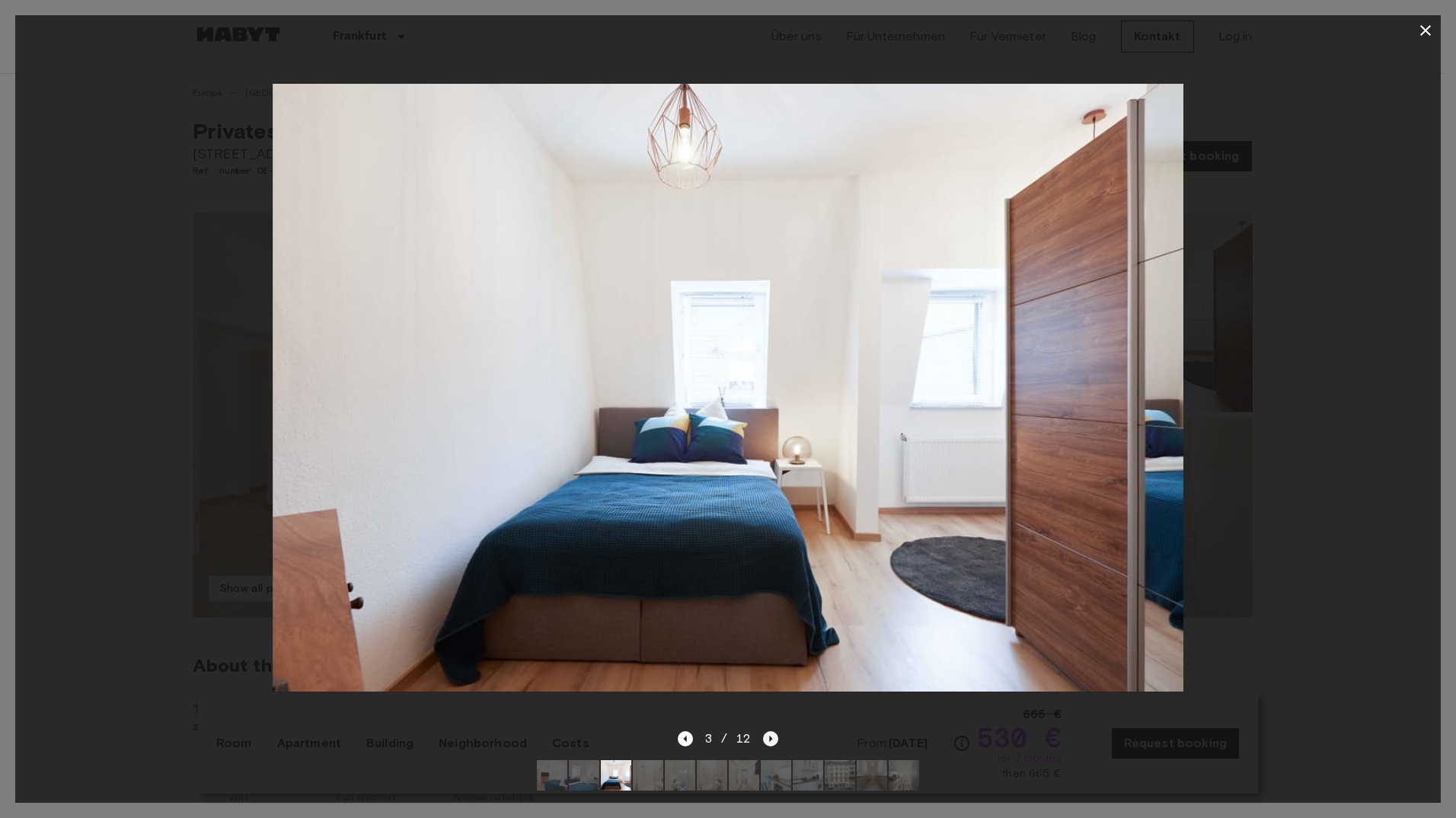
click at [770, 735] on icon "Next image" at bounding box center [771, 739] width 3 height 6
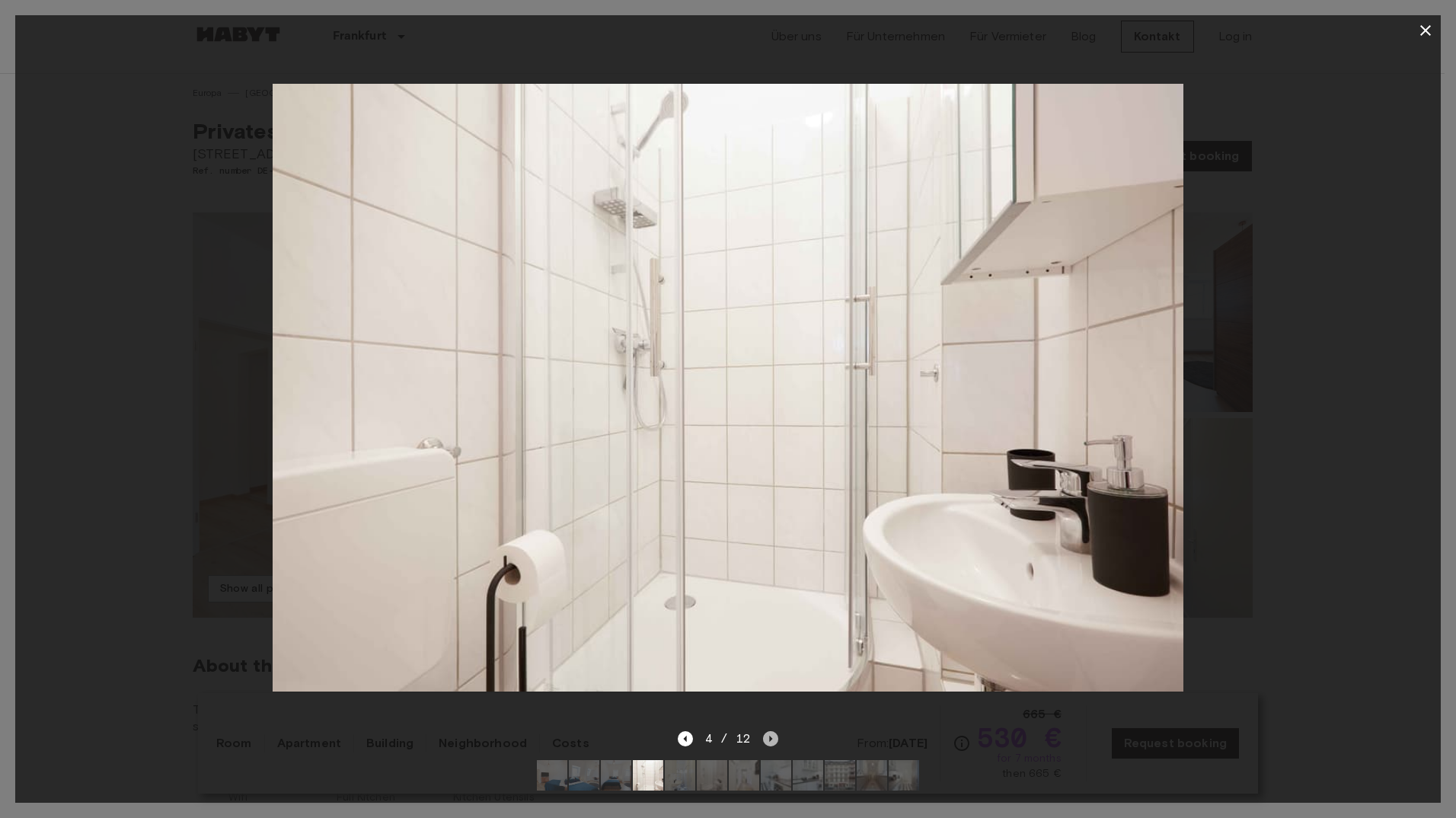
click at [770, 735] on icon "Next image" at bounding box center [771, 739] width 3 height 6
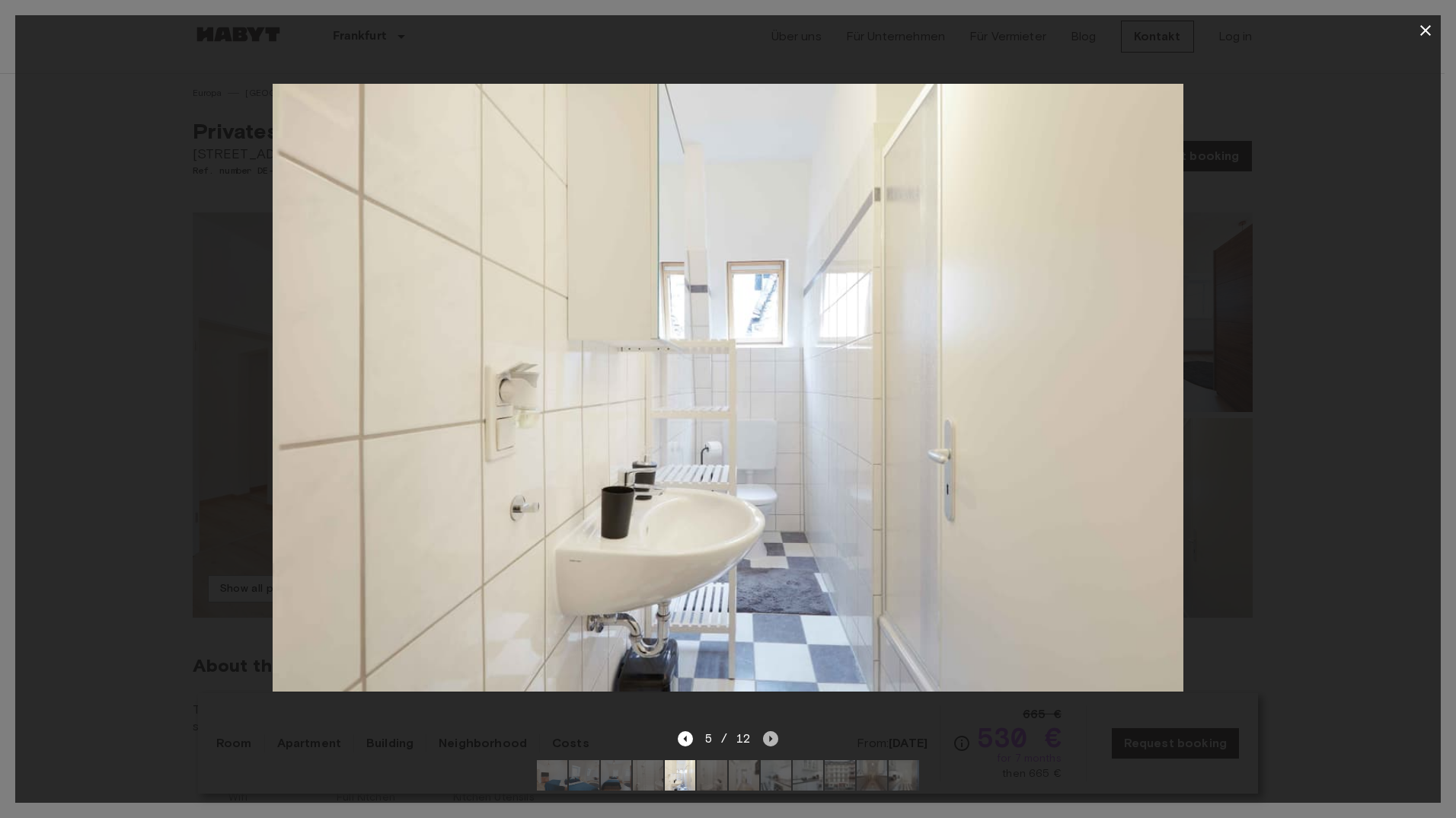
click at [770, 735] on icon "Next image" at bounding box center [771, 739] width 3 height 6
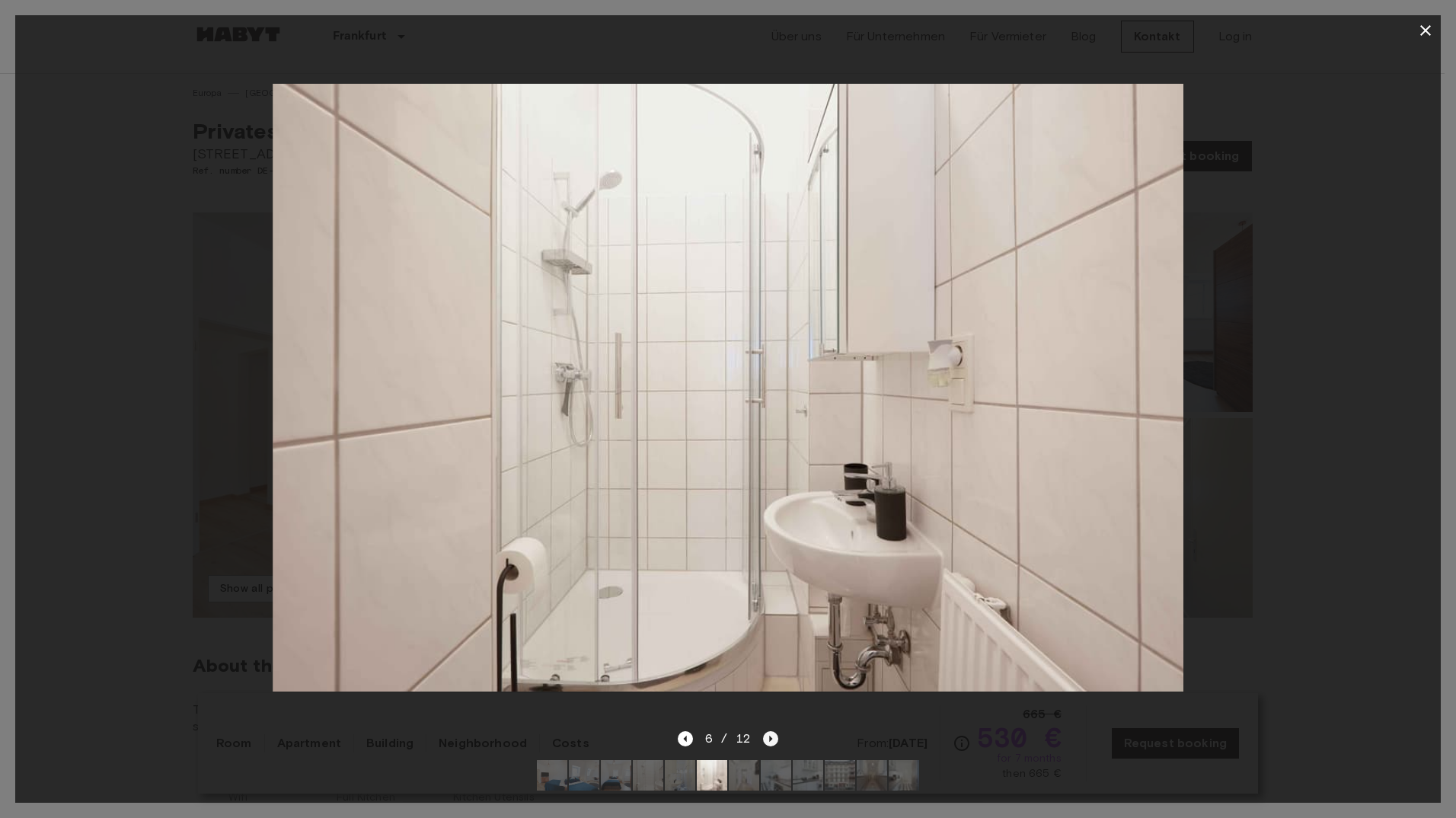
click at [770, 735] on icon "Next image" at bounding box center [771, 739] width 3 height 6
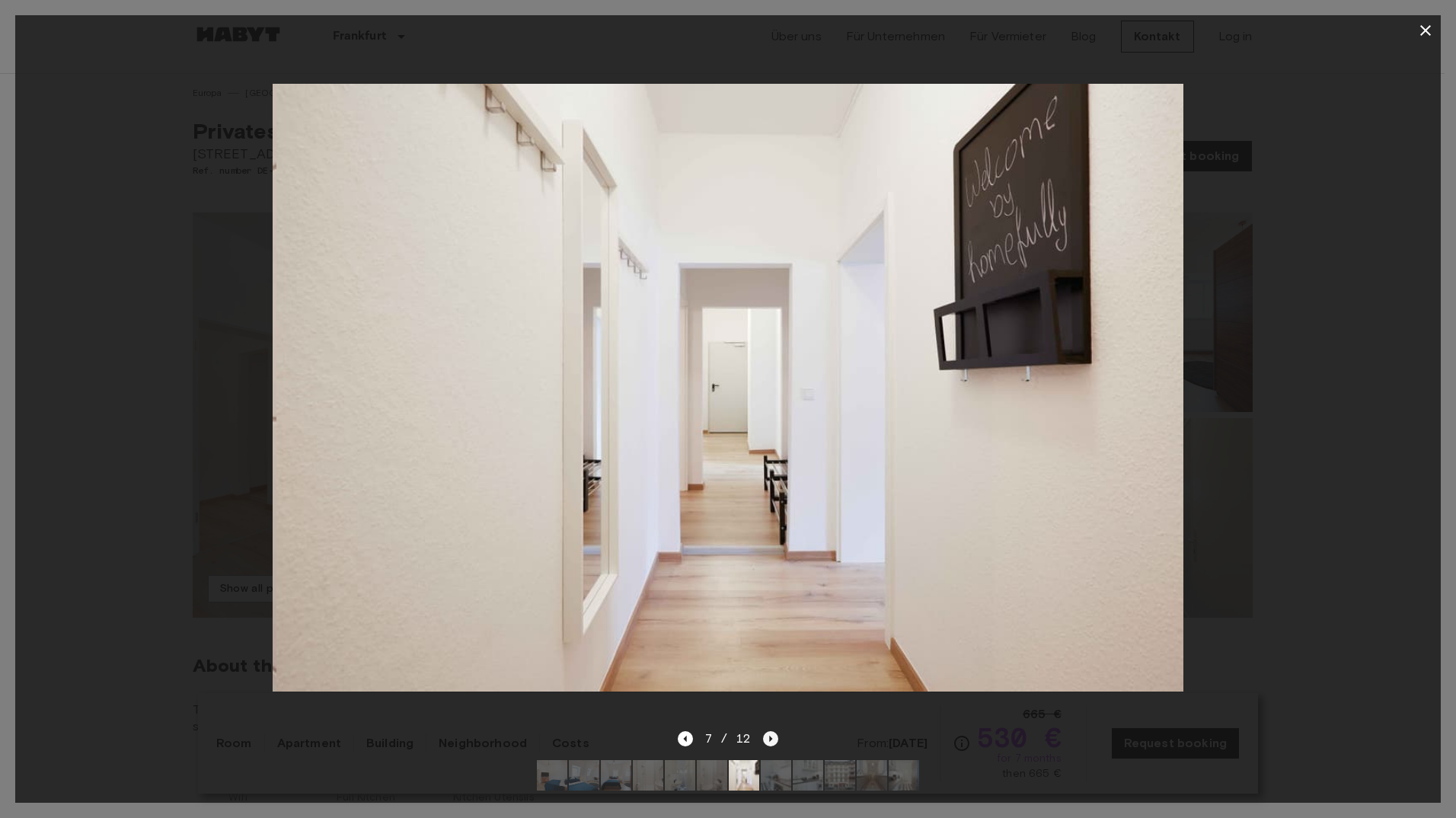
click at [770, 735] on icon "Next image" at bounding box center [771, 739] width 3 height 6
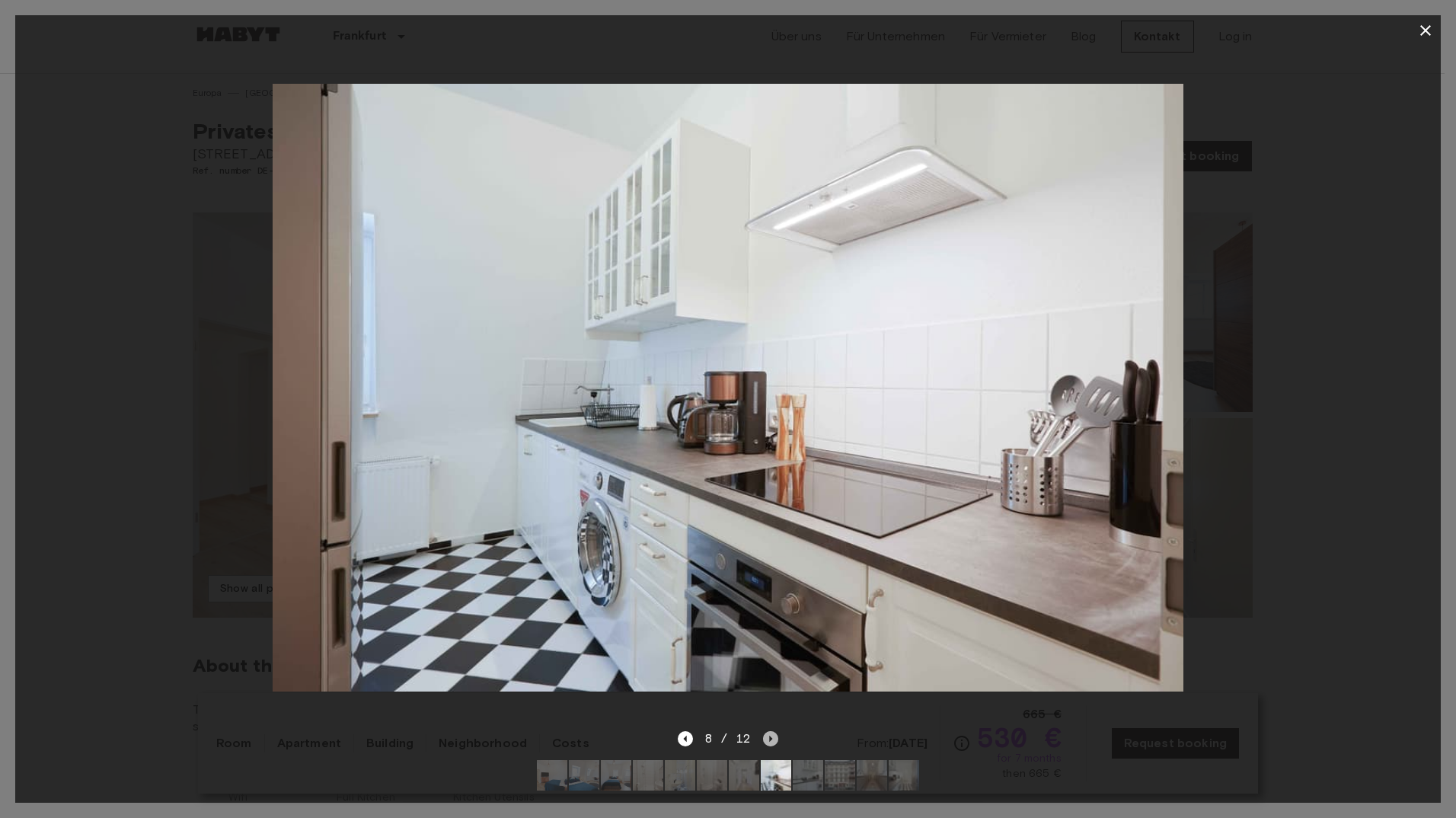
click at [770, 735] on icon "Next image" at bounding box center [771, 739] width 3 height 6
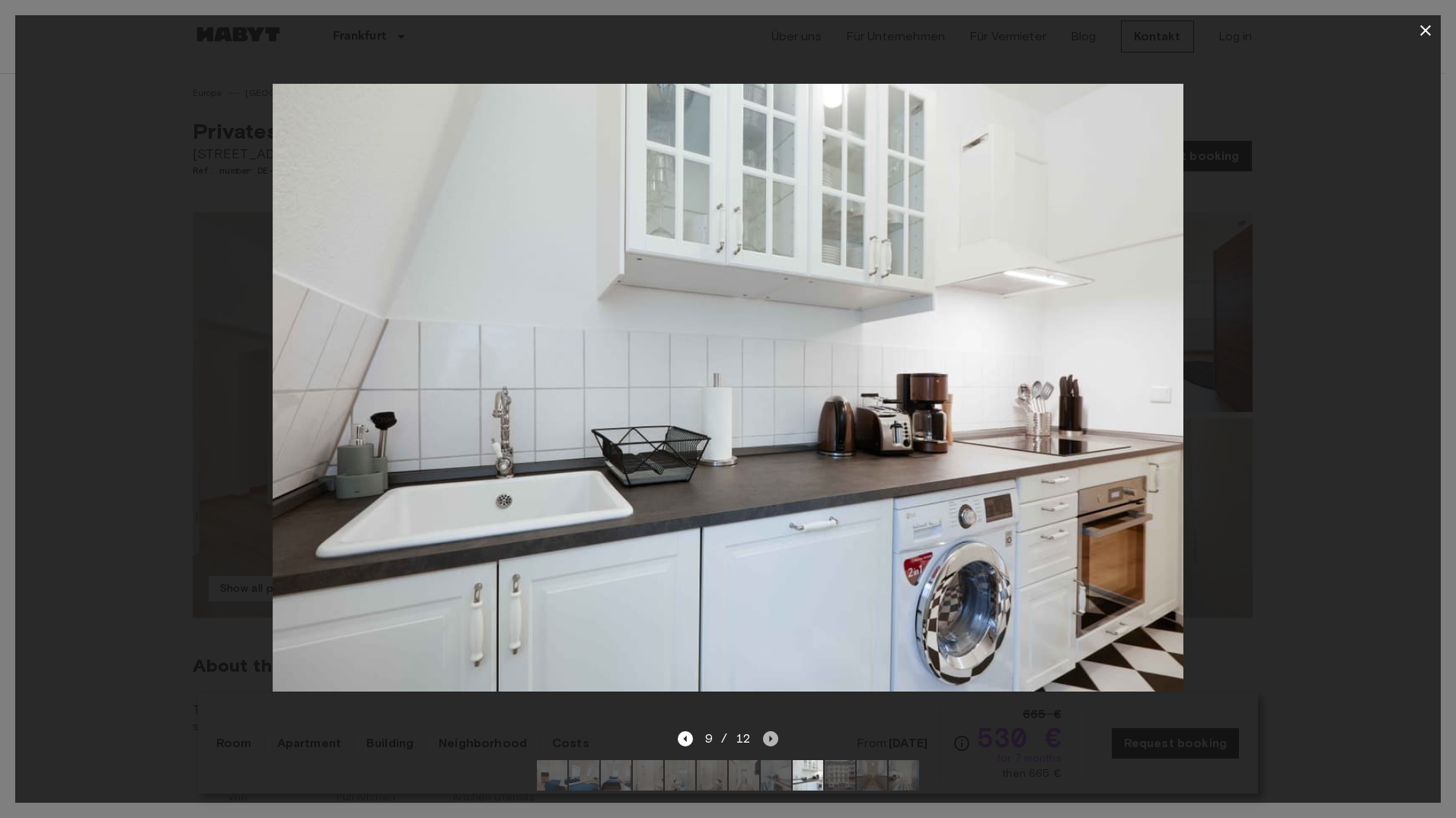
click at [770, 735] on icon "Next image" at bounding box center [771, 739] width 3 height 6
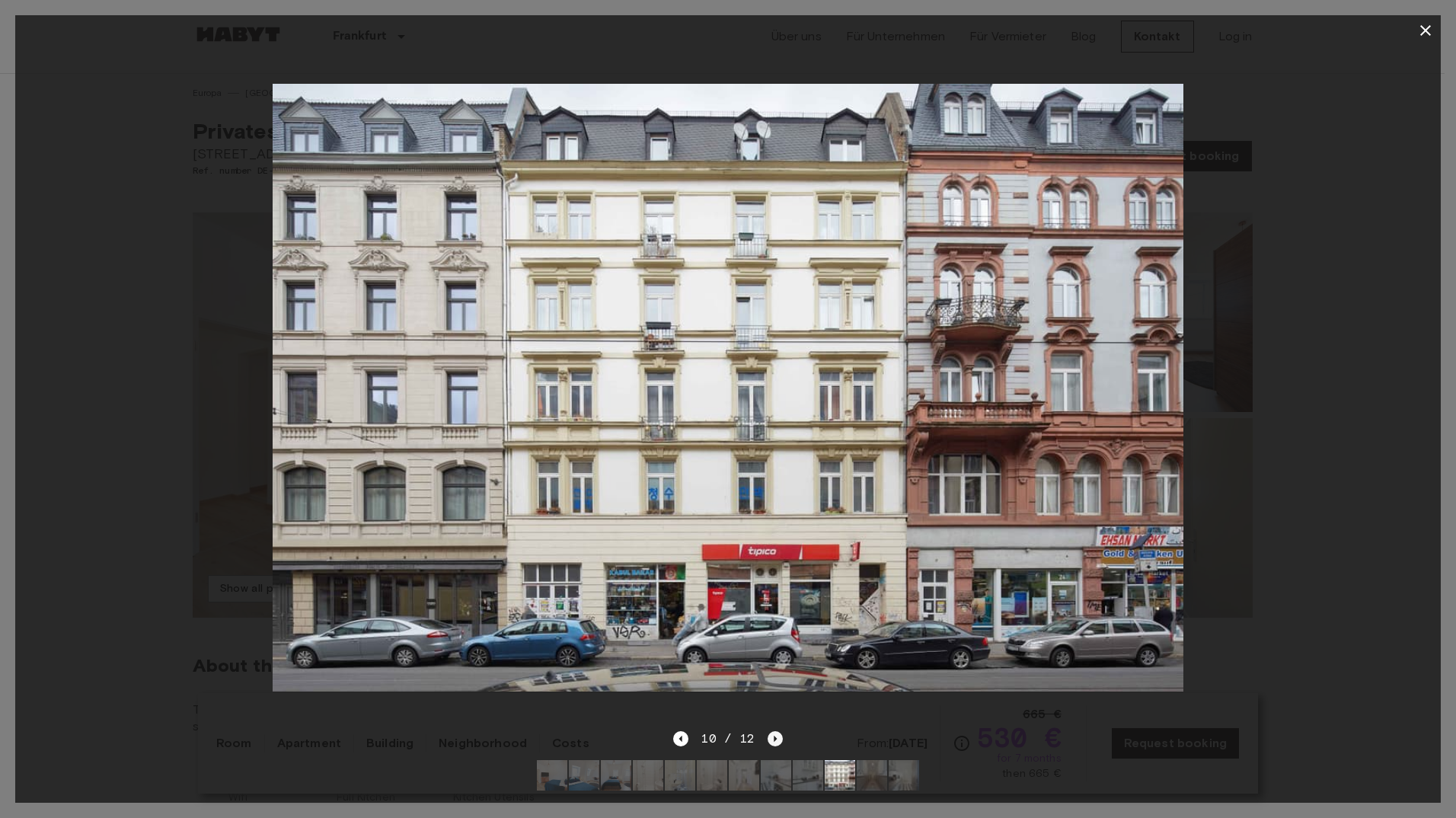
click at [770, 731] on icon "Next image" at bounding box center [775, 739] width 16 height 16
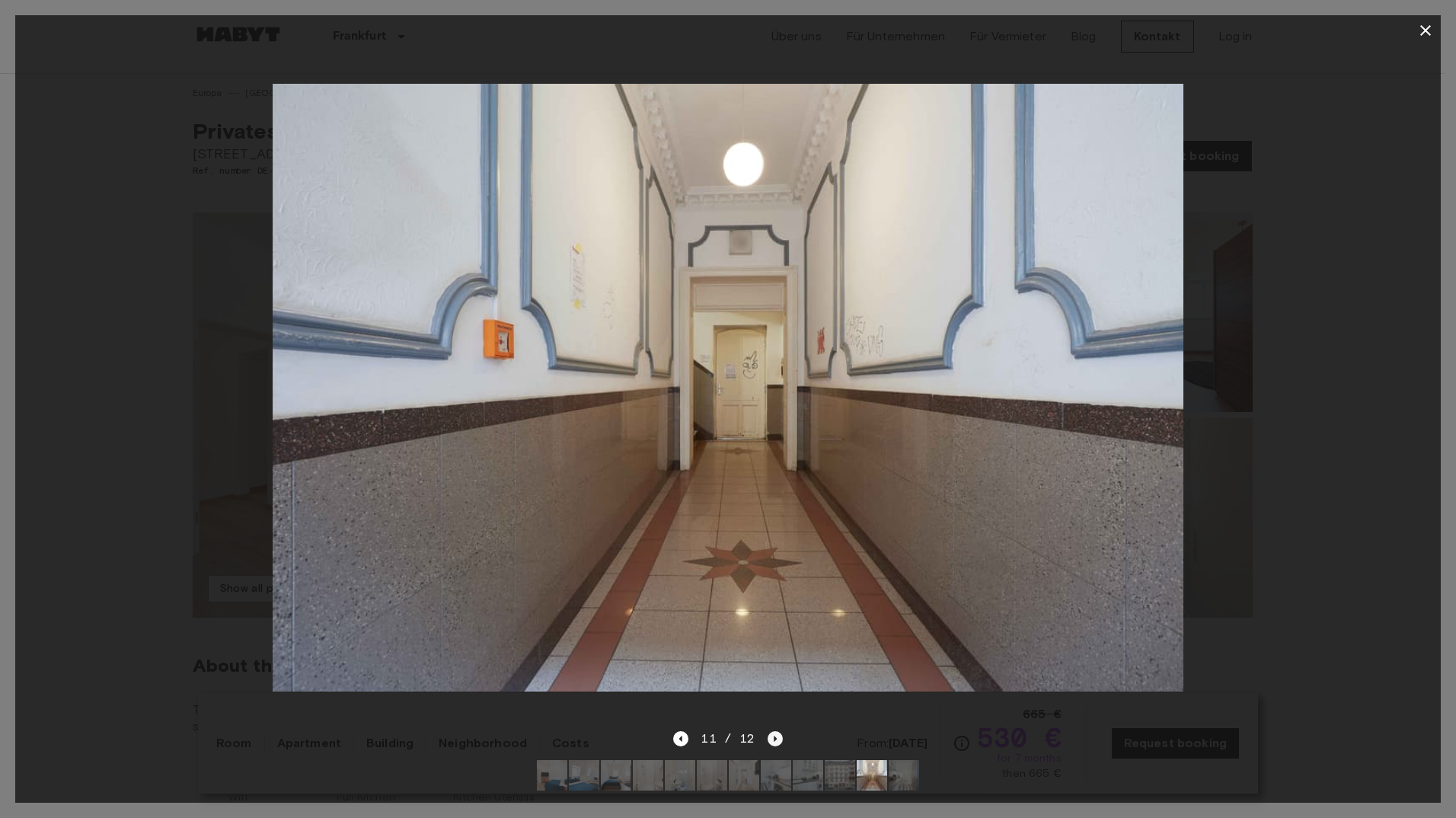
click at [770, 731] on icon "Next image" at bounding box center [775, 739] width 16 height 16
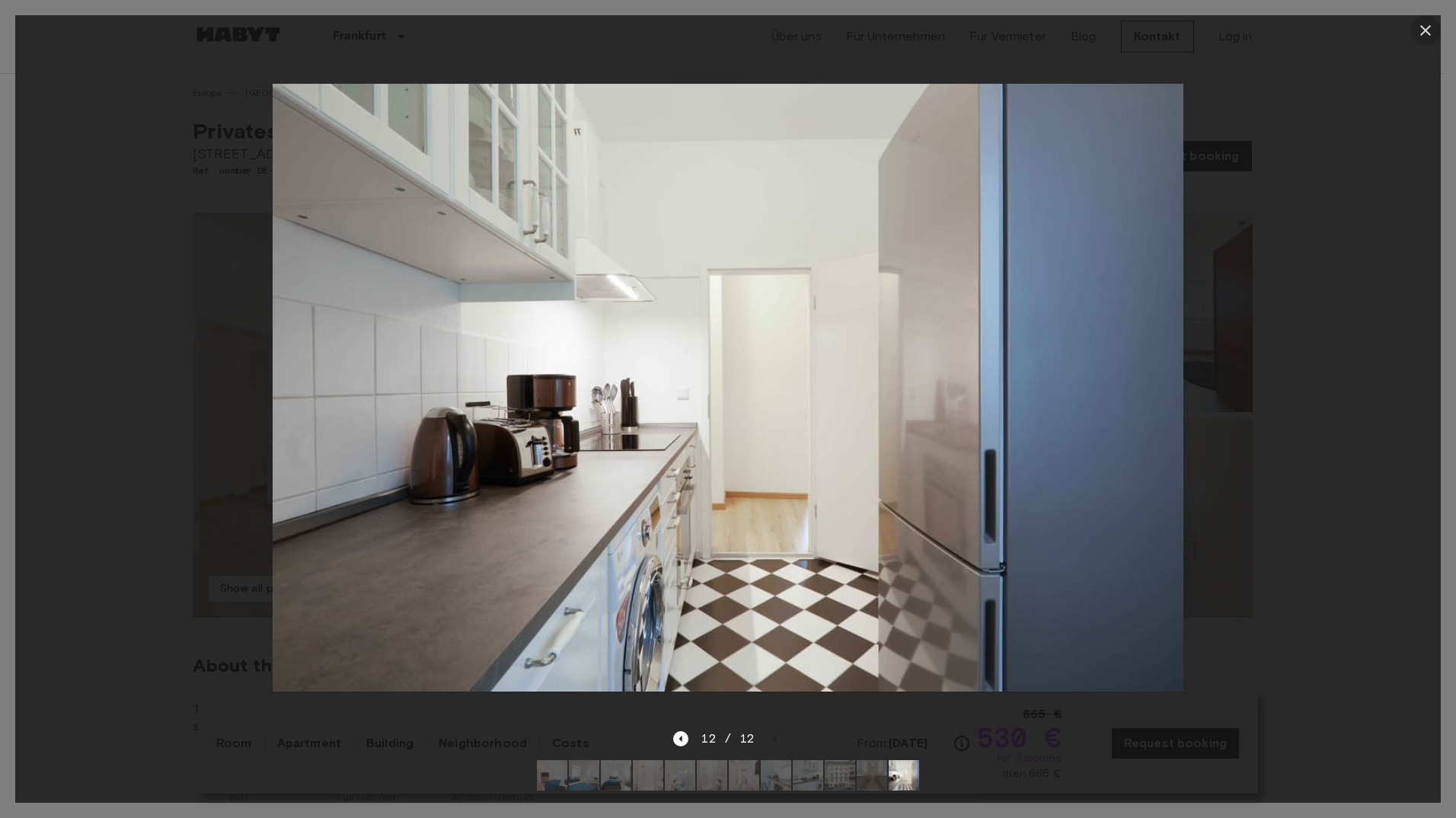
click at [1422, 27] on icon "button" at bounding box center [1426, 30] width 11 height 11
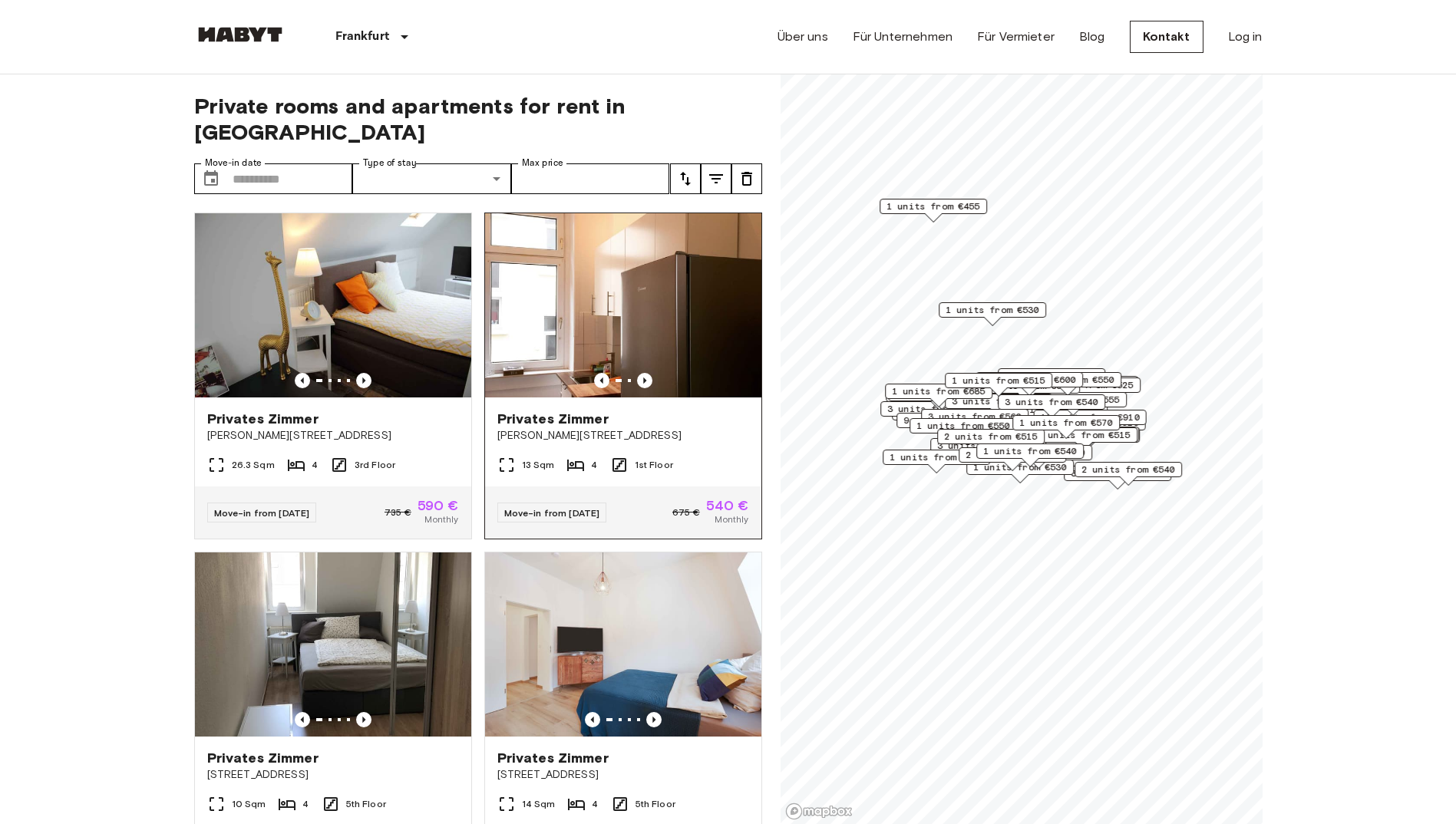
click at [628, 287] on img at bounding box center [623, 305] width 276 height 184
click at [326, 326] on img at bounding box center [333, 305] width 276 height 184
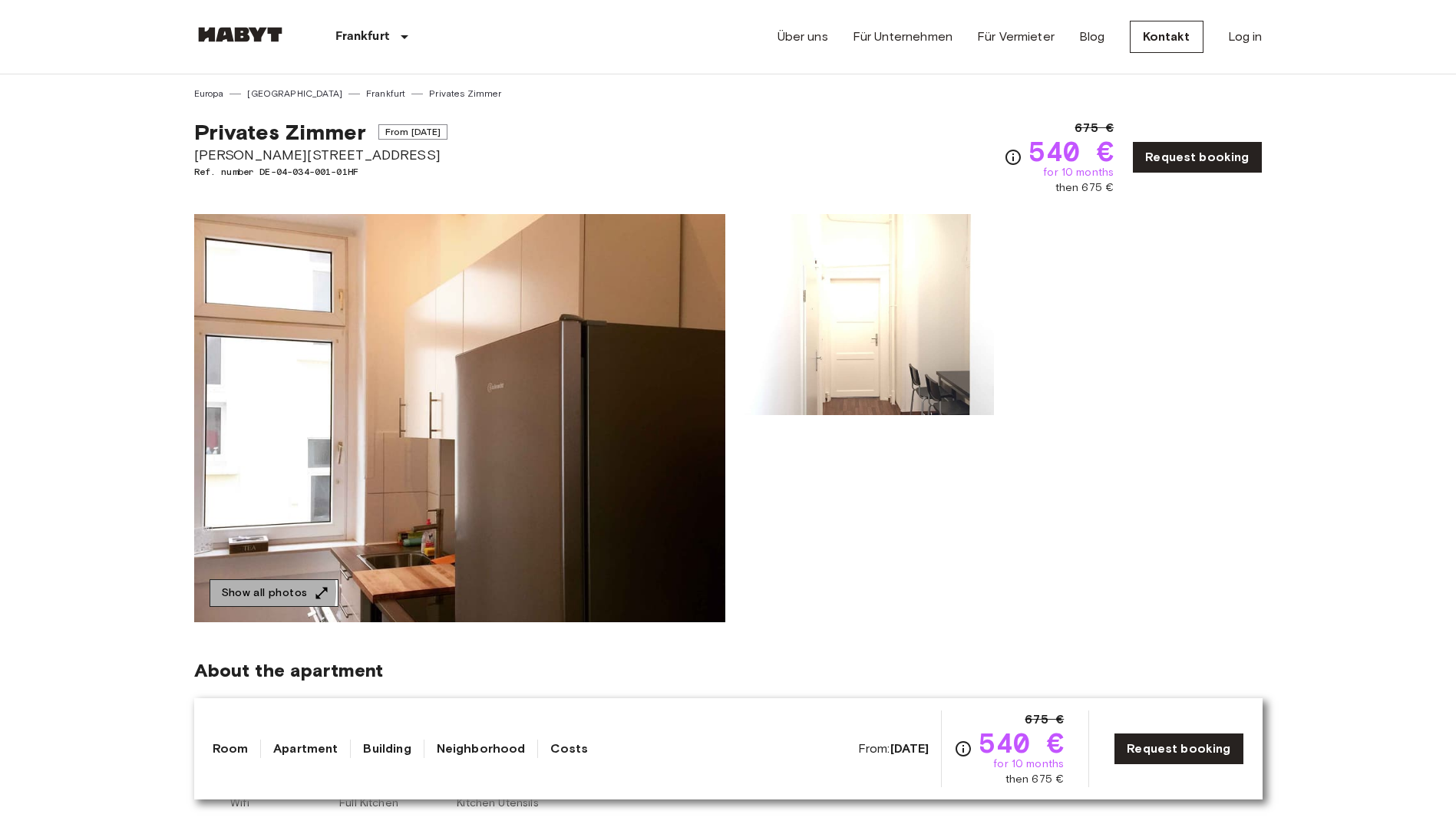
click at [248, 591] on button "Show all photos" at bounding box center [274, 593] width 129 height 28
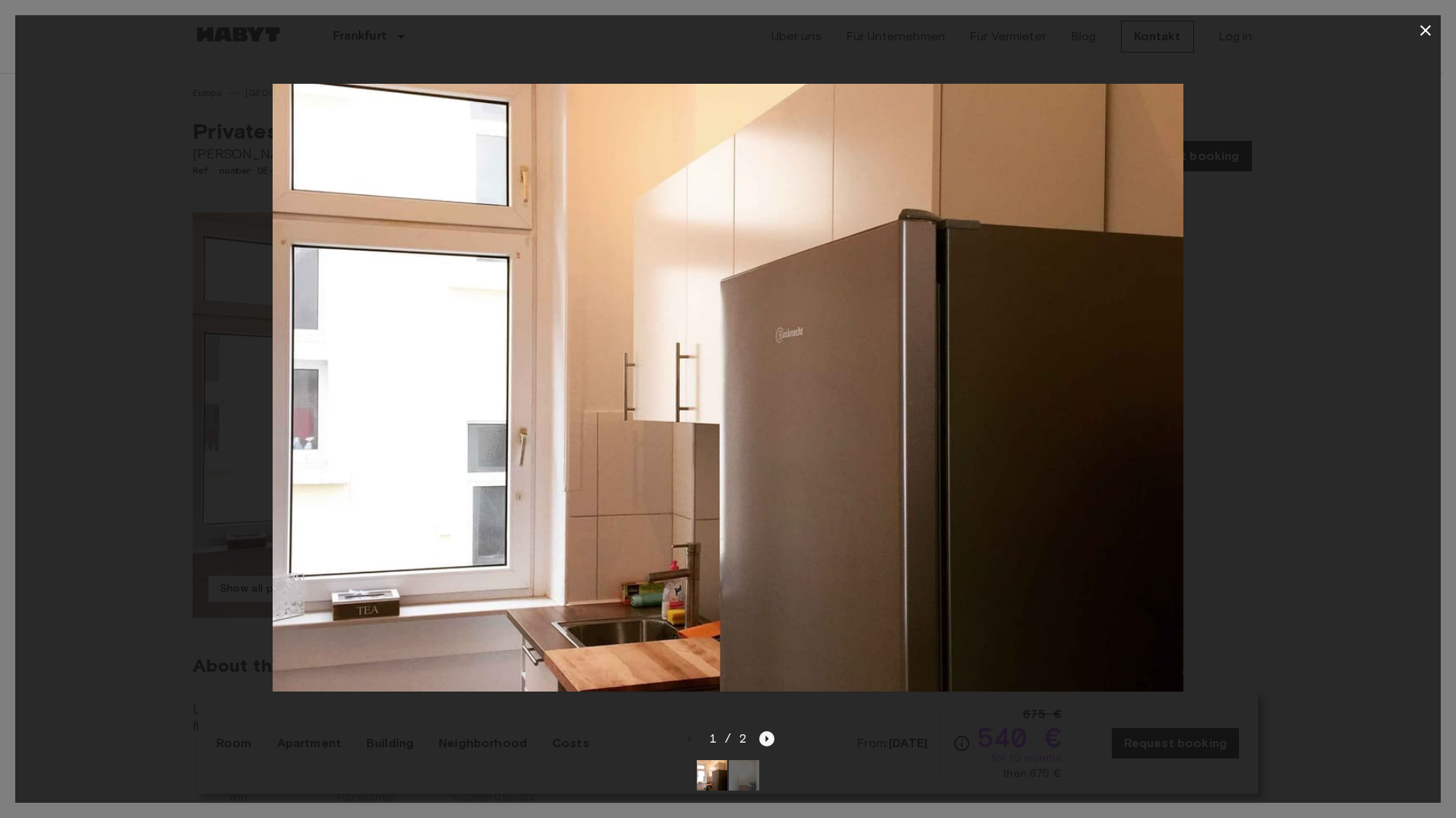
click at [769, 731] on icon "Next image" at bounding box center [767, 739] width 16 height 16
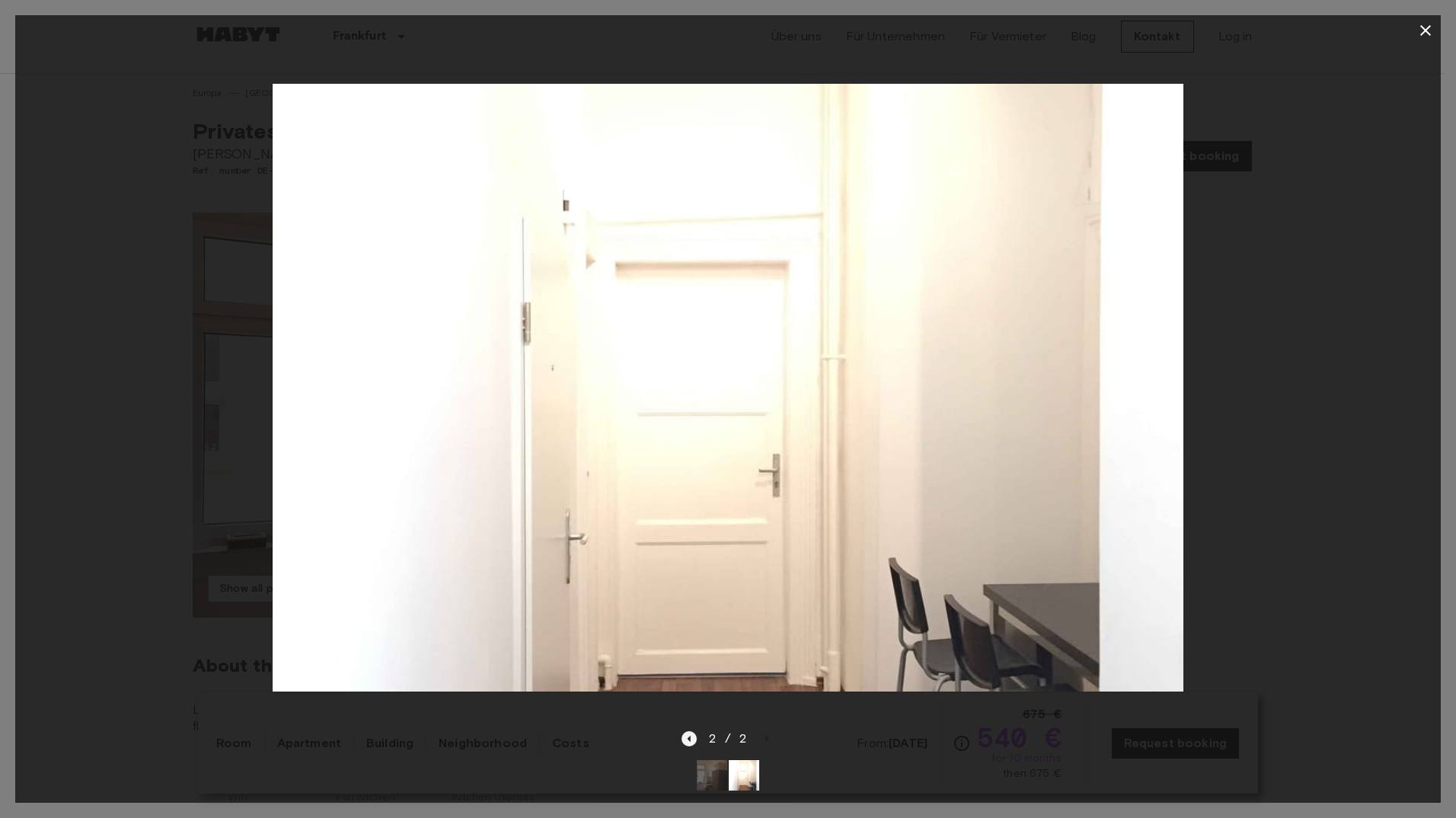
click at [689, 735] on icon "Previous image" at bounding box center [689, 739] width 3 height 6
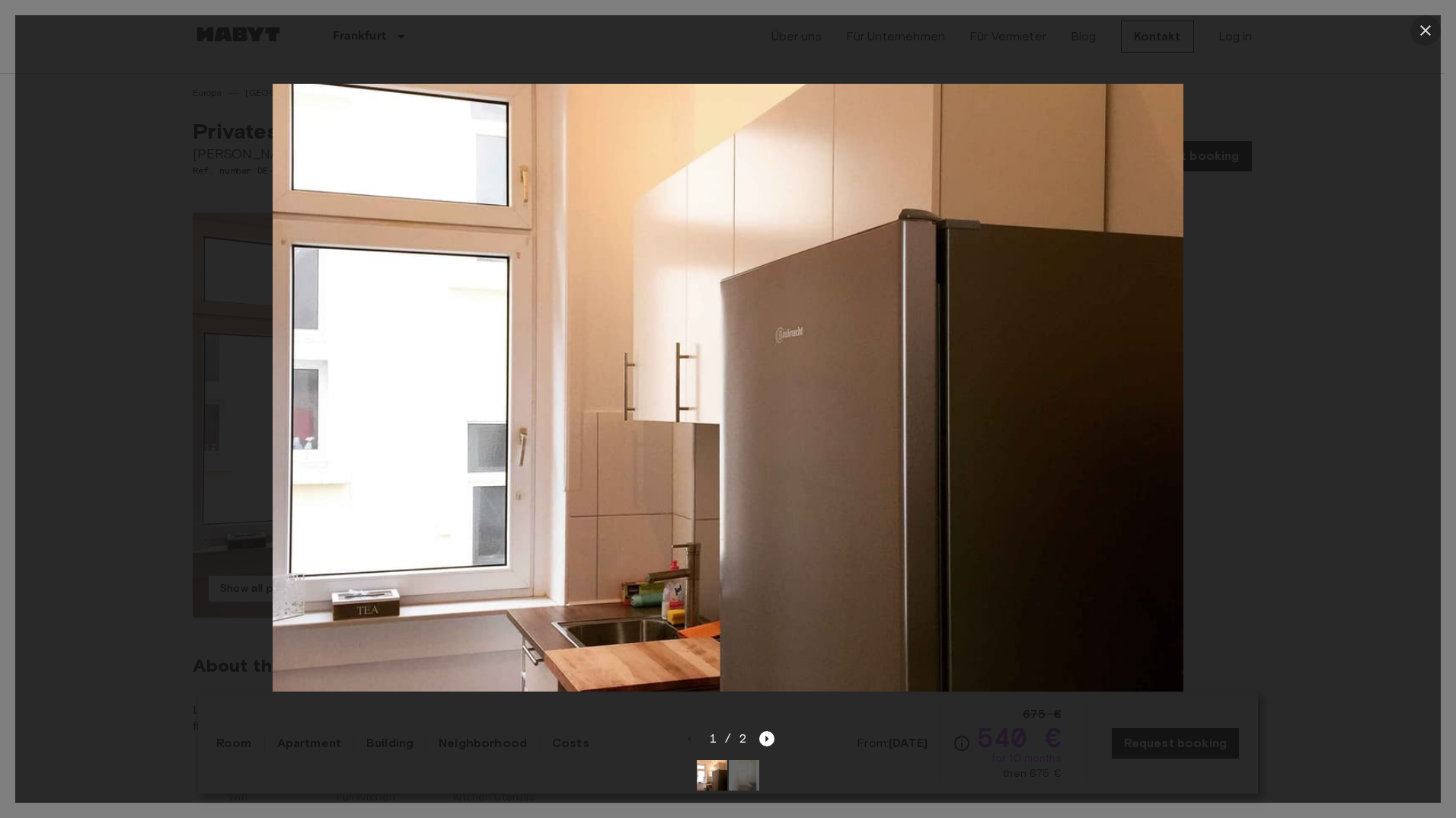
click at [1424, 24] on icon "button" at bounding box center [1425, 30] width 18 height 18
